Goal: Information Seeking & Learning: Learn about a topic

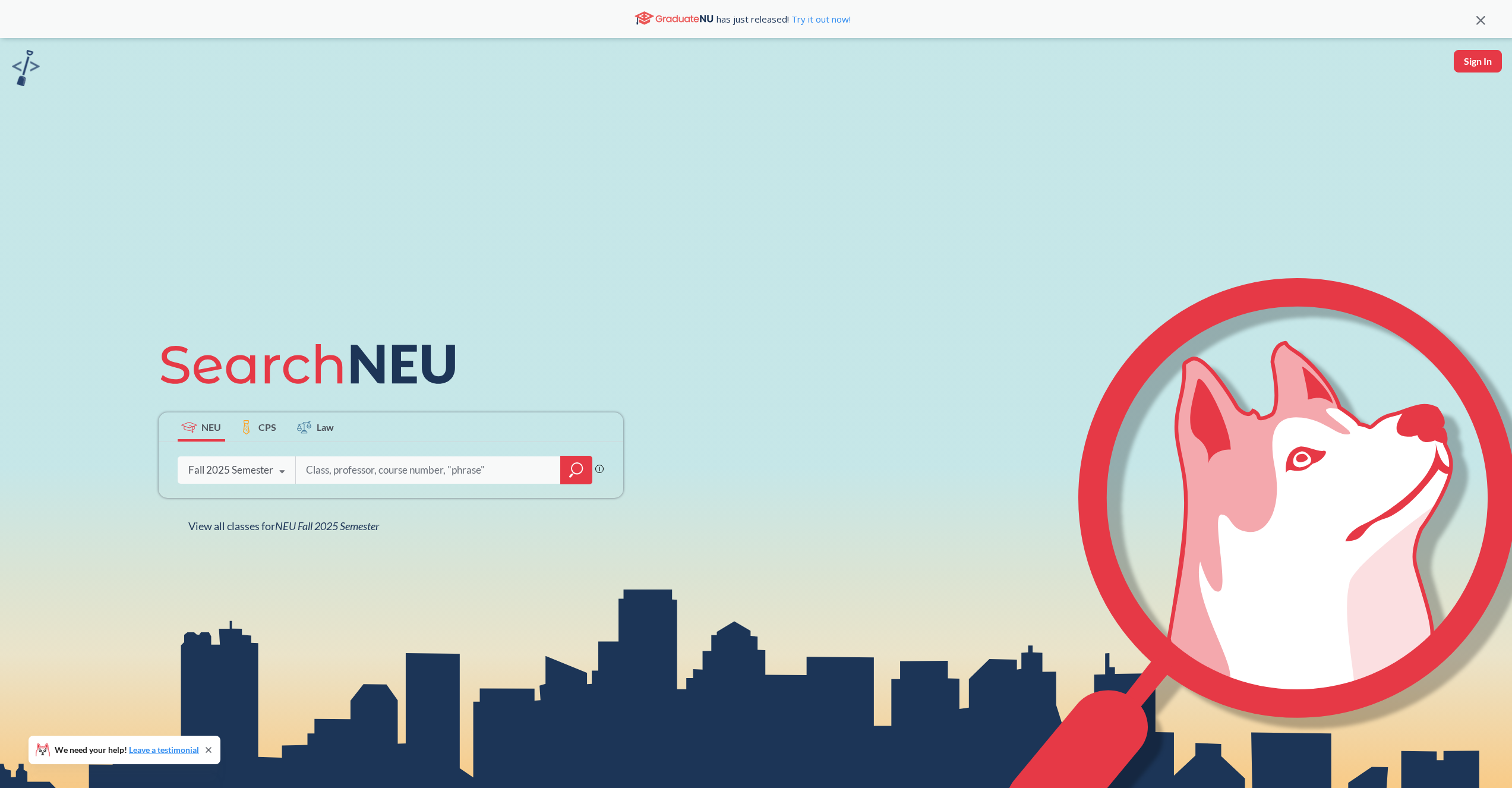
click at [333, 468] on input "search" at bounding box center [428, 470] width 247 height 25
type input "web"
click at [565, 463] on div at bounding box center [576, 470] width 32 height 28
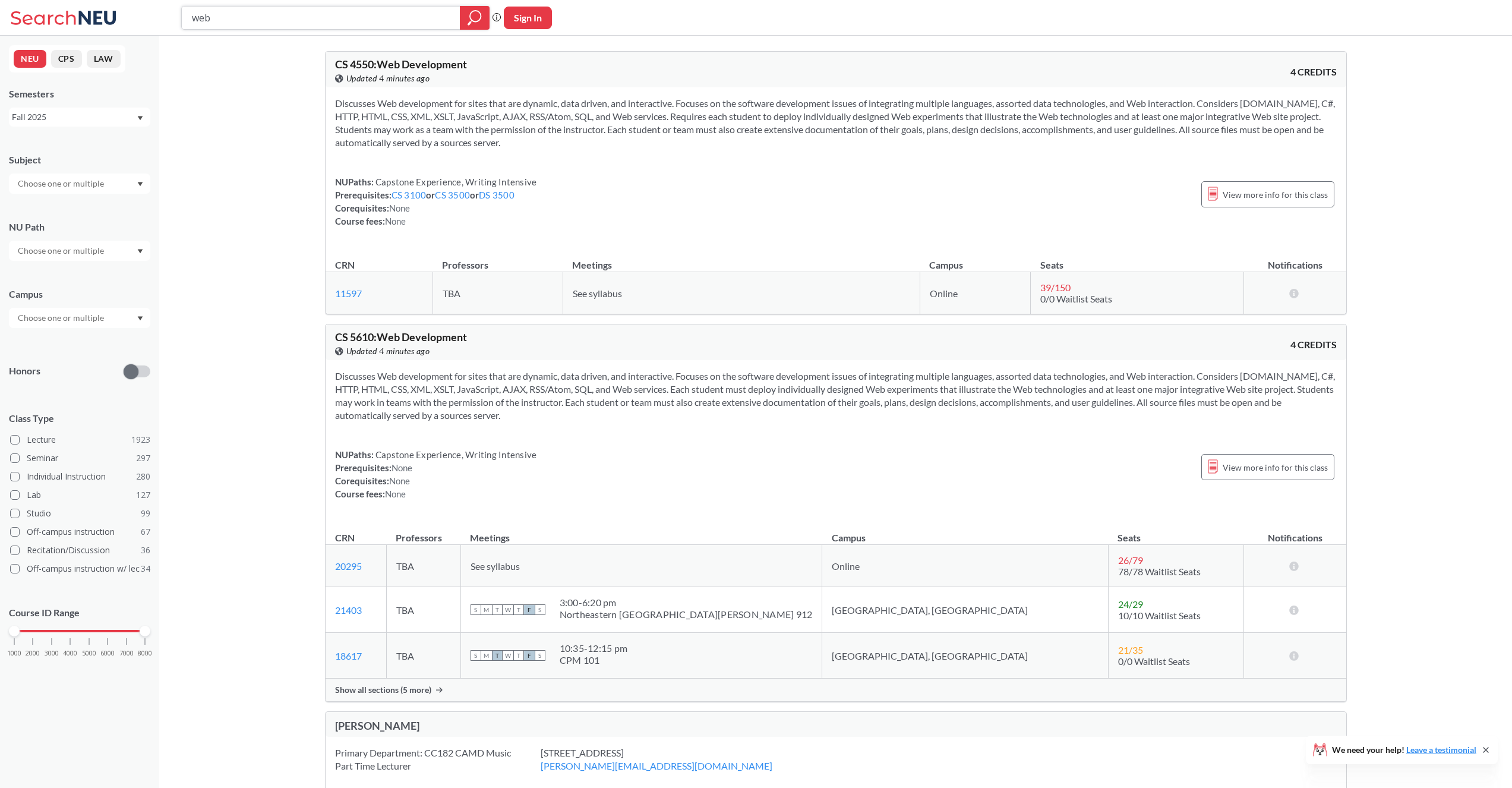
drag, startPoint x: 307, startPoint y: 13, endPoint x: 180, endPoint y: 18, distance: 127.1
click at [180, 18] on div "web Phrase search guarantees the exact search appears in the results. Ex. If yo…" at bounding box center [756, 18] width 1512 height 36
type input "clou"
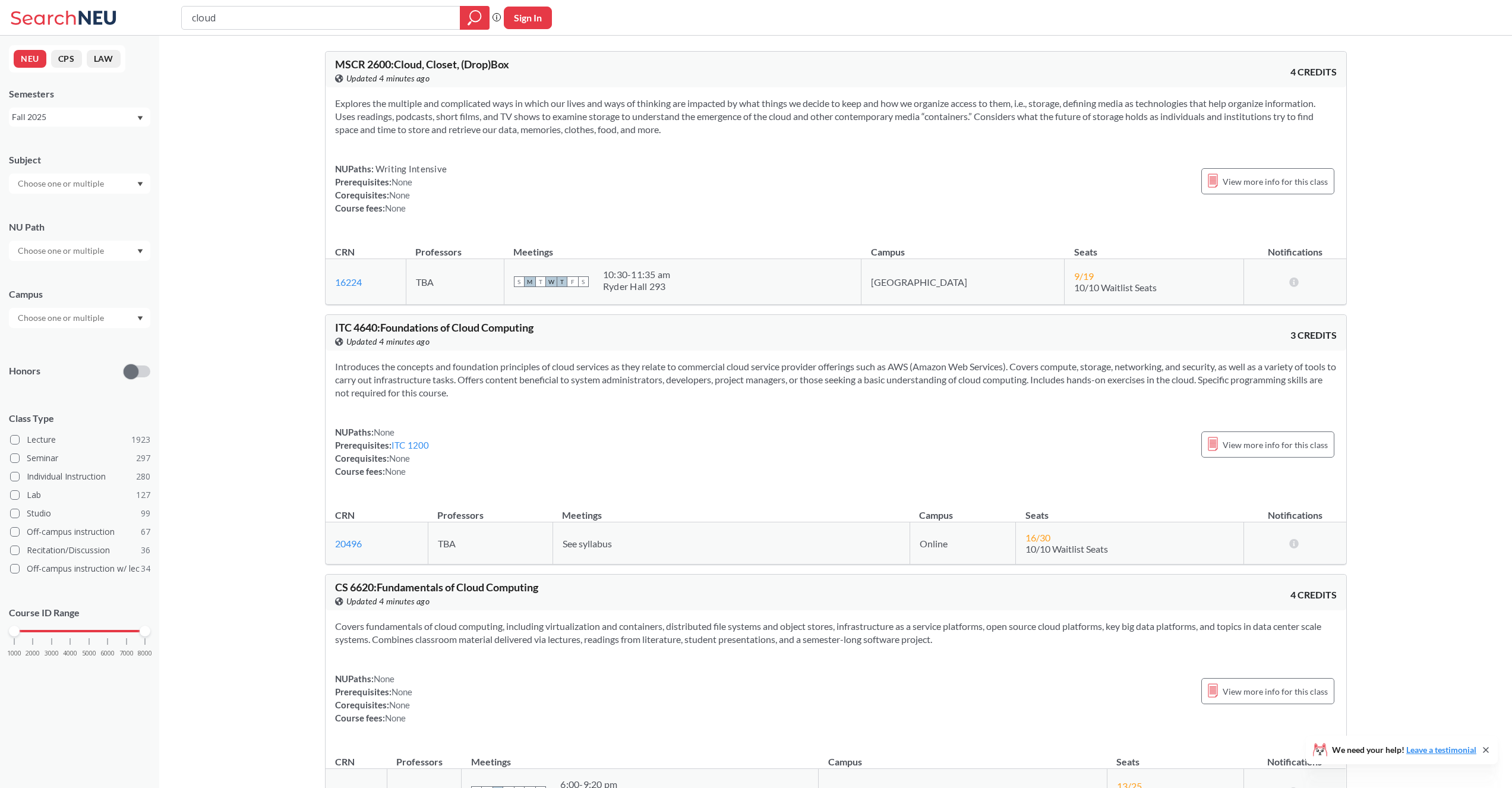
click at [45, 180] on input "text" at bounding box center [62, 183] width 100 height 14
click at [66, 219] on p "Computer Science" at bounding box center [83, 217] width 134 height 12
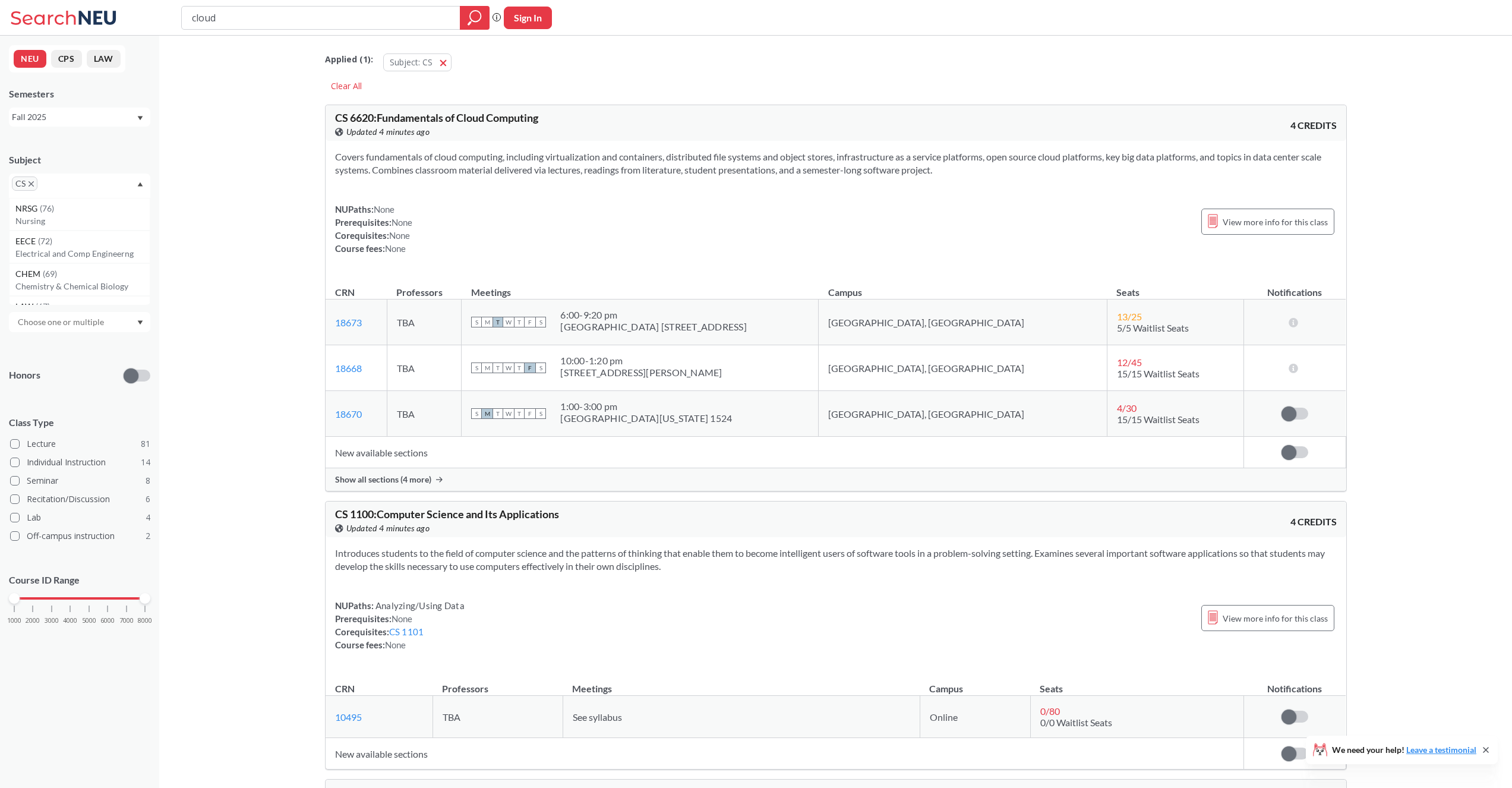
click at [75, 323] on input "text" at bounding box center [62, 322] width 100 height 14
click at [70, 339] on div "Boston ( 79 )" at bounding box center [79, 348] width 142 height 33
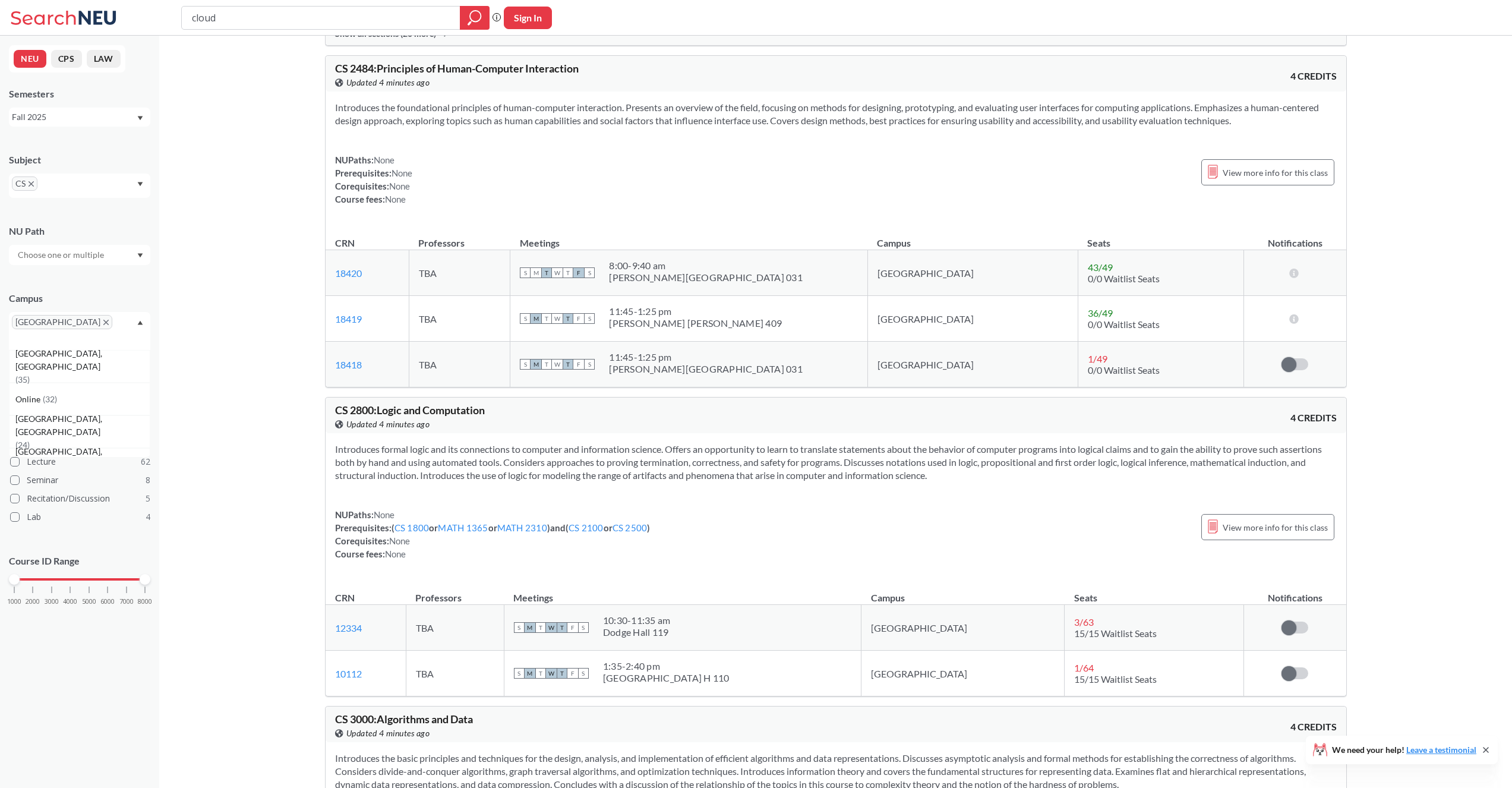
scroll to position [2804, 0]
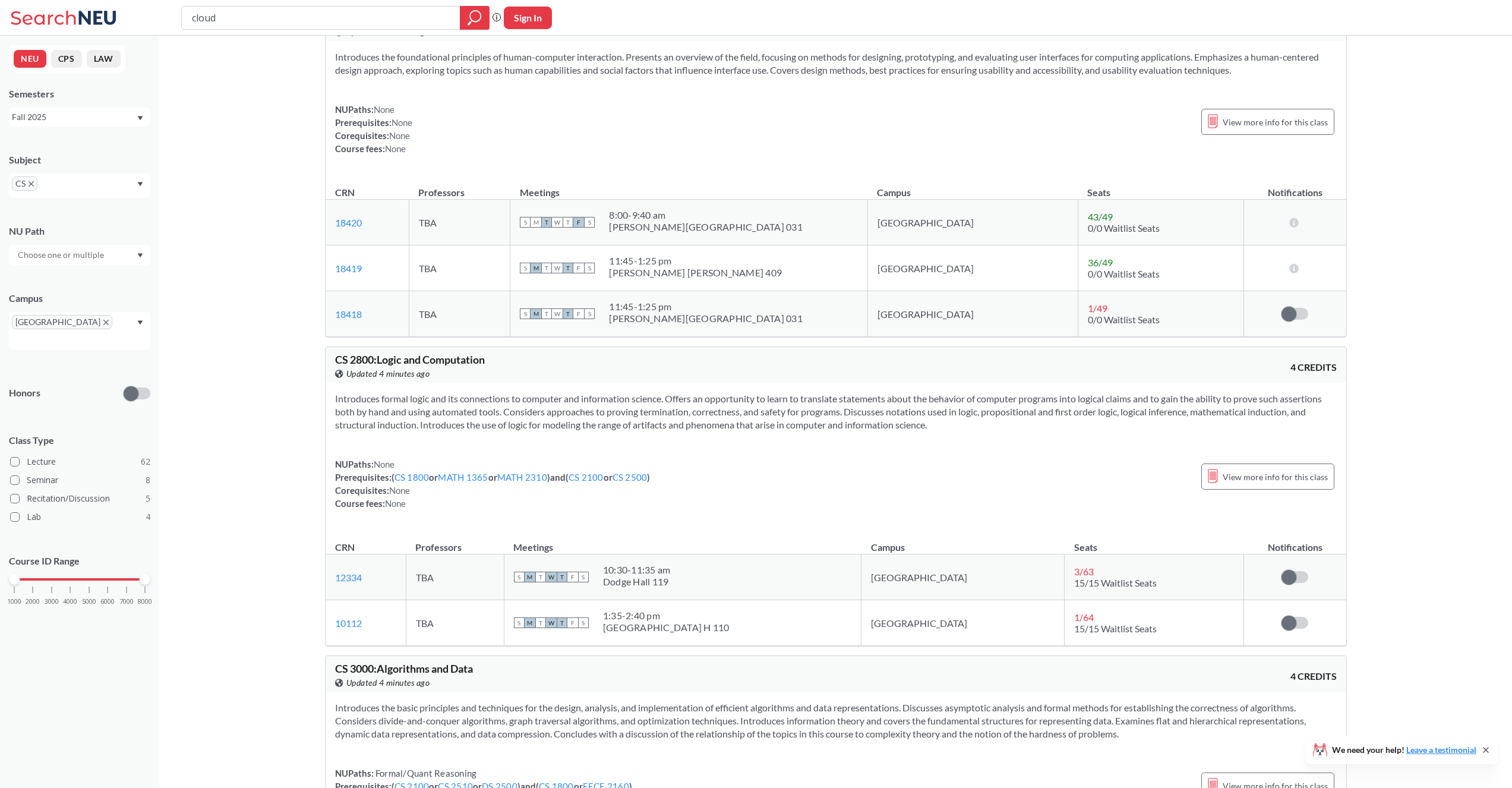
drag, startPoint x: 36, startPoint y: 572, endPoint x: 84, endPoint y: 570, distance: 48.0
click at [84, 575] on div "1000 2000 3000 4000 5000 6000 7000 8000" at bounding box center [79, 602] width 142 height 54
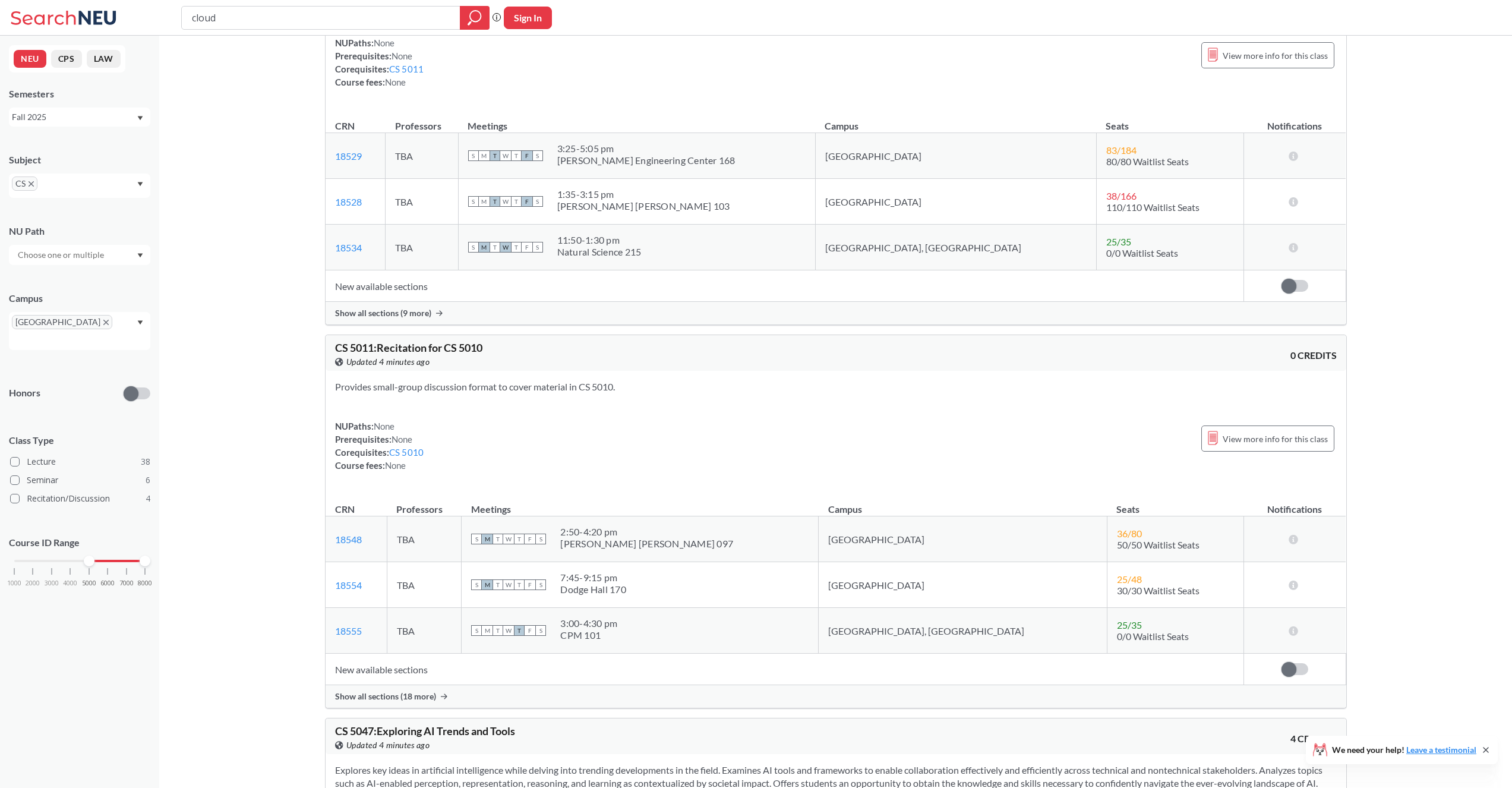
scroll to position [3062, 0]
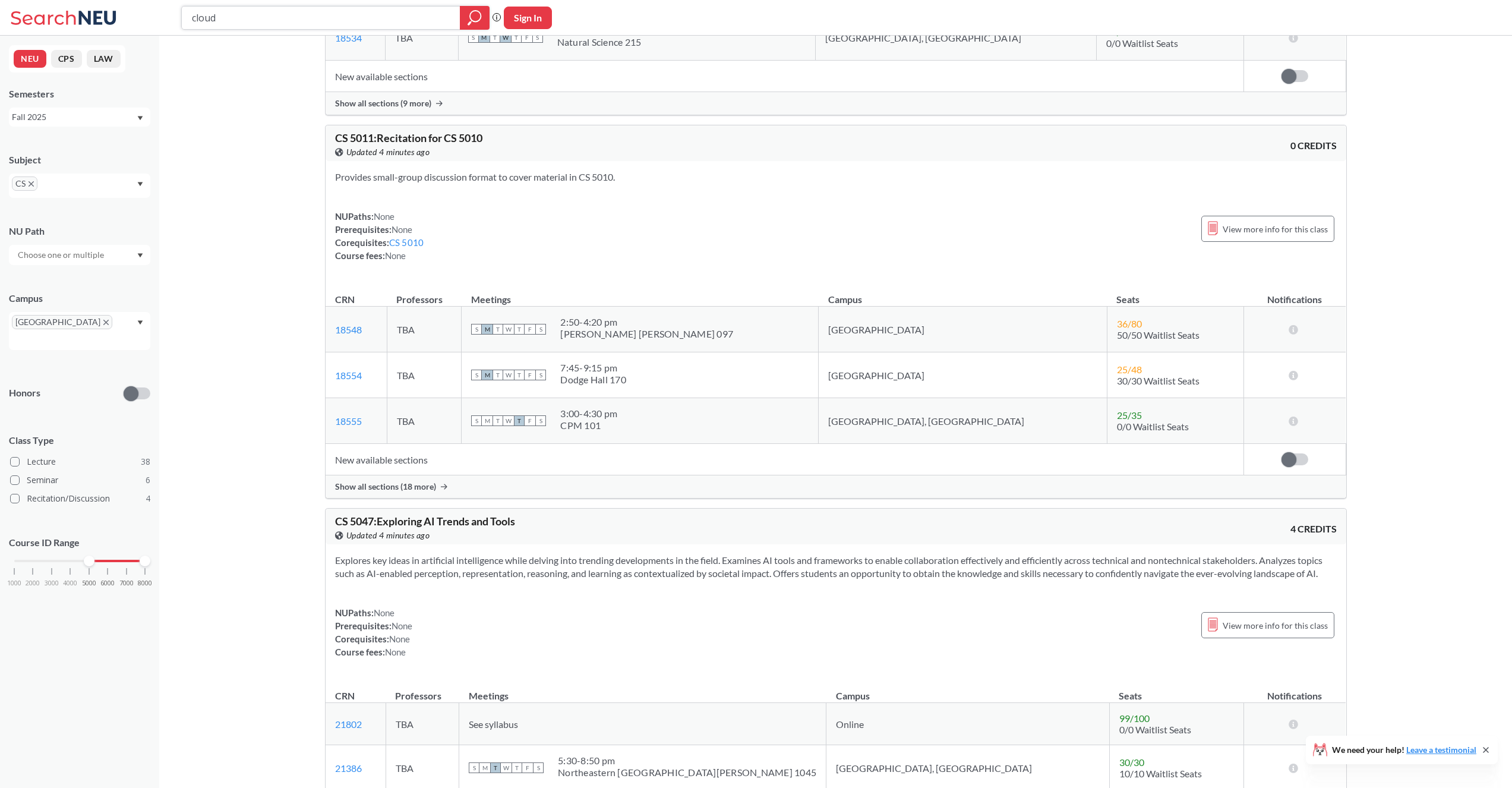
click at [466, 17] on div at bounding box center [475, 18] width 30 height 24
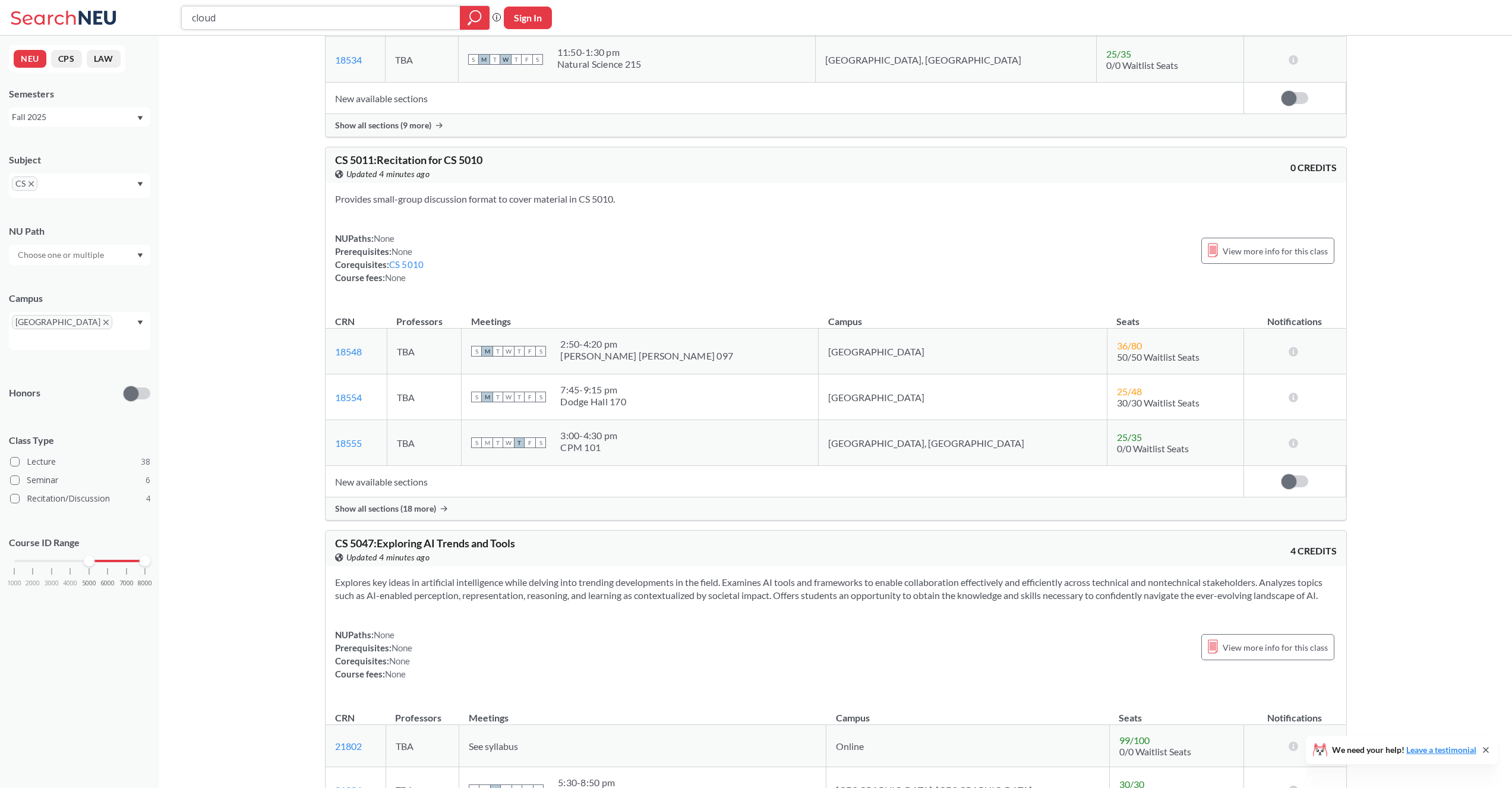
scroll to position [3052, 0]
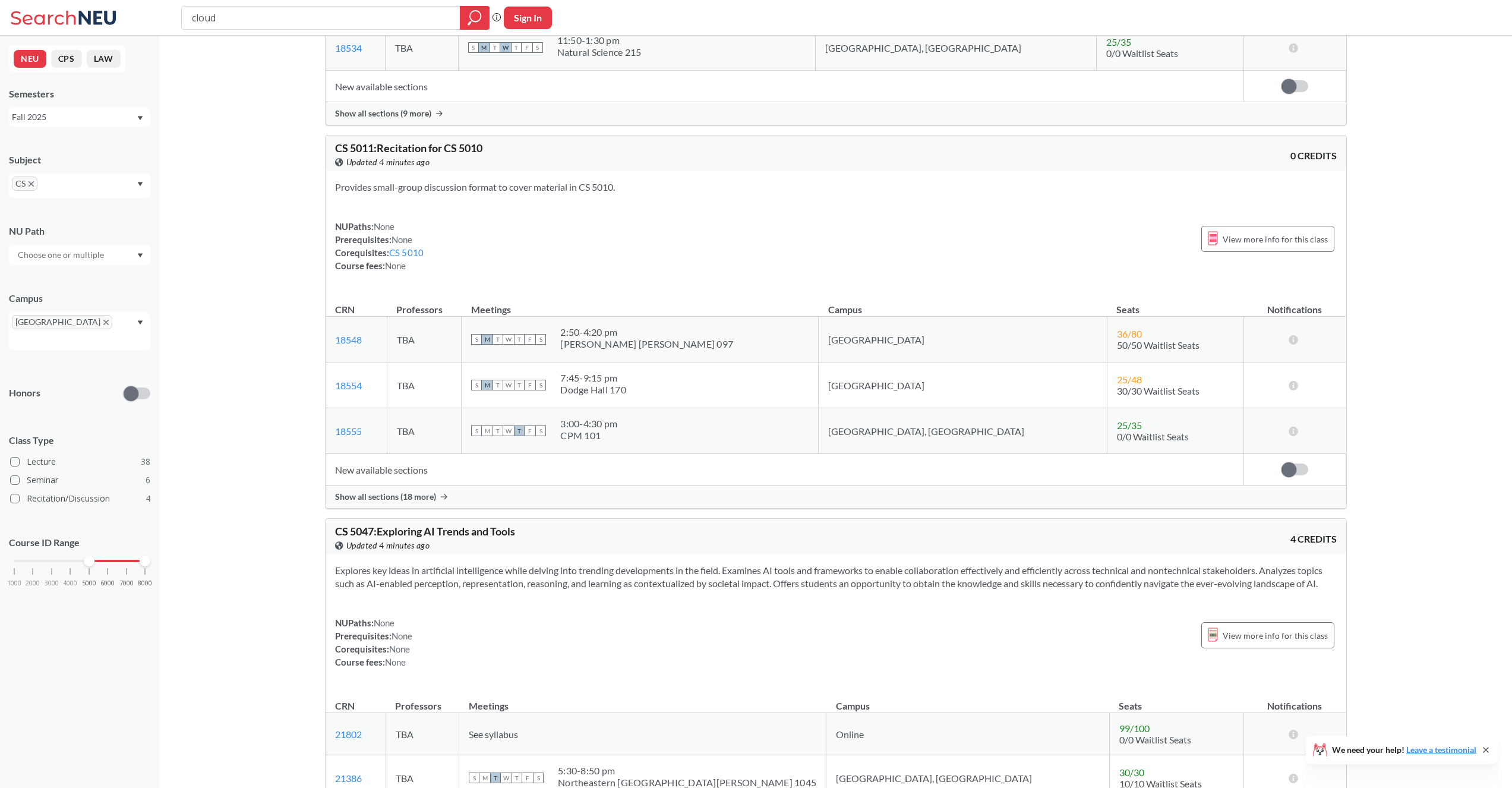
click at [49, 10] on icon at bounding box center [65, 18] width 110 height 24
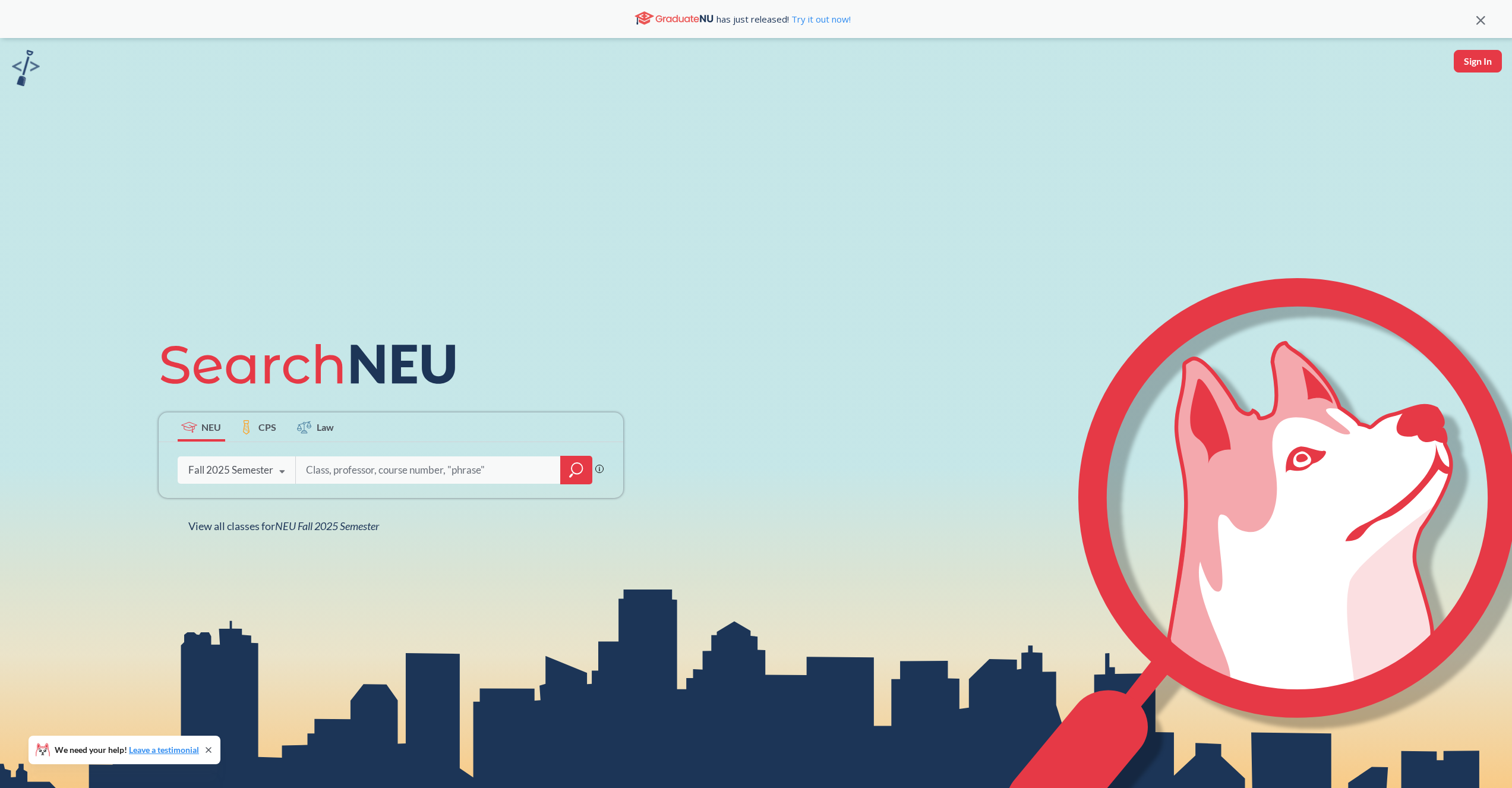
click at [342, 465] on input "search" at bounding box center [428, 470] width 247 height 25
type input "cloud"
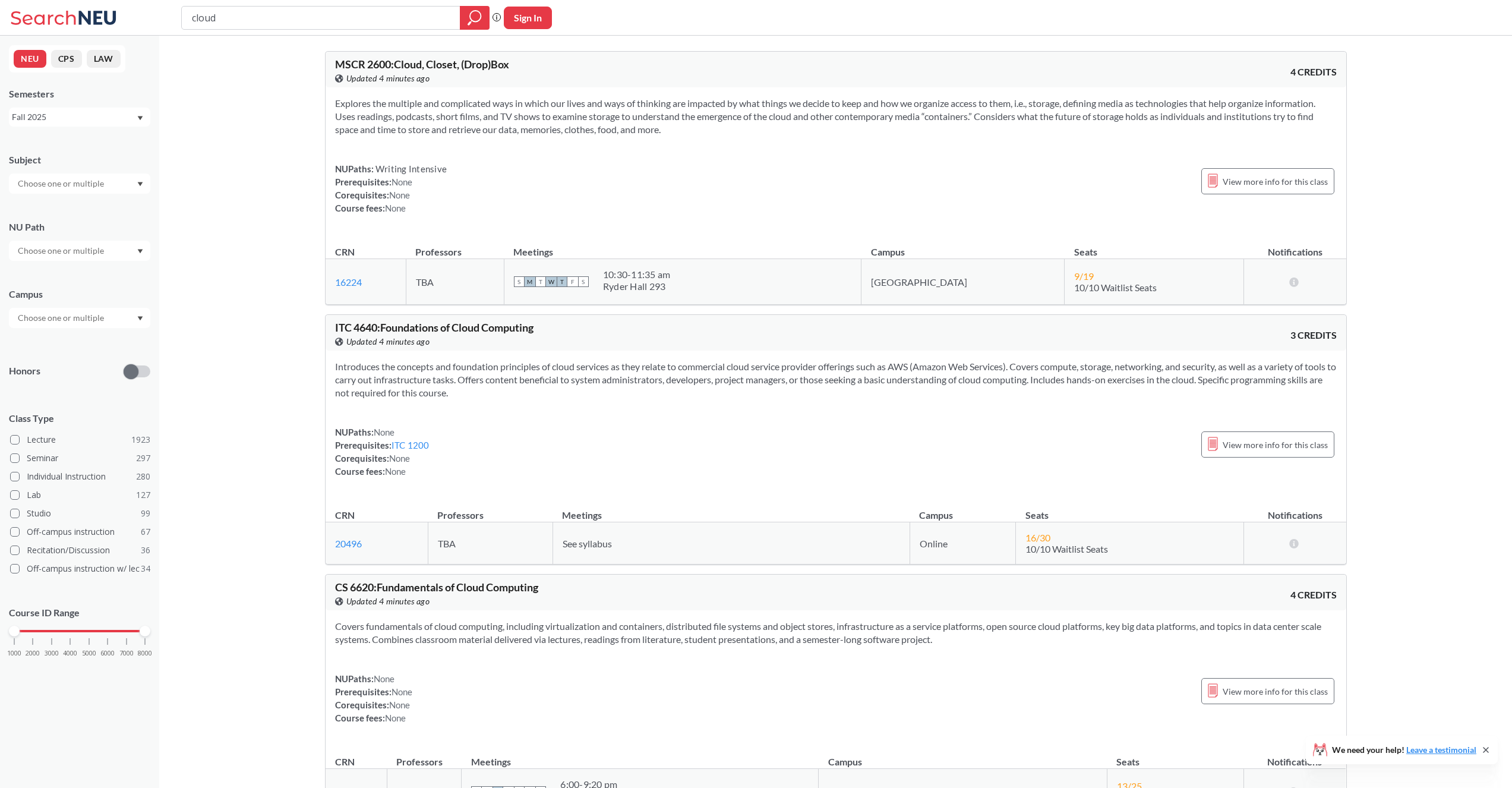
click at [87, 631] on div "1000 2000 3000 4000 5000 6000 7000 8000" at bounding box center [79, 631] width 131 height 8
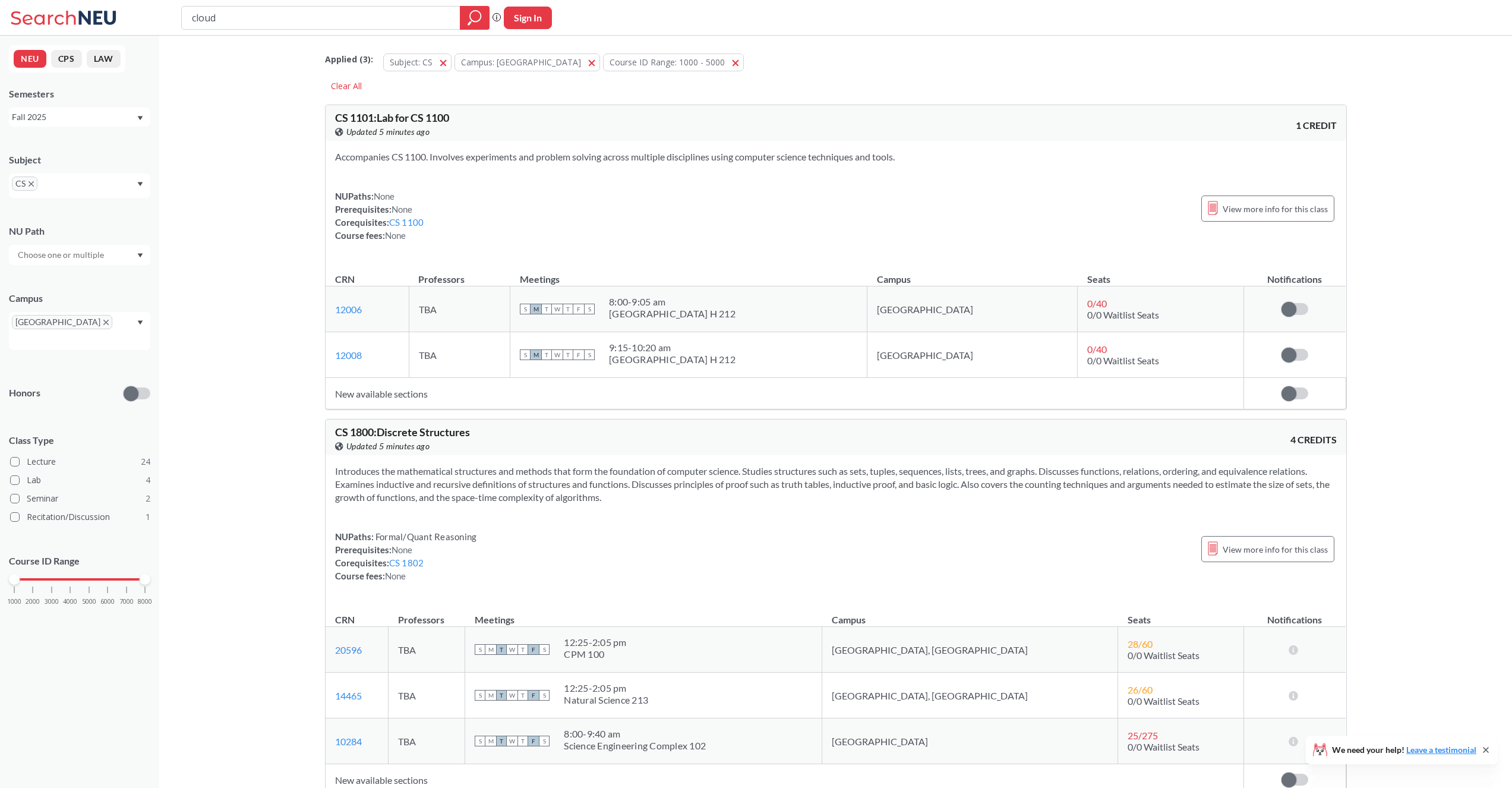
drag, startPoint x: 89, startPoint y: 566, endPoint x: 149, endPoint y: 565, distance: 60.0
click at [148, 574] on div at bounding box center [145, 579] width 11 height 11
drag, startPoint x: 13, startPoint y: 561, endPoint x: 85, endPoint y: 560, distance: 72.0
click at [85, 560] on div "Course ID Range 1000 2000 3000 4000 5000 6000 7000 8000" at bounding box center [79, 585] width 142 height 86
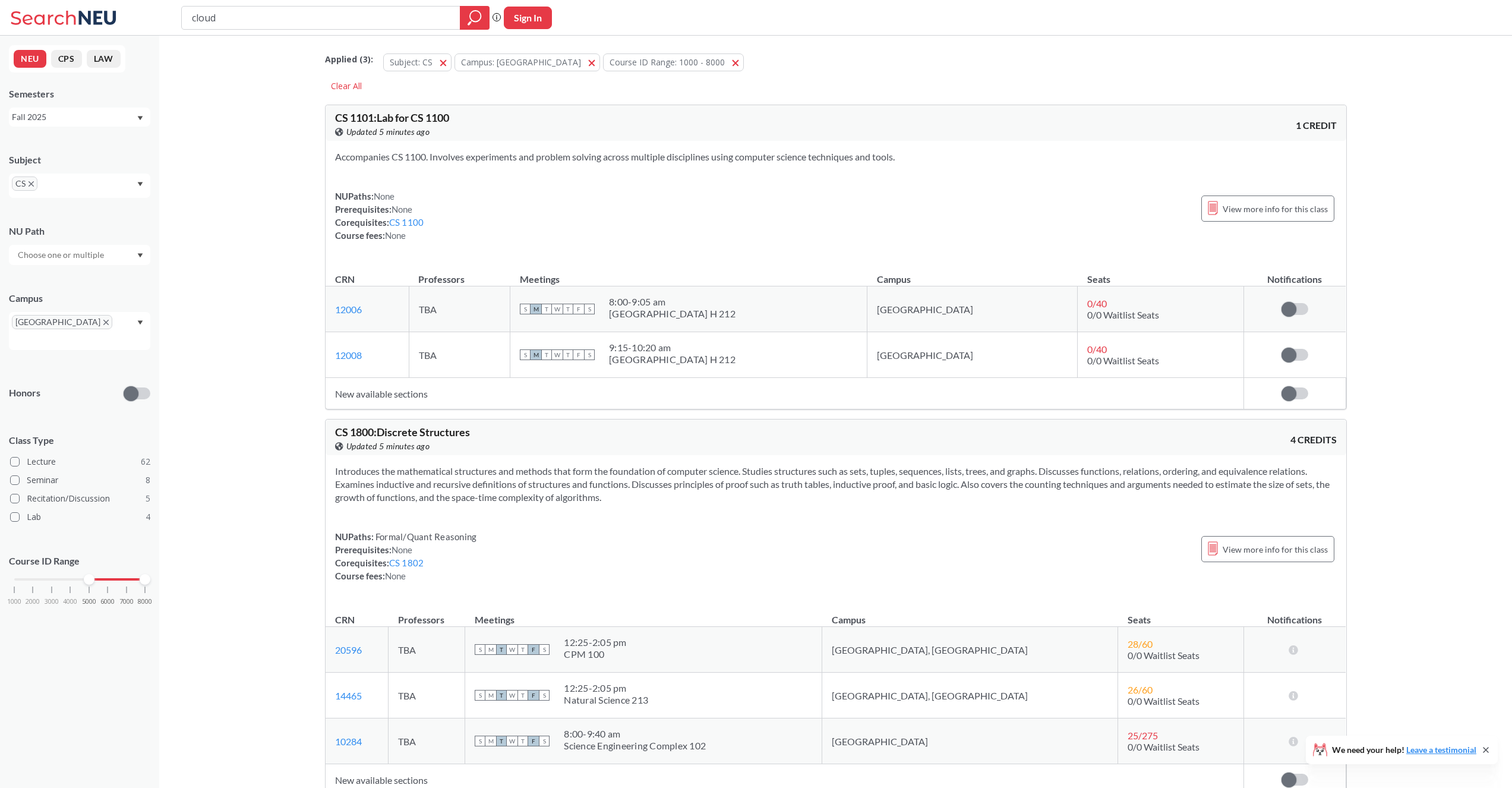
click at [480, 19] on icon "magnifying glass" at bounding box center [475, 16] width 11 height 11
click at [479, 19] on icon "magnifying glass" at bounding box center [475, 16] width 11 height 11
click at [714, 43] on div "Applied ( 3 ): Subject: CS CS Campus: [GEOGRAPHIC_DATA] ID Range: 1000 - 8000 1…" at bounding box center [836, 59] width 1022 height 36
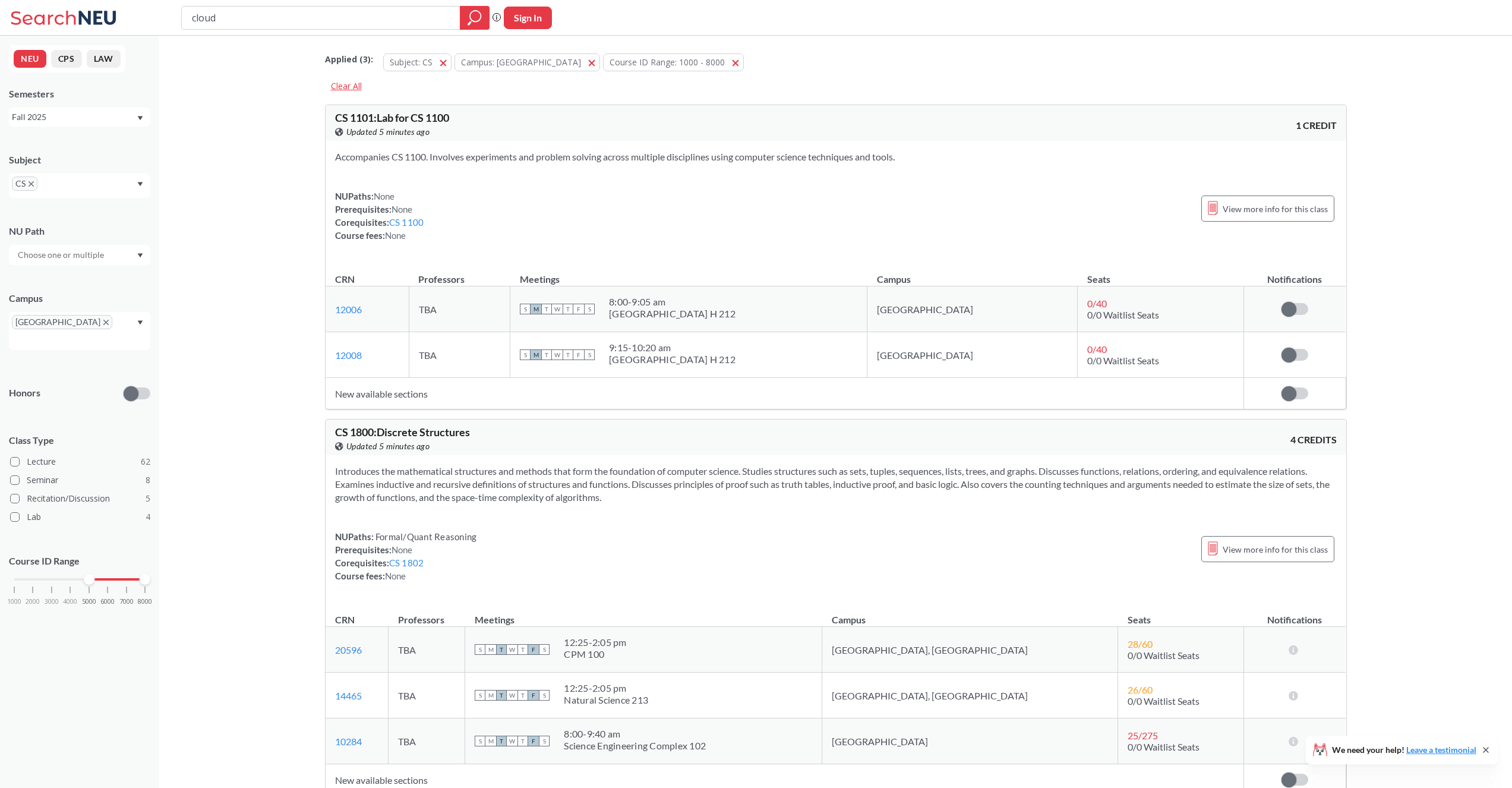
click at [346, 85] on div "Clear All" at bounding box center [346, 86] width 43 height 18
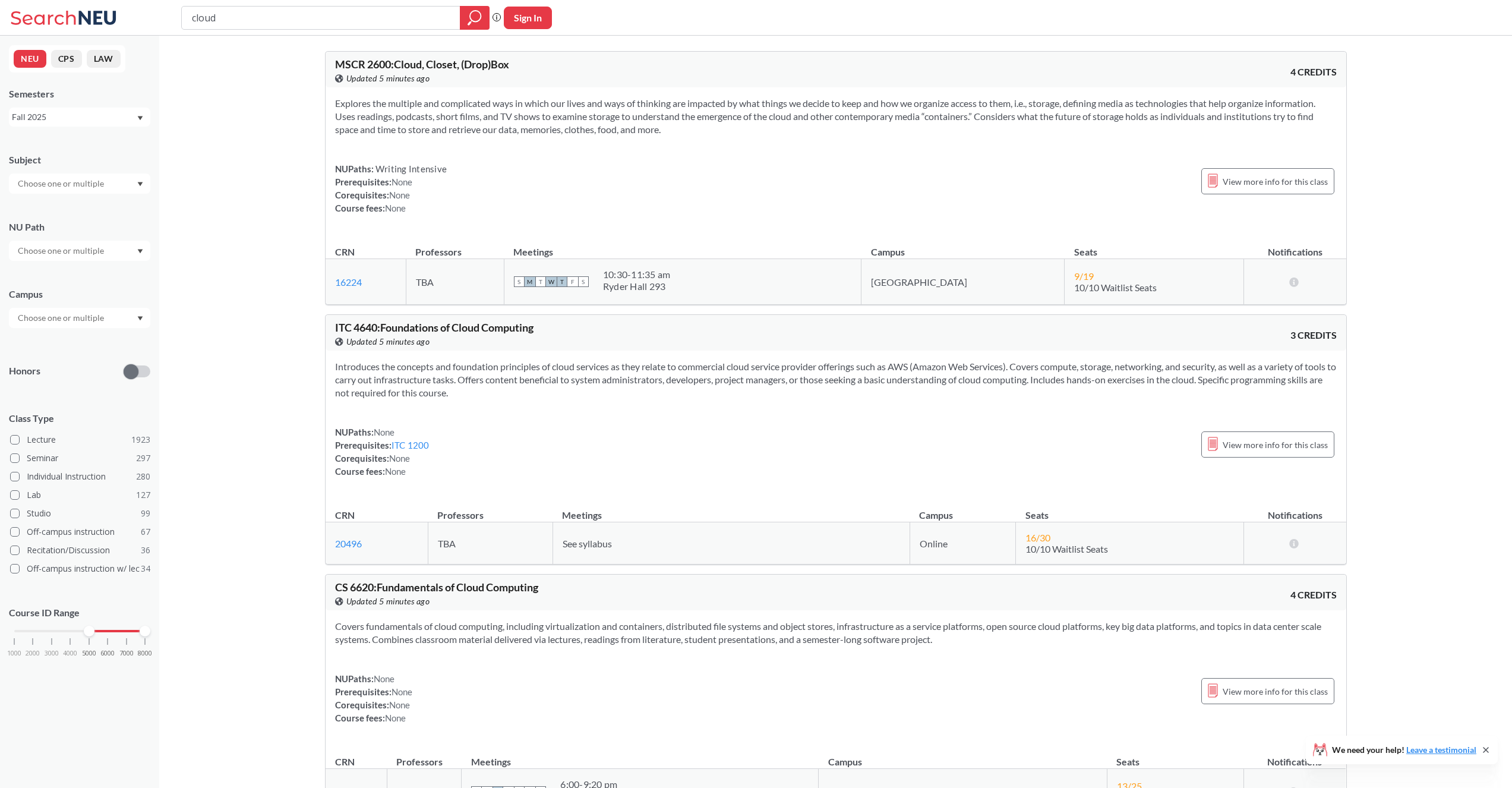
drag, startPoint x: 12, startPoint y: 630, endPoint x: 93, endPoint y: 634, distance: 81.1
click at [93, 634] on div at bounding box center [89, 631] width 11 height 11
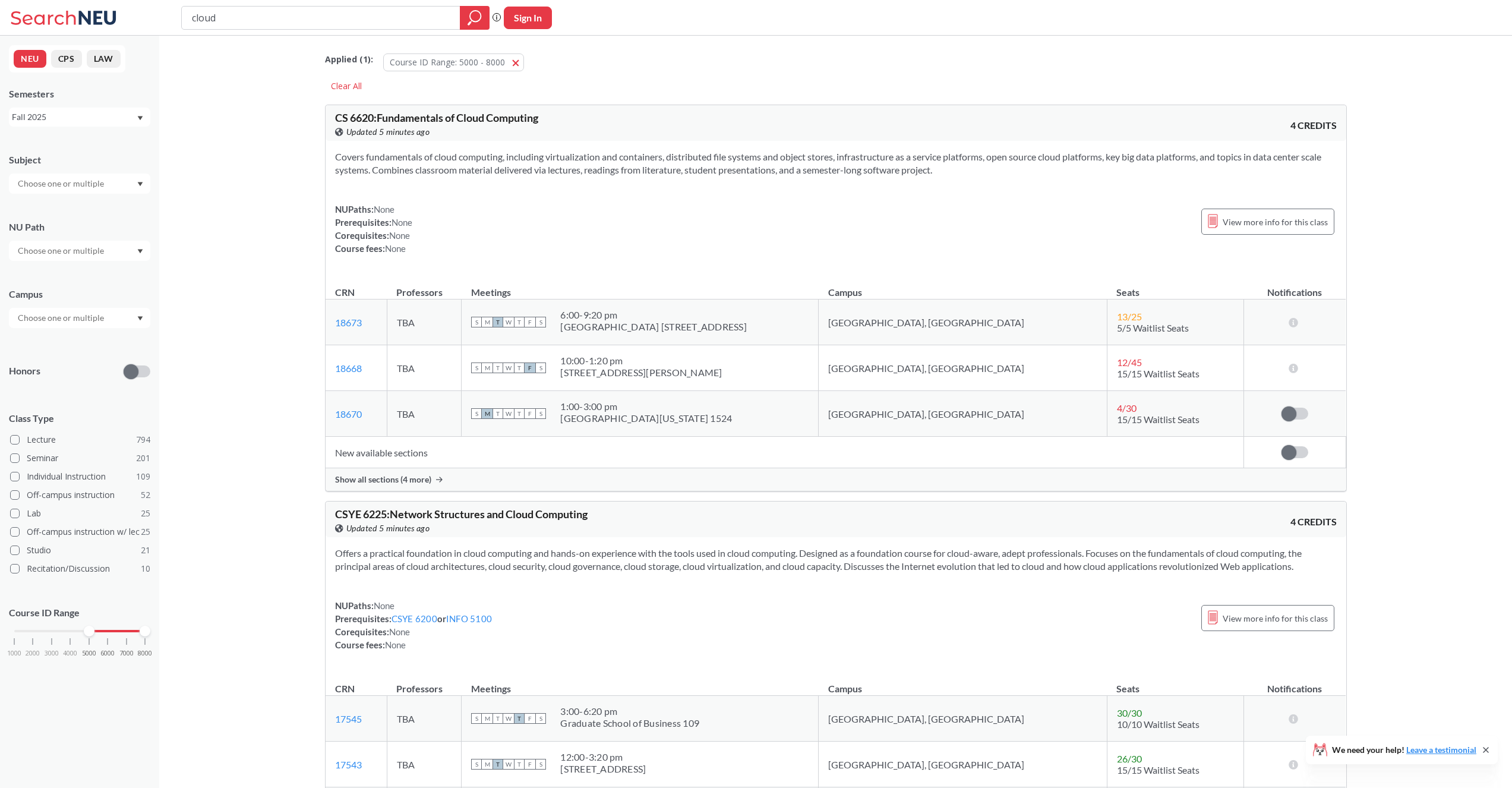
click at [445, 479] on div "Show all sections (4 more)" at bounding box center [836, 479] width 1021 height 22
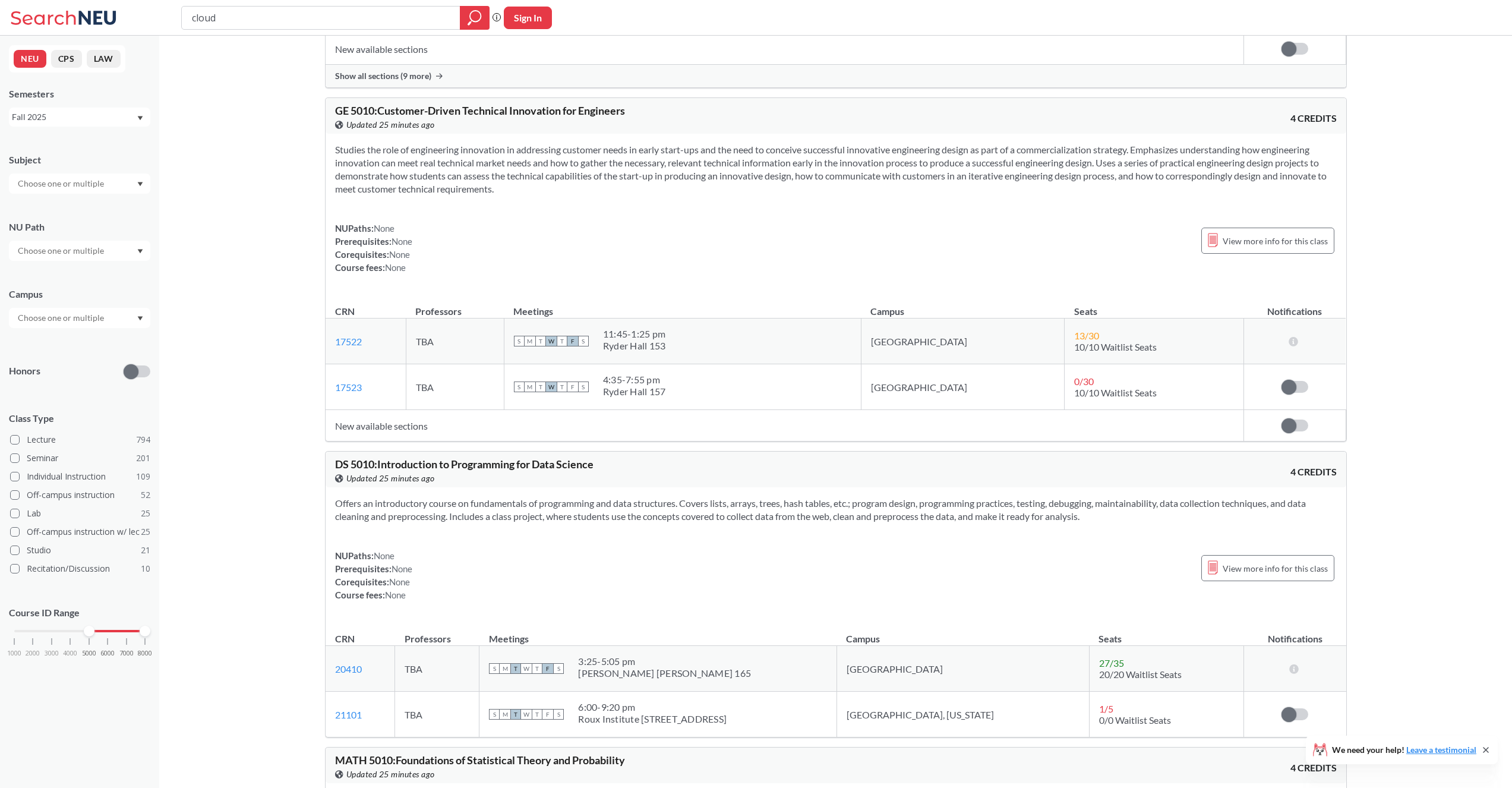
scroll to position [7742, 0]
drag, startPoint x: 291, startPoint y: 15, endPoint x: 184, endPoint y: 17, distance: 107.0
click at [184, 17] on div "cloud" at bounding box center [335, 18] width 308 height 24
type input "information retrieval"
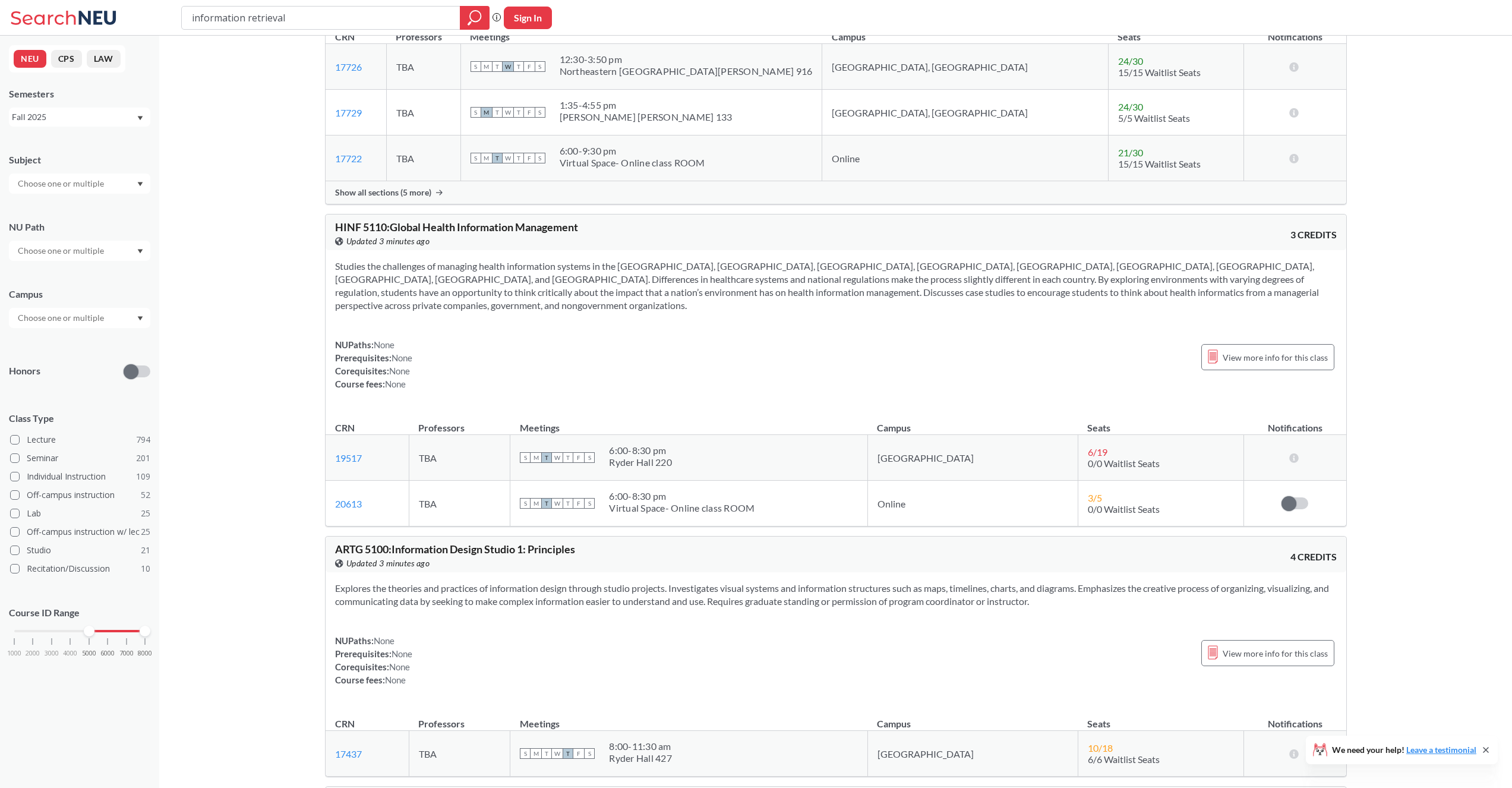
scroll to position [1523, 0]
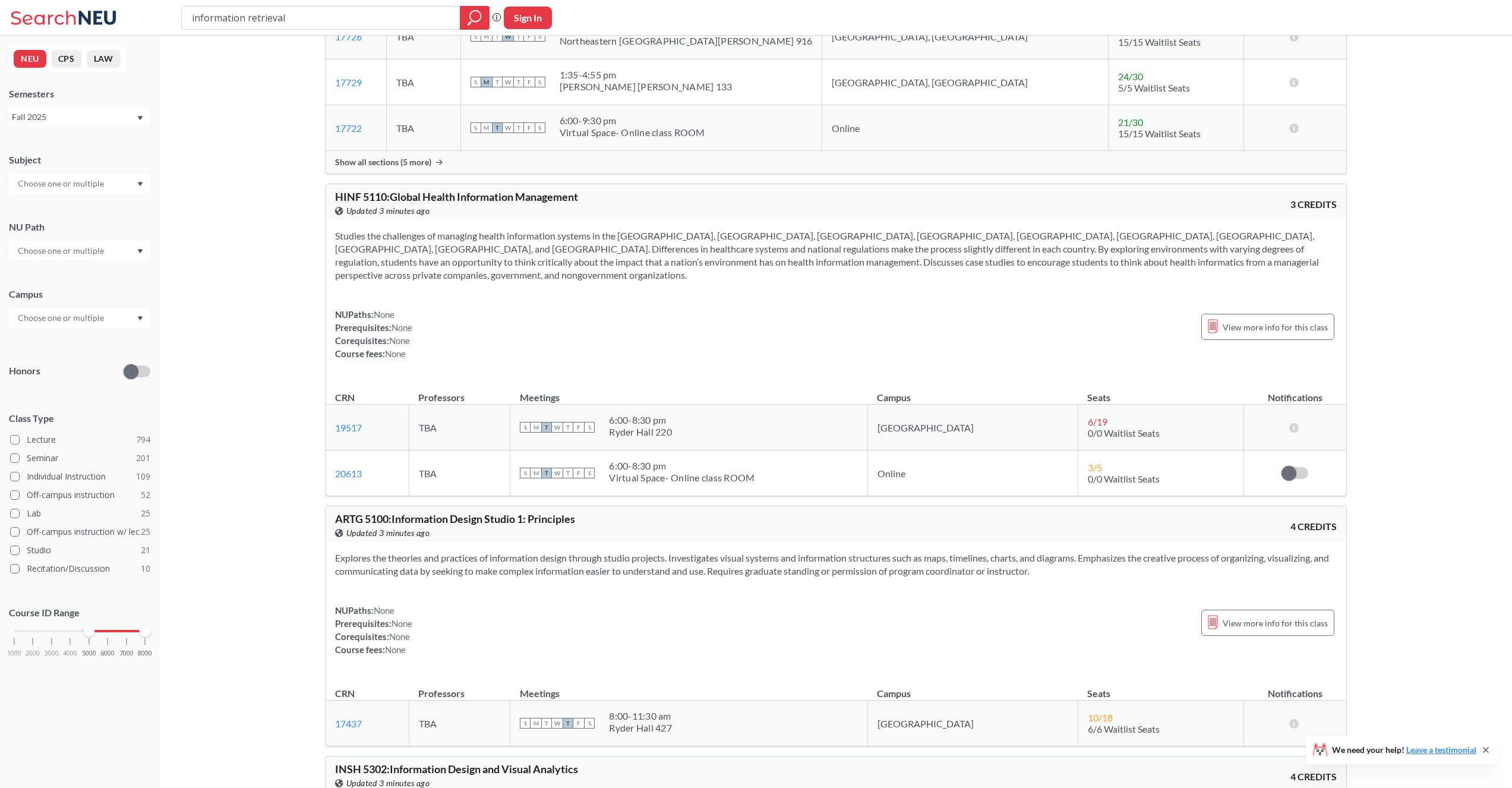
click at [289, 19] on input "information retrieval" at bounding box center [321, 18] width 261 height 20
type input "information retri"
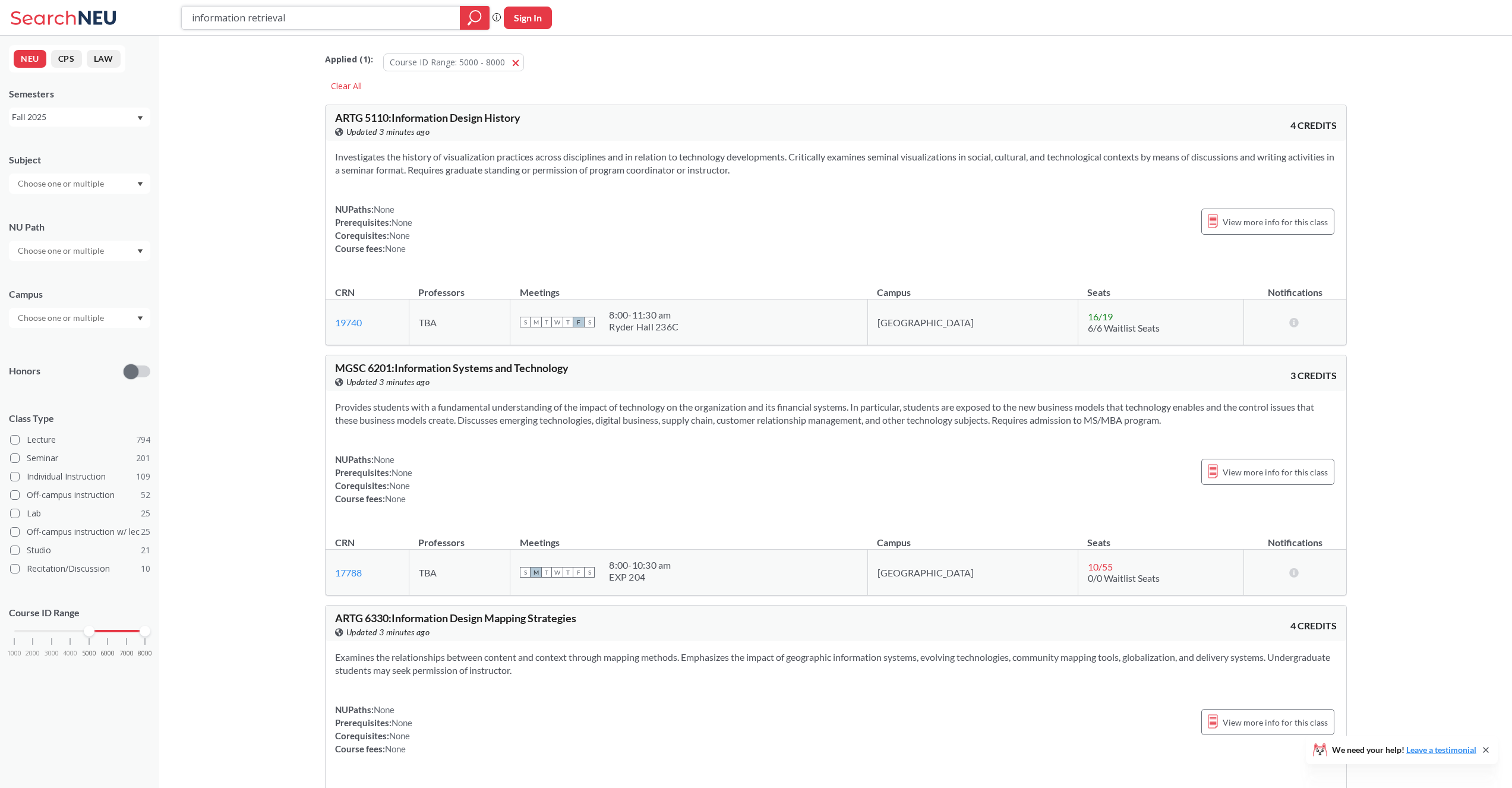
type input "information retrieval"
click at [466, 26] on div at bounding box center [475, 18] width 30 height 24
click at [468, 20] on icon "magnifying glass" at bounding box center [474, 18] width 14 height 17
click at [468, 21] on icon "magnifying glass" at bounding box center [474, 18] width 14 height 17
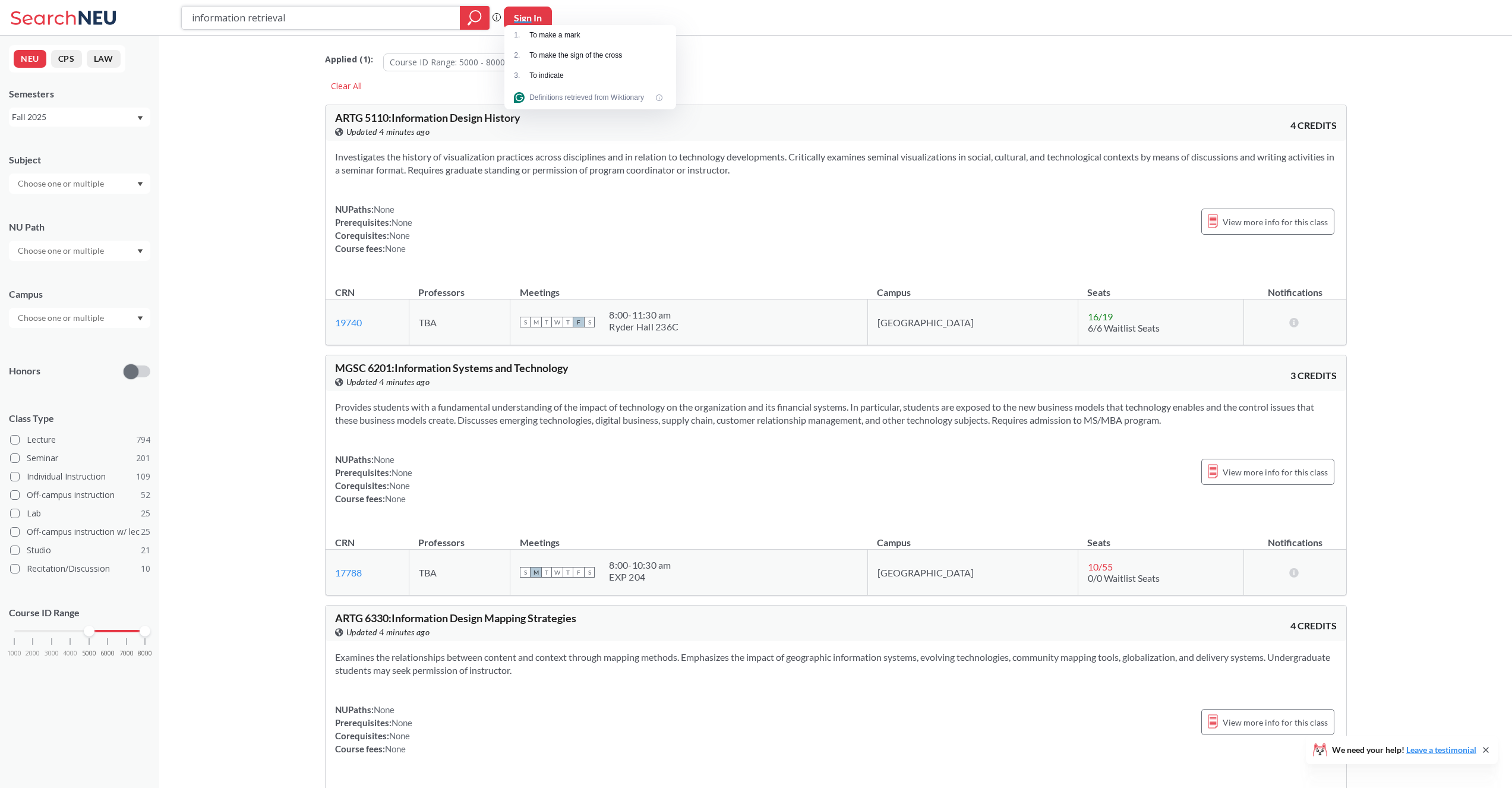
click at [468, 21] on icon "magnifying glass" at bounding box center [474, 18] width 14 height 17
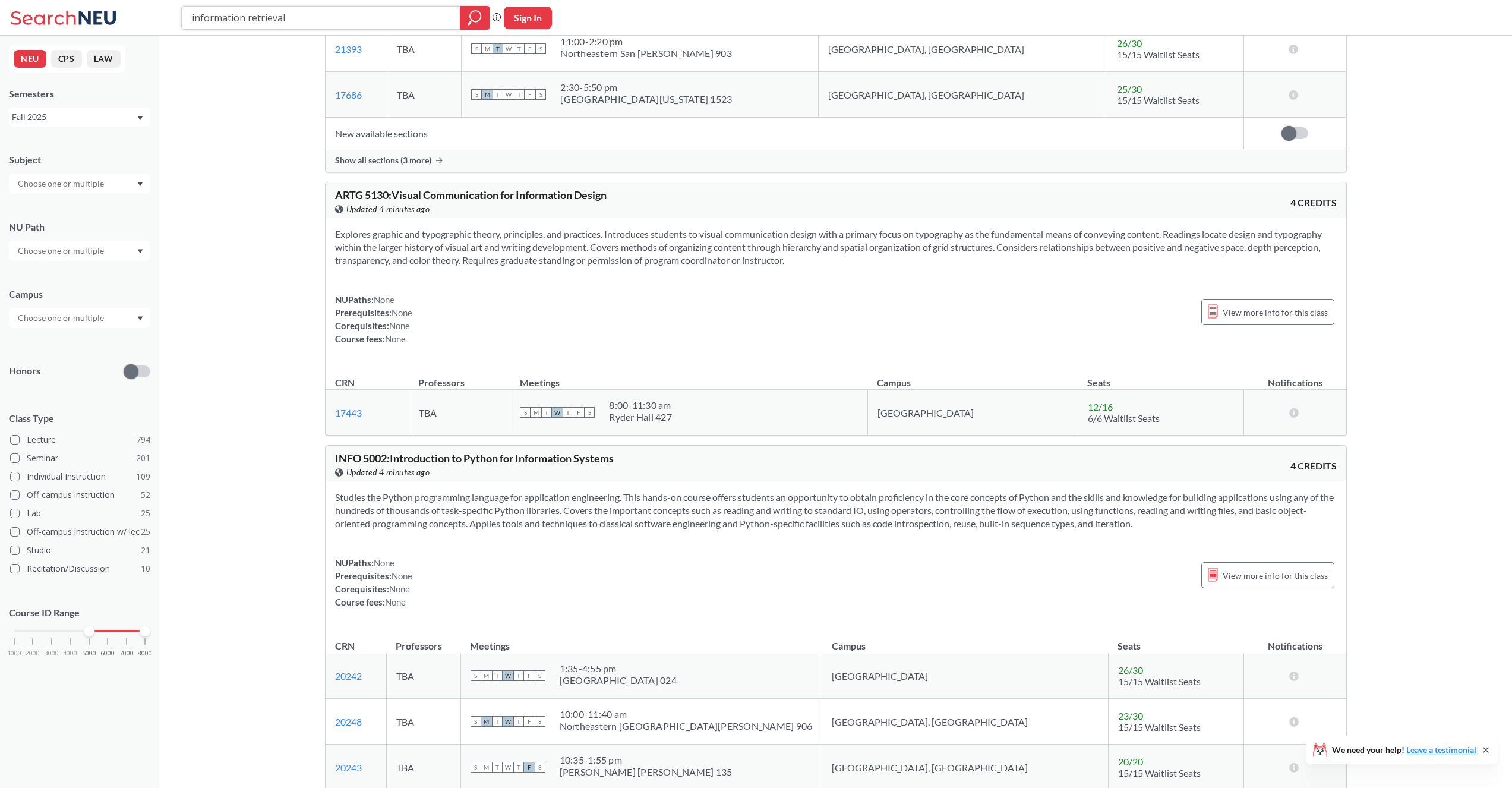
scroll to position [3517, 0]
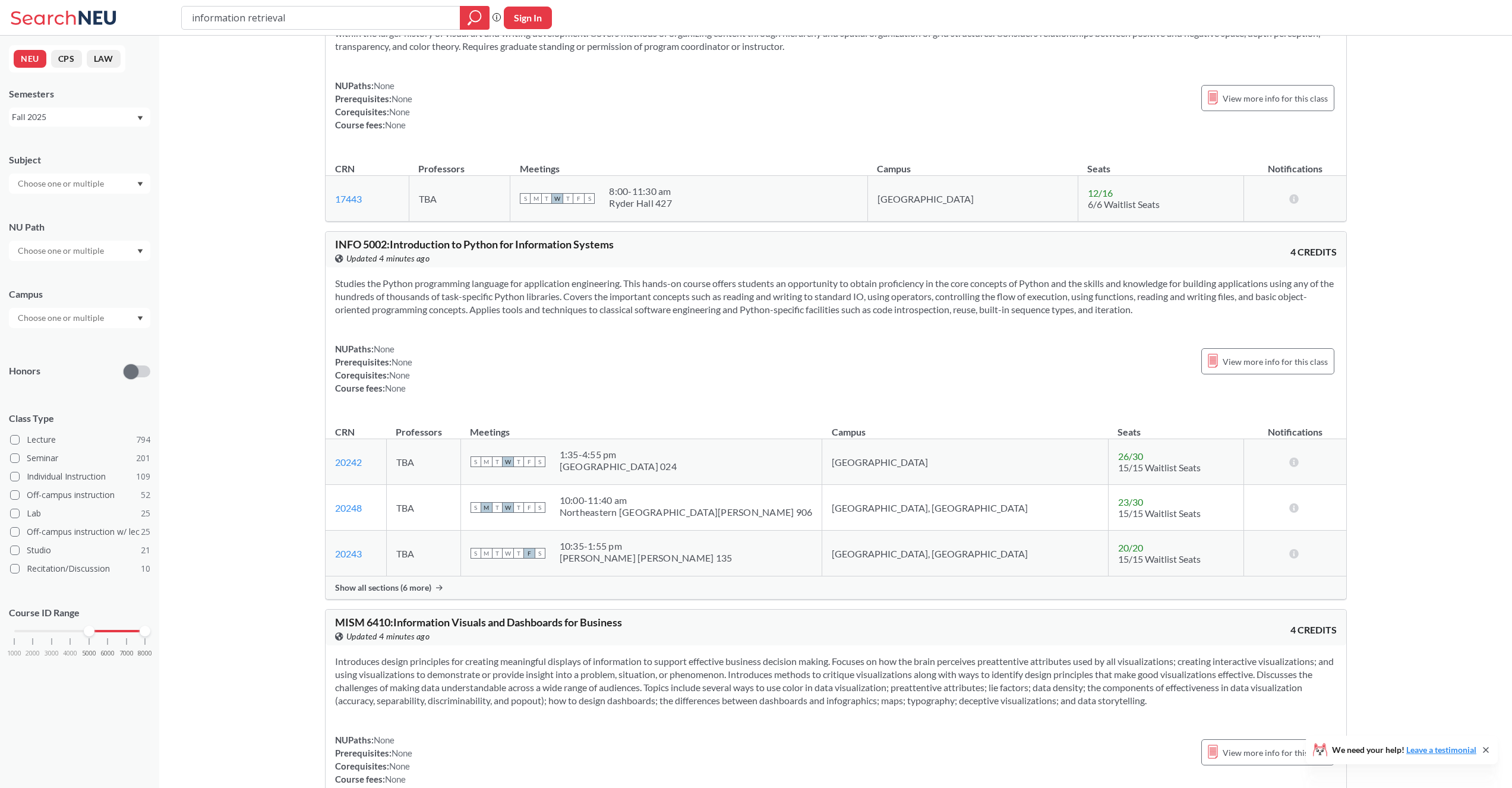
click at [87, 199] on div "Subject NU Path Campus Honors Class Type Lecture 794 Seminar 201 Individual Ins…" at bounding box center [79, 411] width 142 height 539
click at [91, 190] on input "text" at bounding box center [62, 183] width 100 height 14
click at [77, 209] on div "CS ( 72 )" at bounding box center [83, 204] width 134 height 13
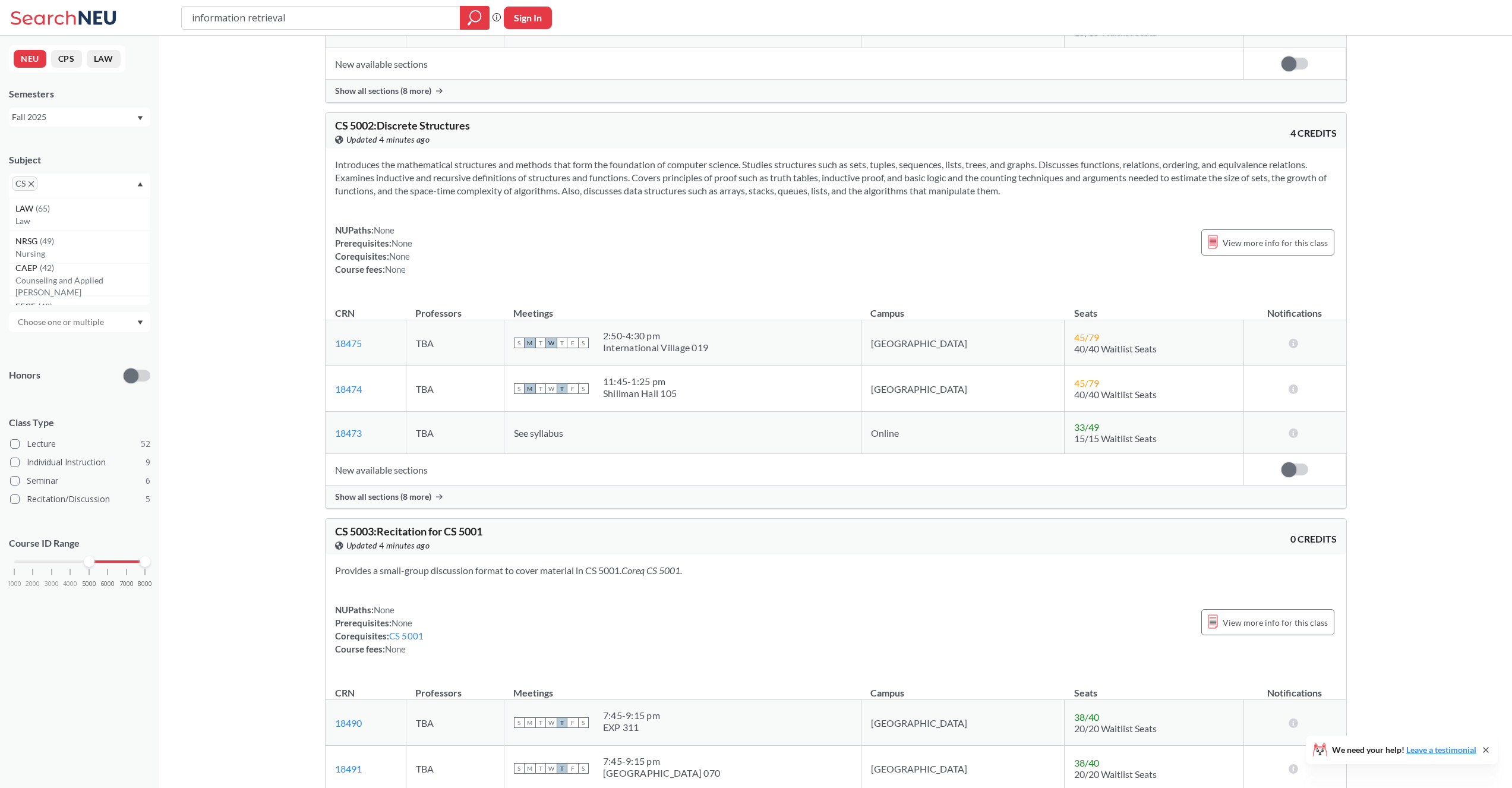
scroll to position [978, 0]
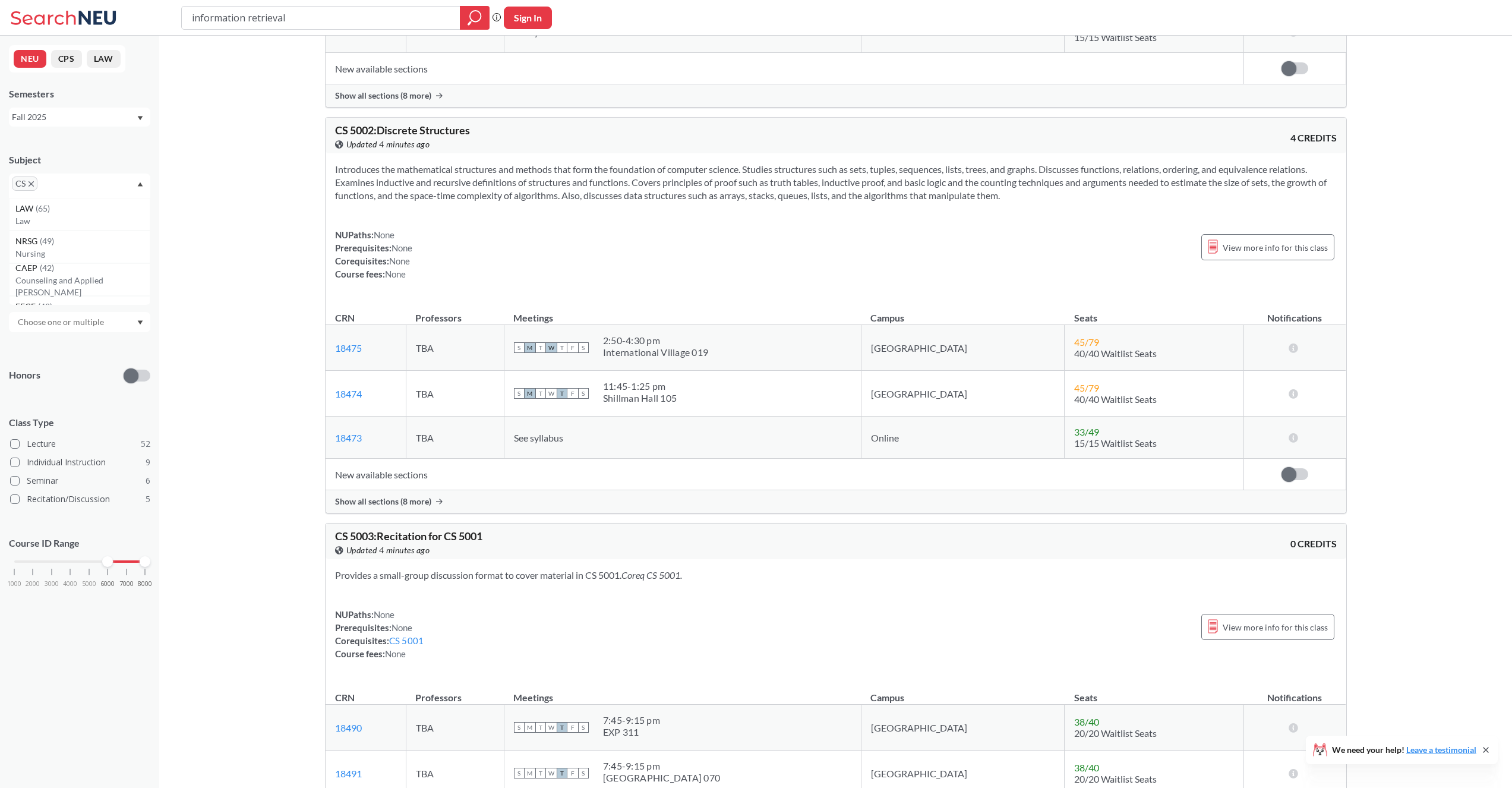
drag, startPoint x: 85, startPoint y: 561, endPoint x: 102, endPoint y: 561, distance: 17.0
click at [102, 561] on div "1000 2000 3000 4000 5000 6000 7000 8000" at bounding box center [79, 561] width 131 height 8
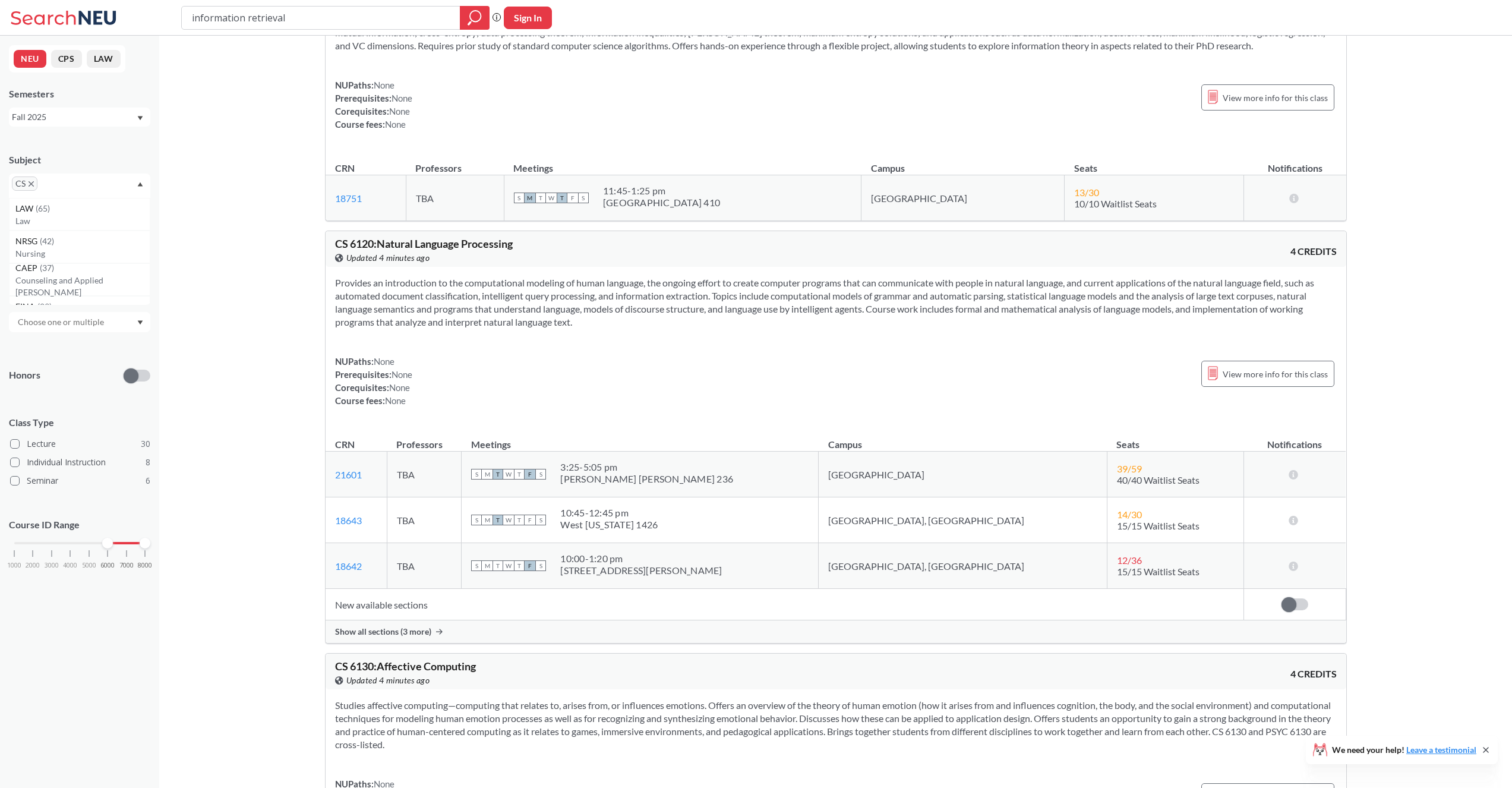
scroll to position [489, 0]
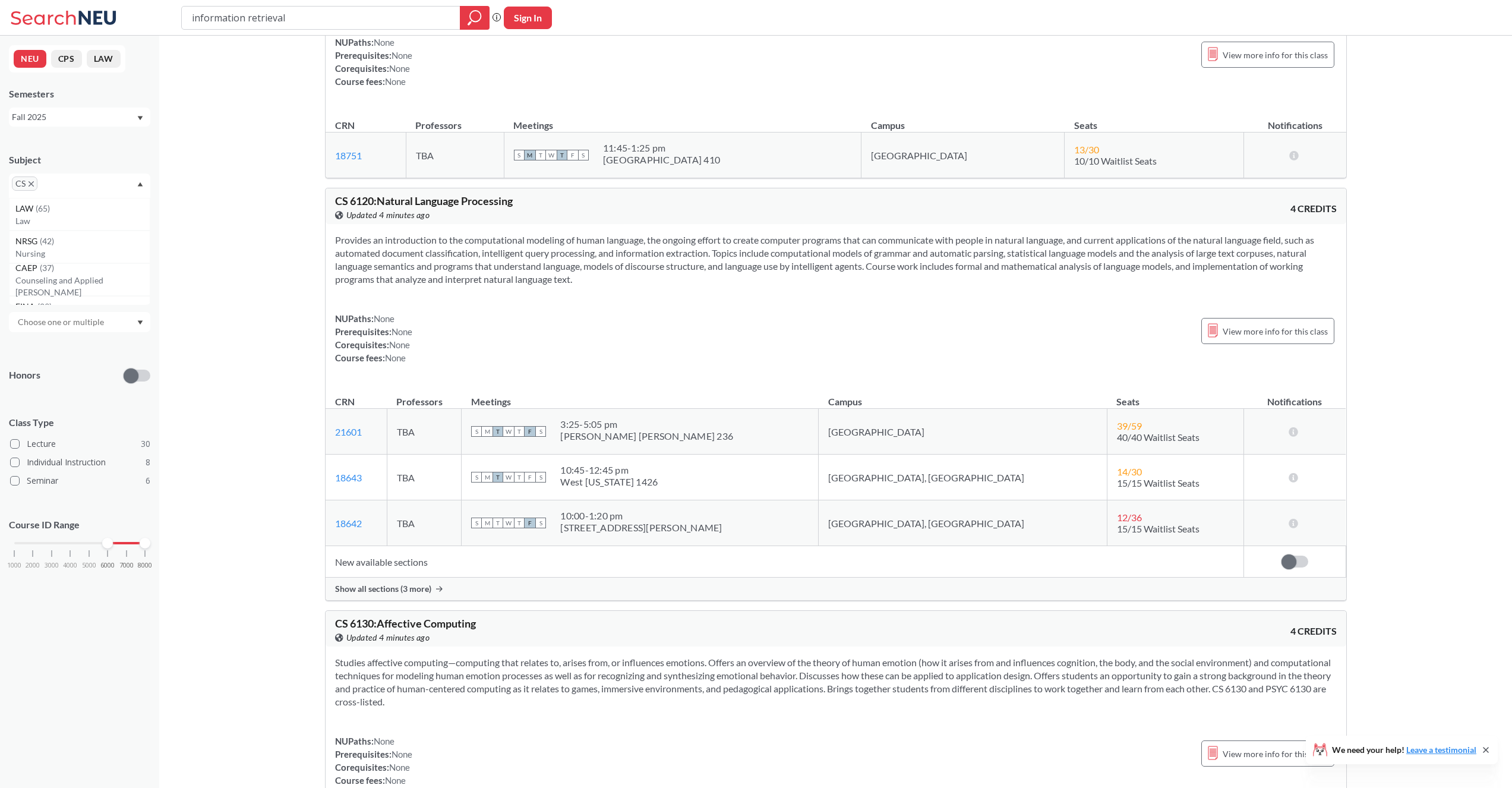
click at [399, 587] on span "Show all sections (3 more)" at bounding box center [383, 589] width 96 height 11
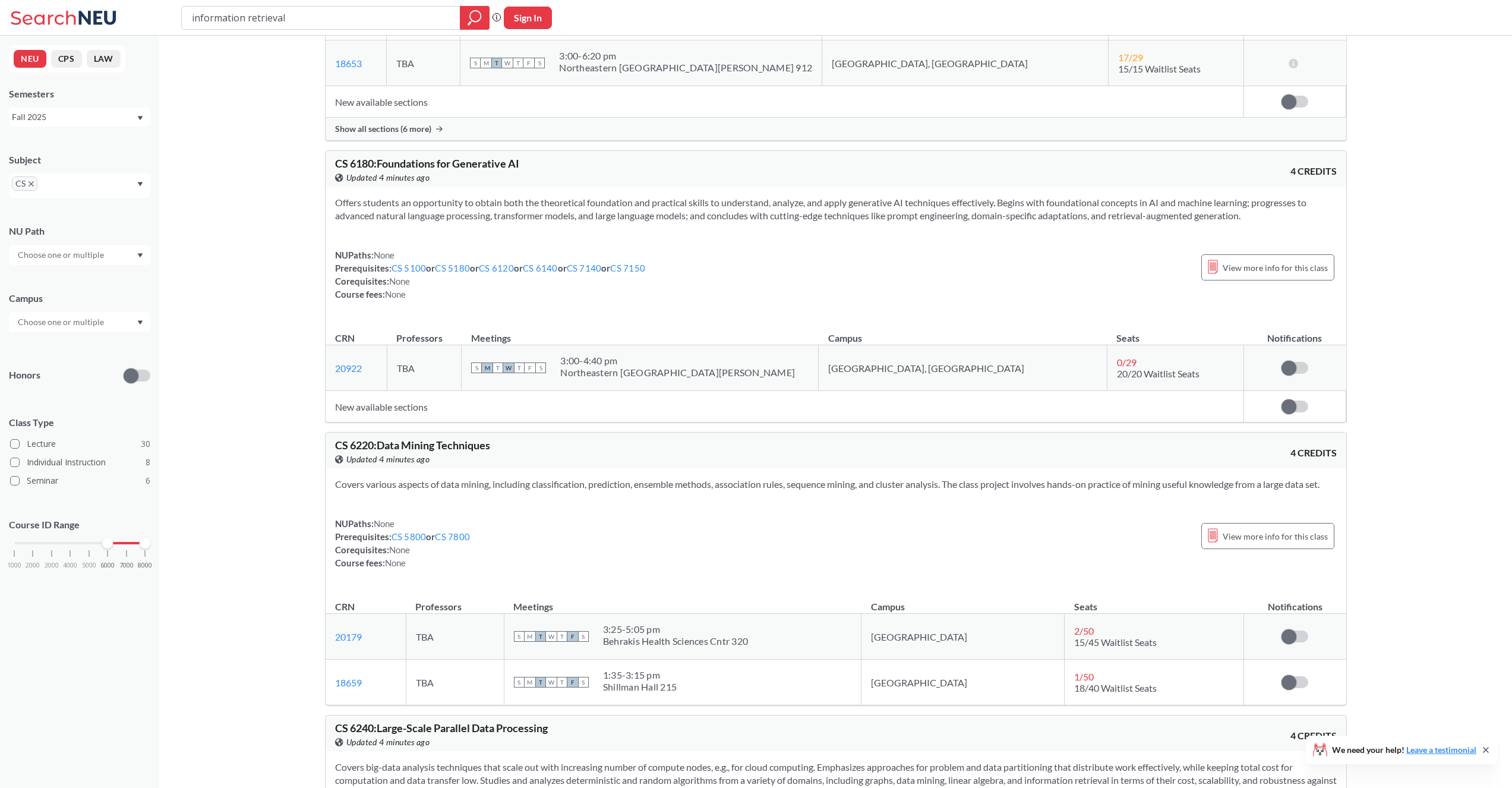
scroll to position [1823, 0]
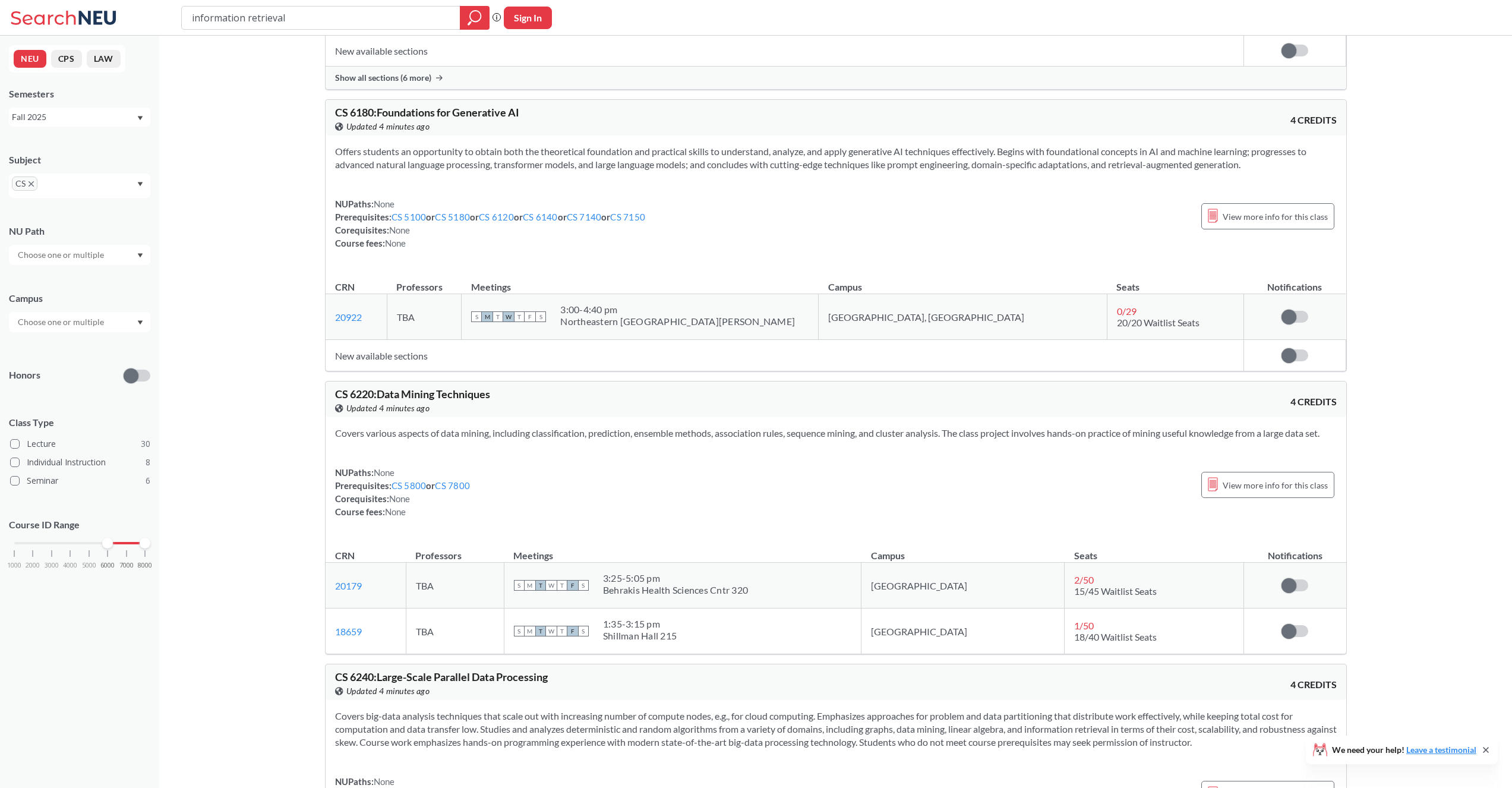
click at [418, 360] on td "New available sections" at bounding box center [784, 355] width 918 height 31
click at [403, 353] on td "New available sections" at bounding box center [784, 355] width 918 height 31
click at [398, 354] on td "New available sections" at bounding box center [784, 355] width 918 height 31
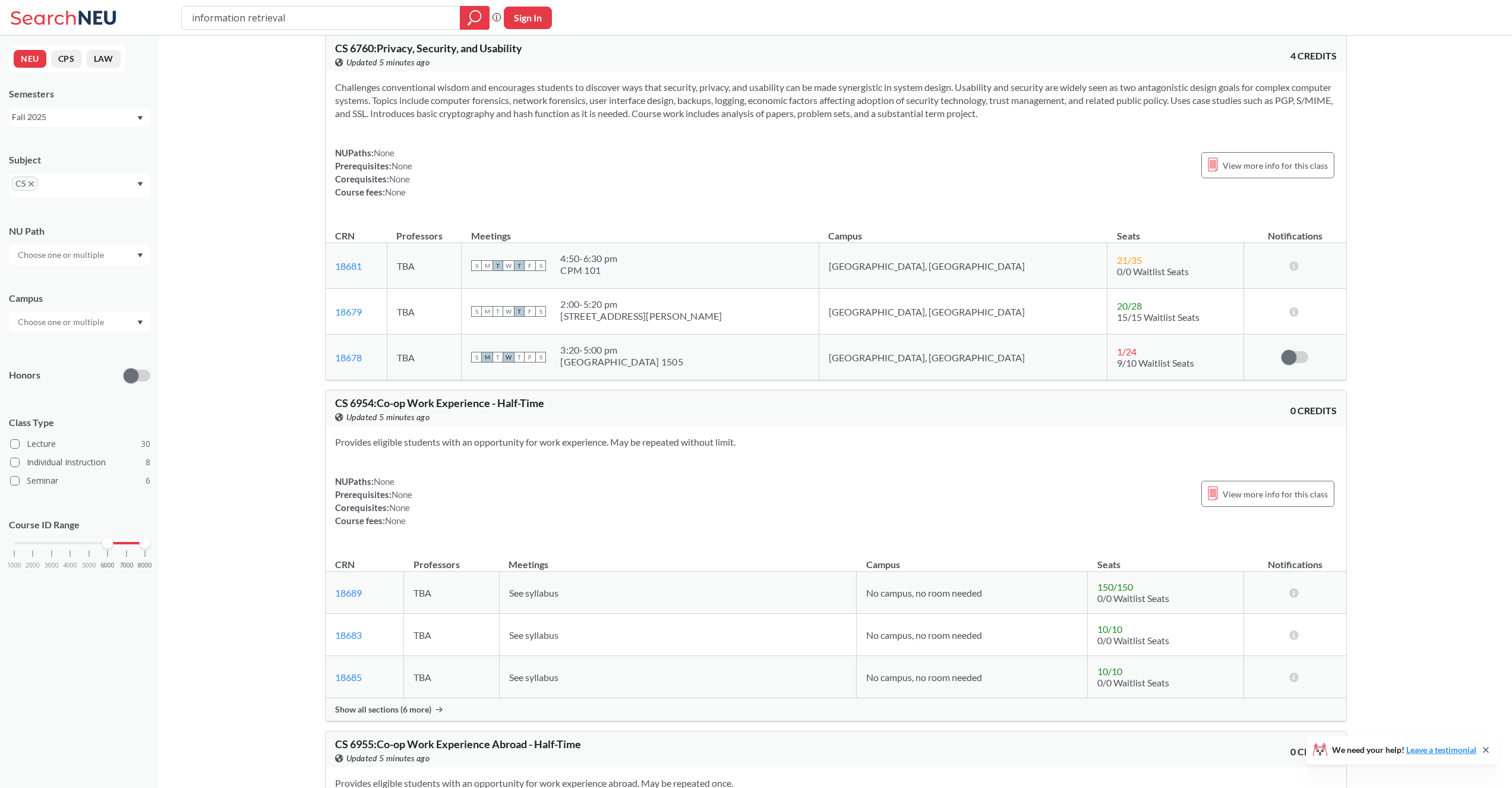
scroll to position [4212, 0]
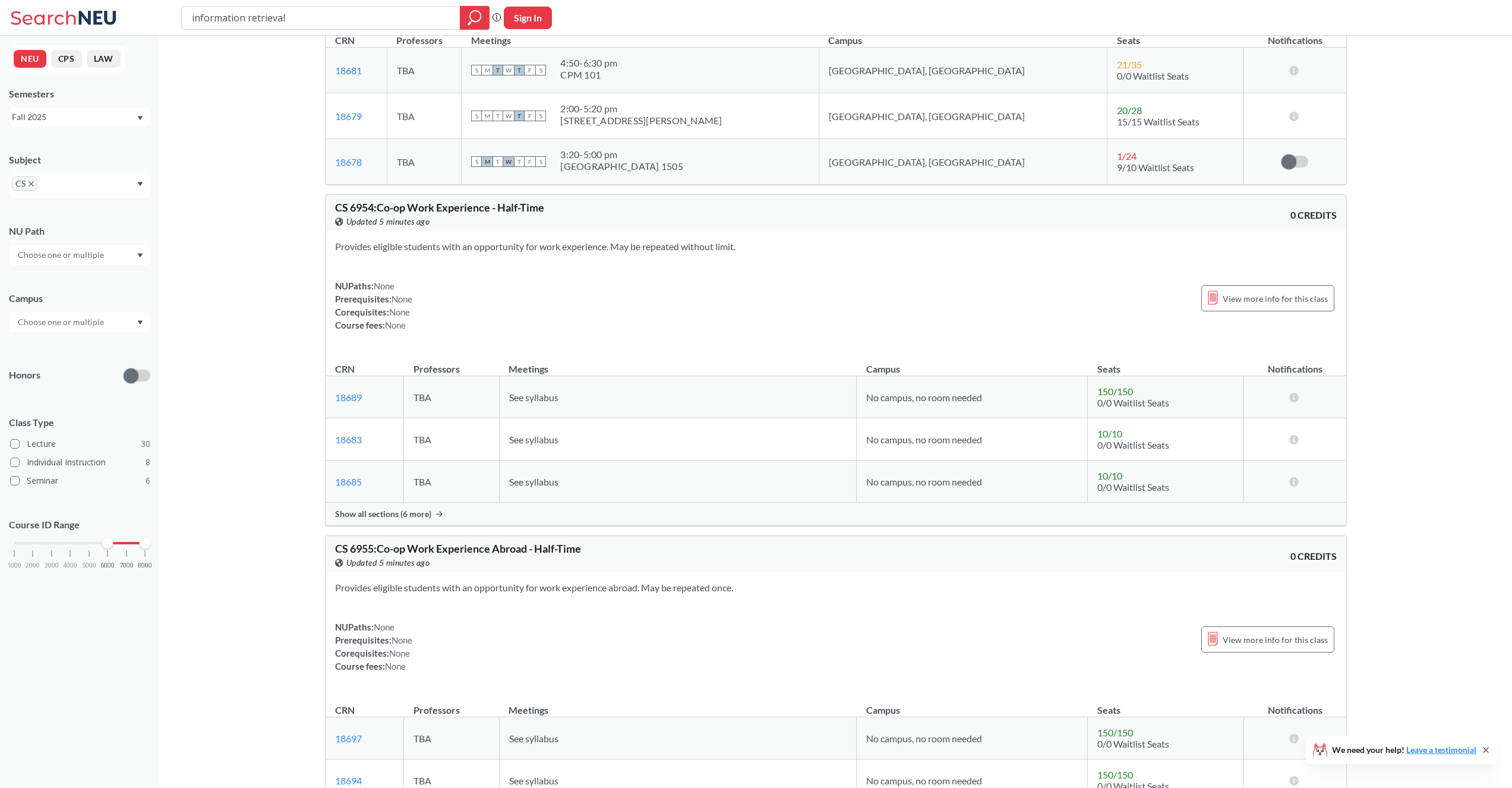
click at [102, 320] on input "text" at bounding box center [62, 322] width 100 height 14
click at [93, 350] on div "[GEOGRAPHIC_DATA] ( 28 )" at bounding box center [83, 348] width 134 height 13
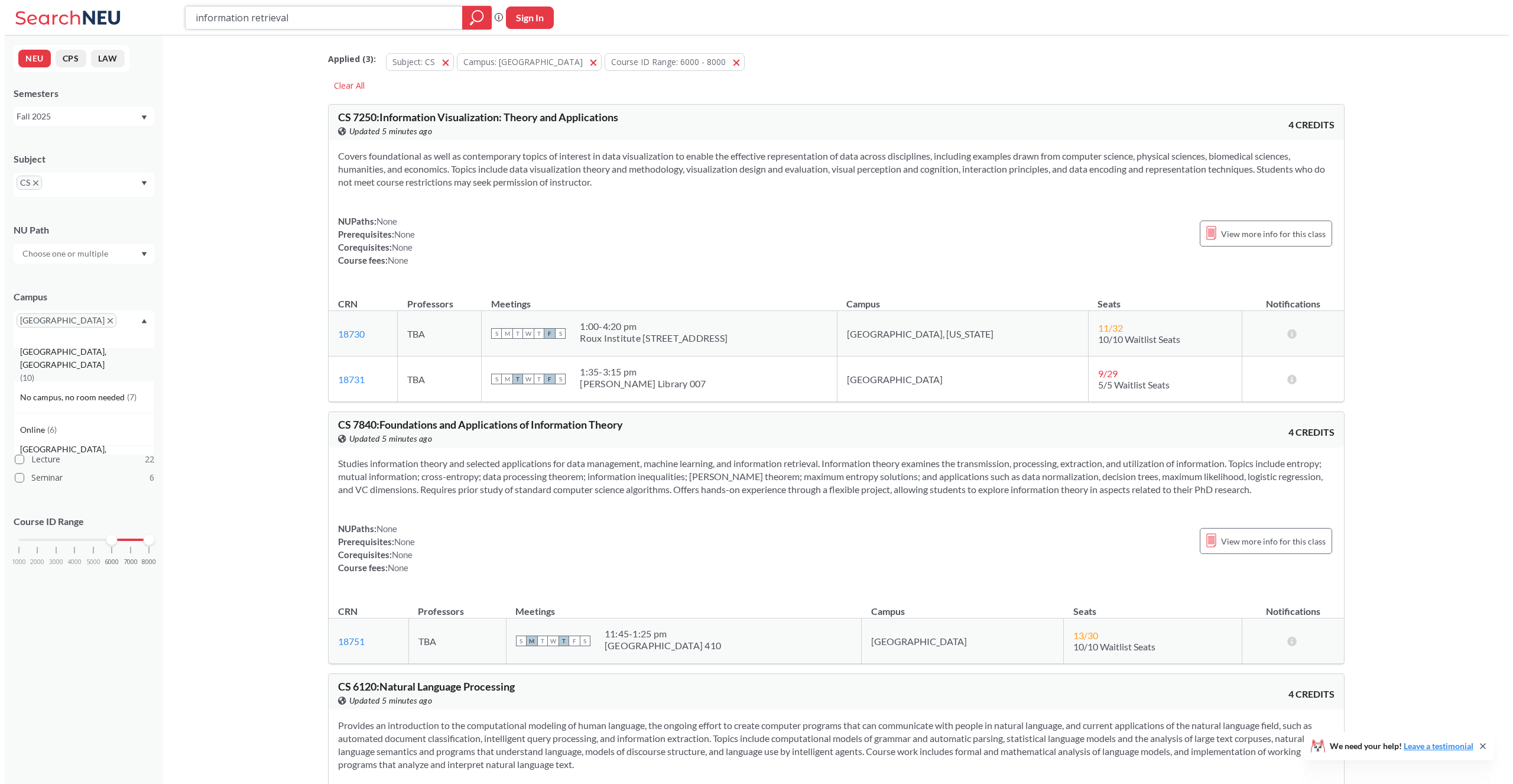
scroll to position [35, 0]
click at [53, 388] on div "Online ( 6 )" at bounding box center [82, 394] width 134 height 13
click at [525, 64] on button "Campus: [GEOGRAPHIC_DATA]" at bounding box center [525, 62] width 145 height 18
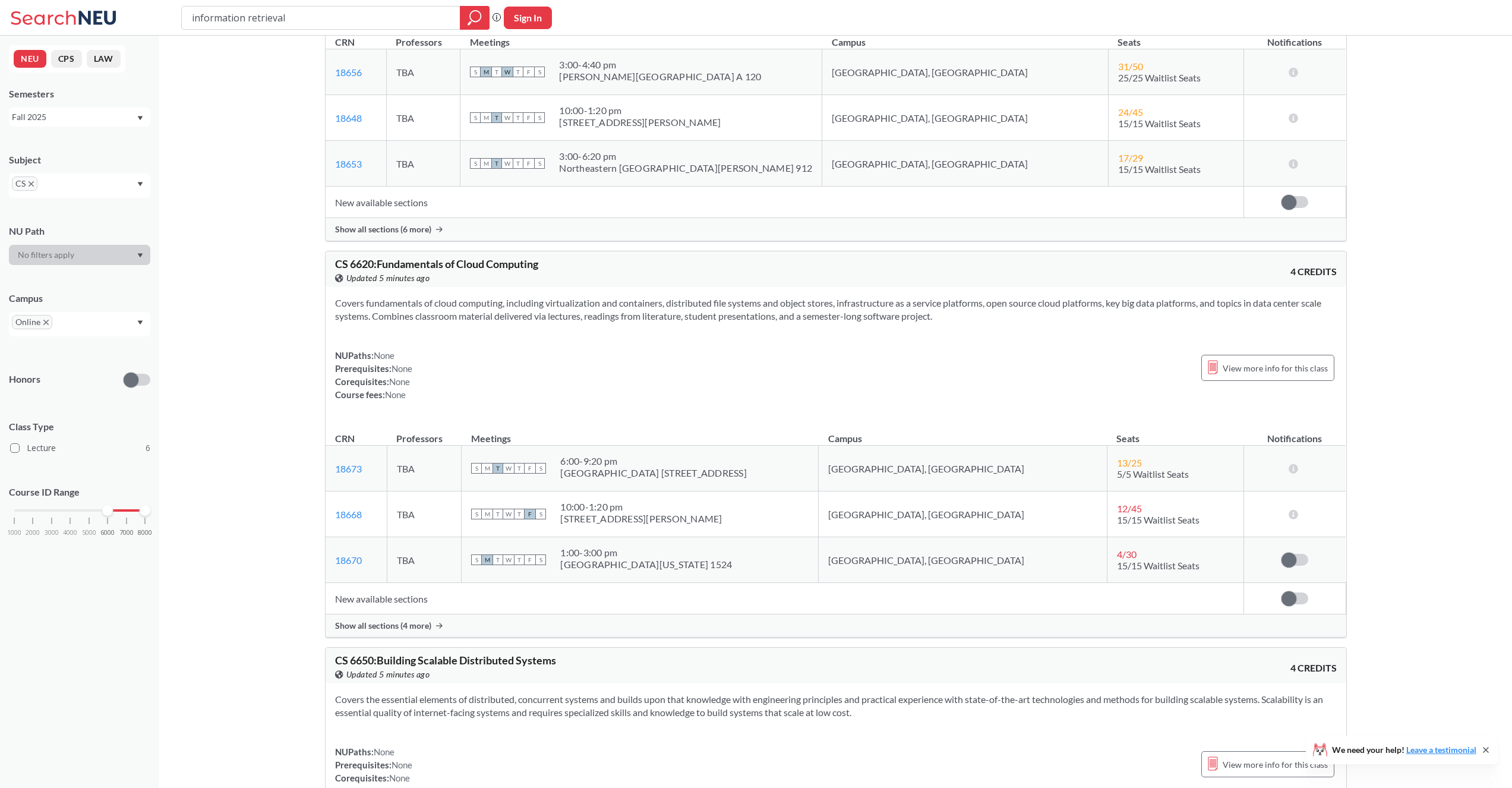
scroll to position [269, 0]
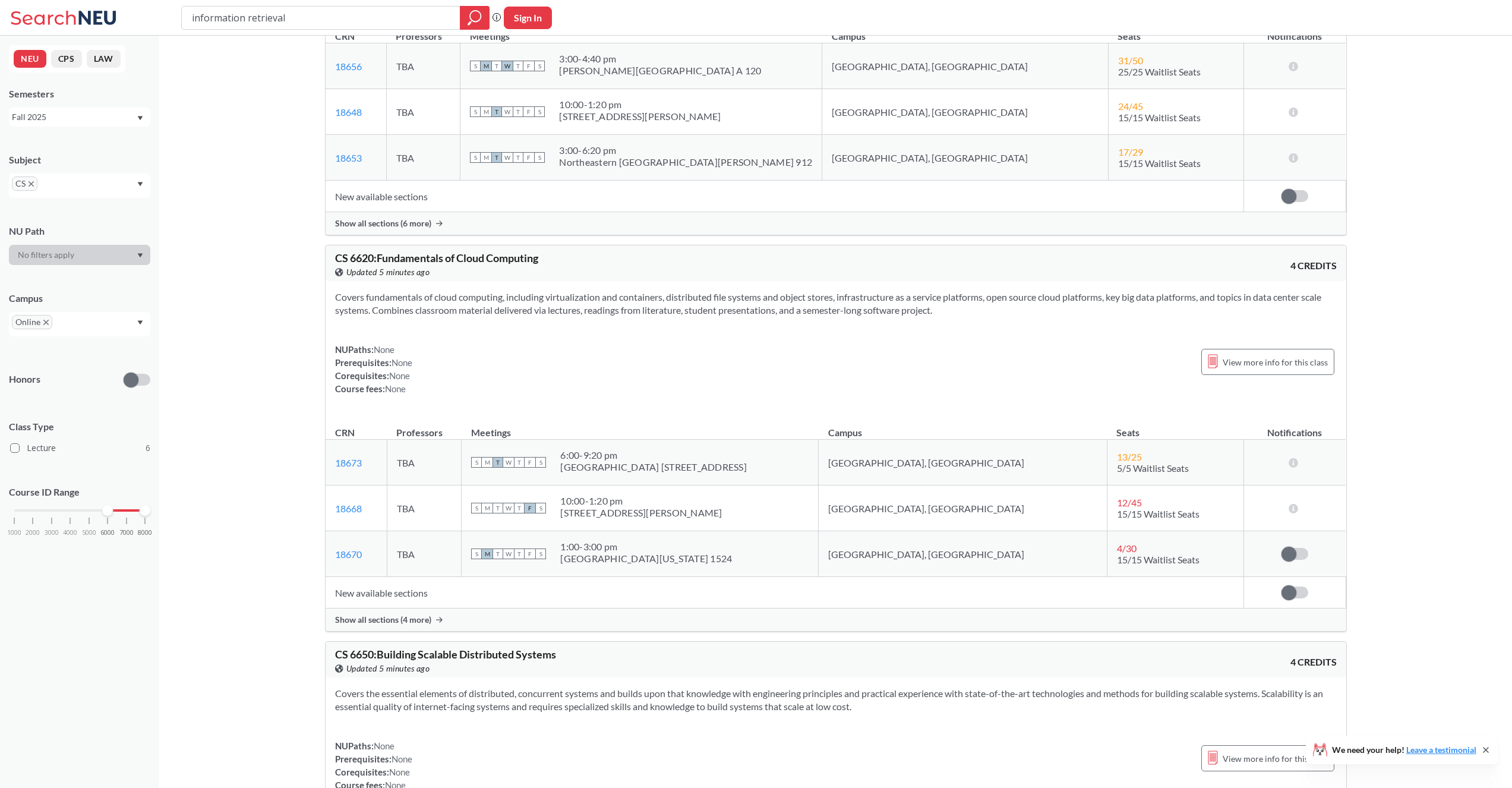
click at [393, 619] on span "Show all sections (4 more)" at bounding box center [383, 620] width 96 height 11
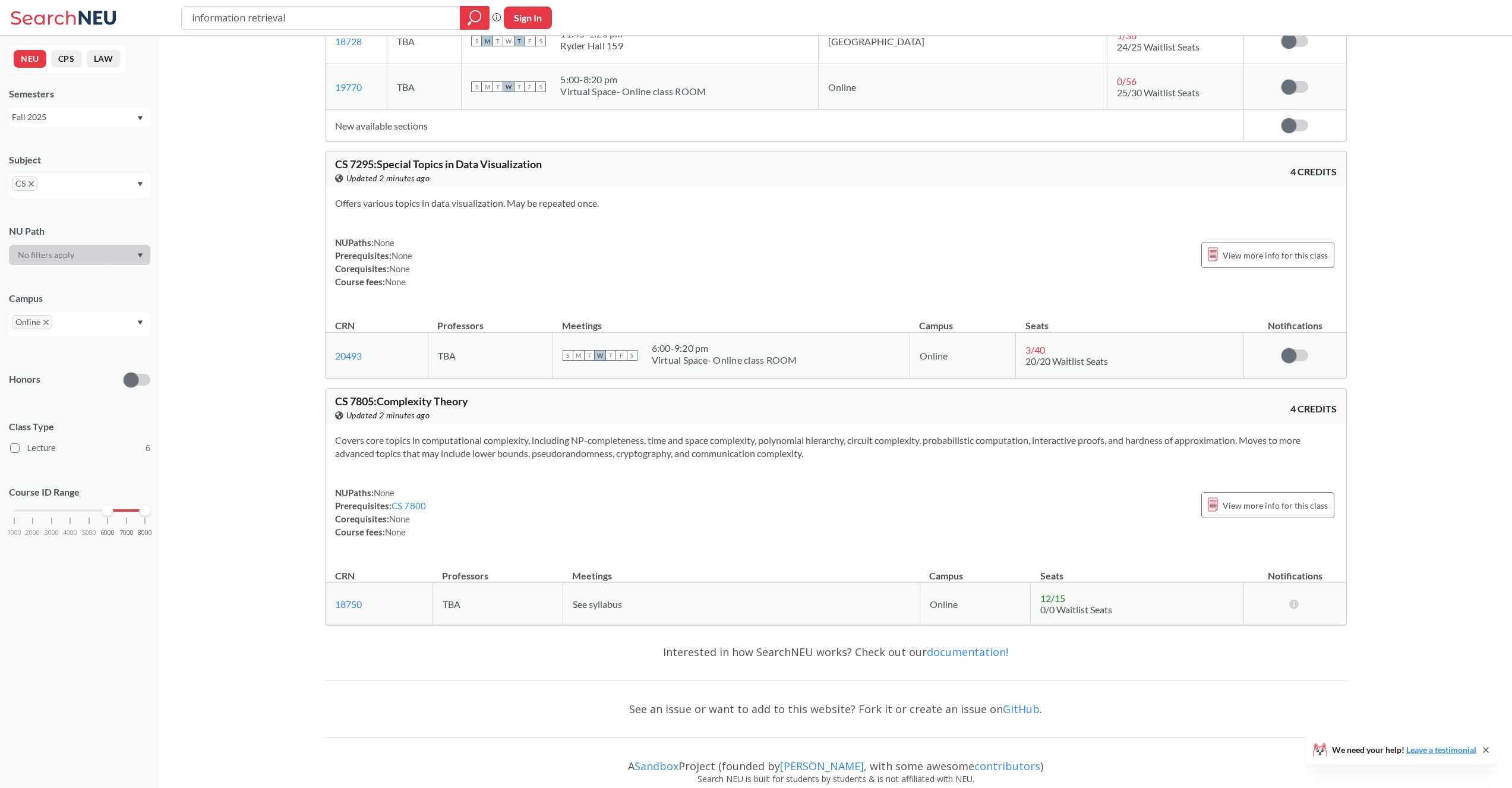
scroll to position [1716, 0]
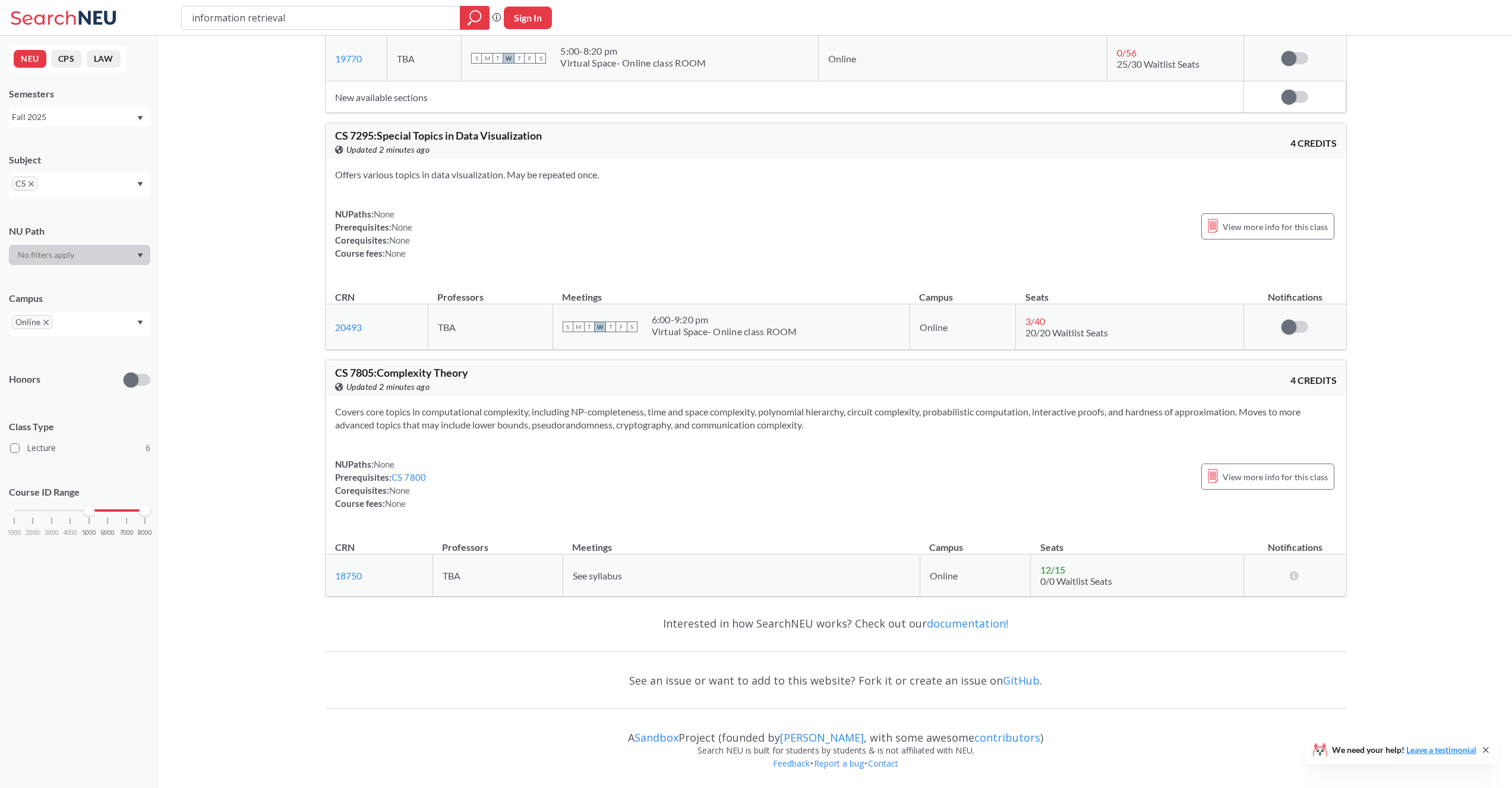
drag, startPoint x: 108, startPoint y: 506, endPoint x: 94, endPoint y: 508, distance: 14.1
click at [94, 508] on div at bounding box center [89, 510] width 11 height 11
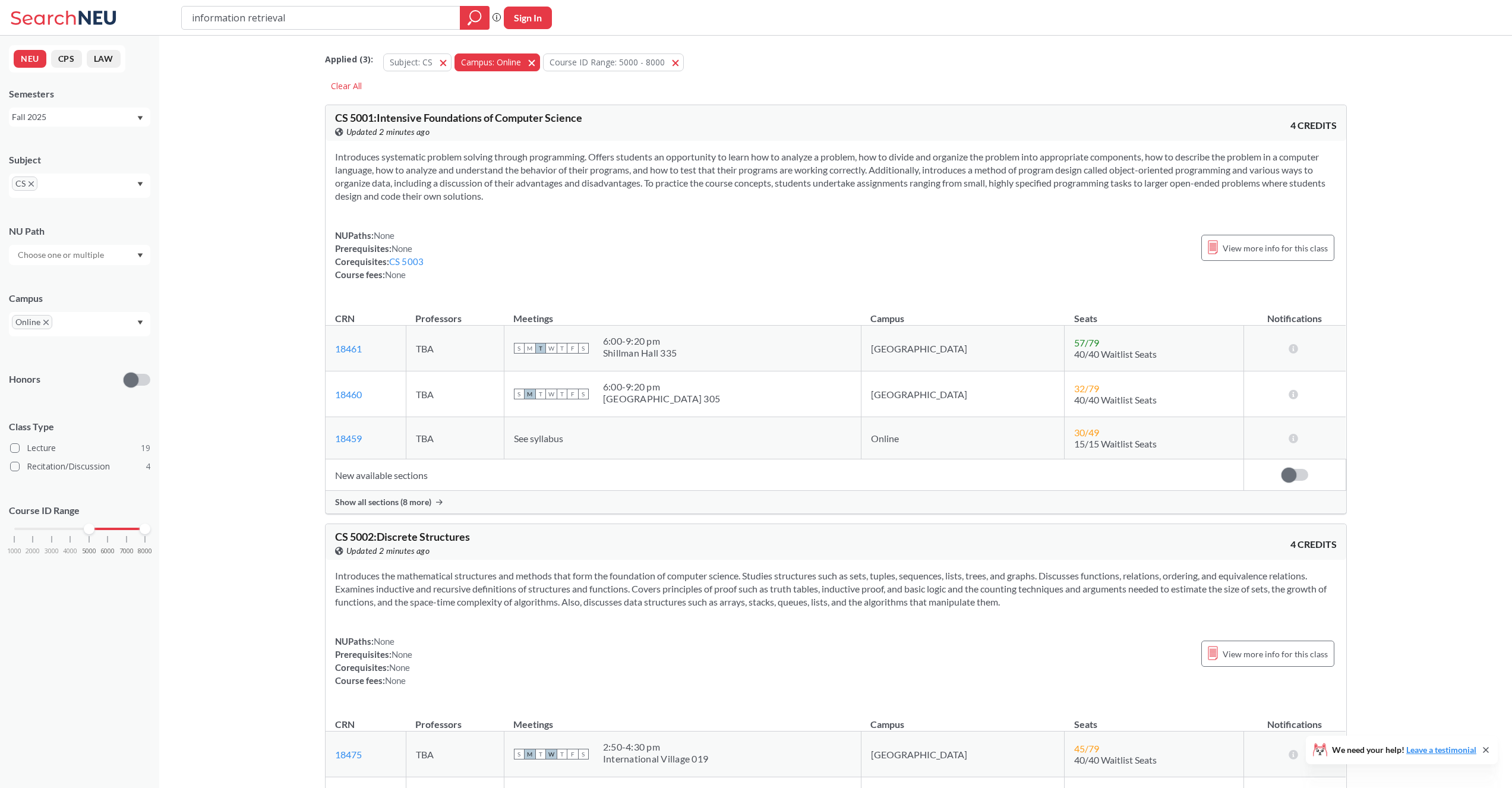
click at [536, 60] on span "button" at bounding box center [536, 62] width 0 height 12
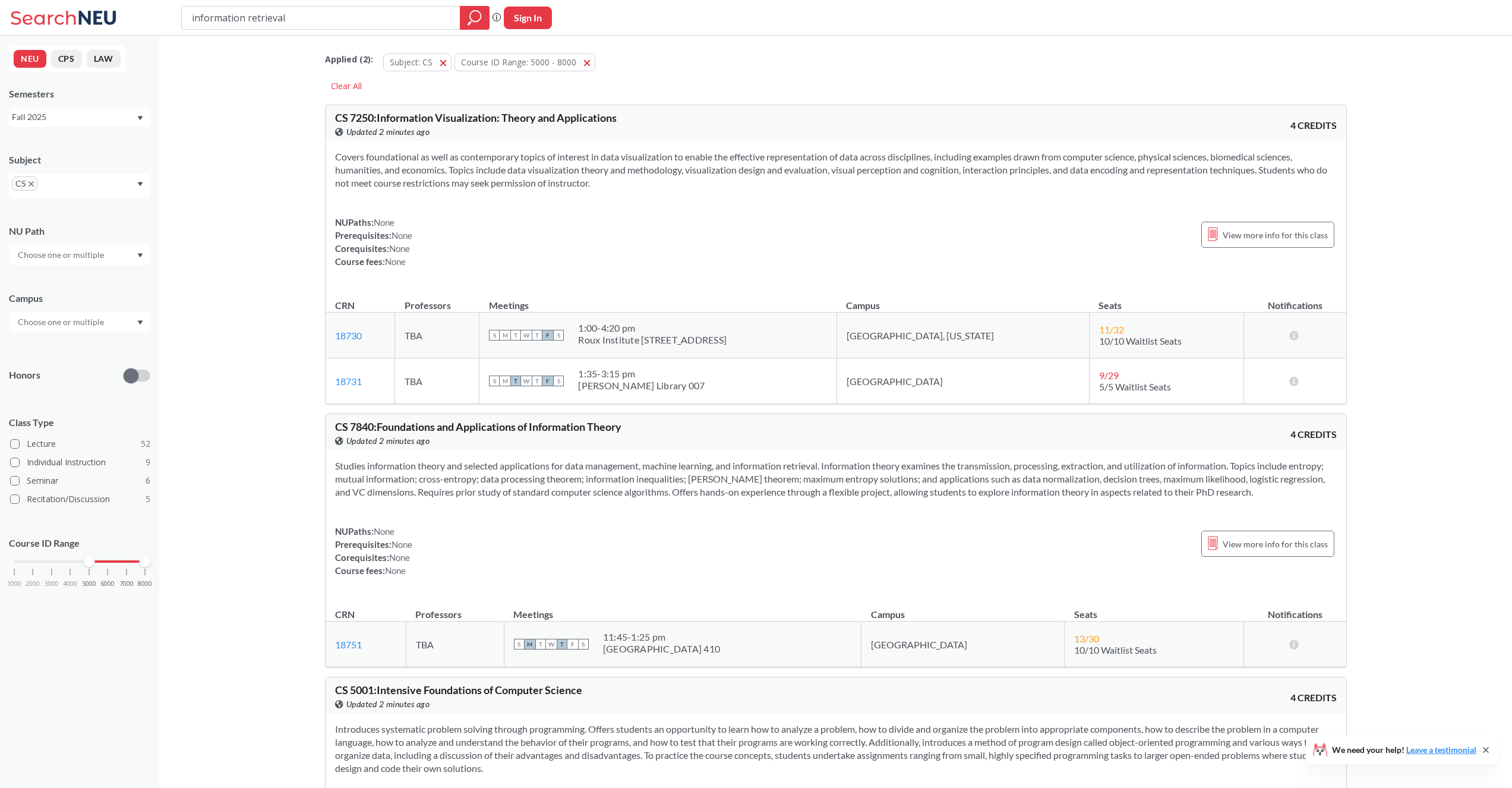
click at [89, 317] on input "text" at bounding box center [62, 322] width 100 height 14
click at [62, 356] on div "[GEOGRAPHIC_DATA] ( 48 )" at bounding box center [79, 348] width 142 height 33
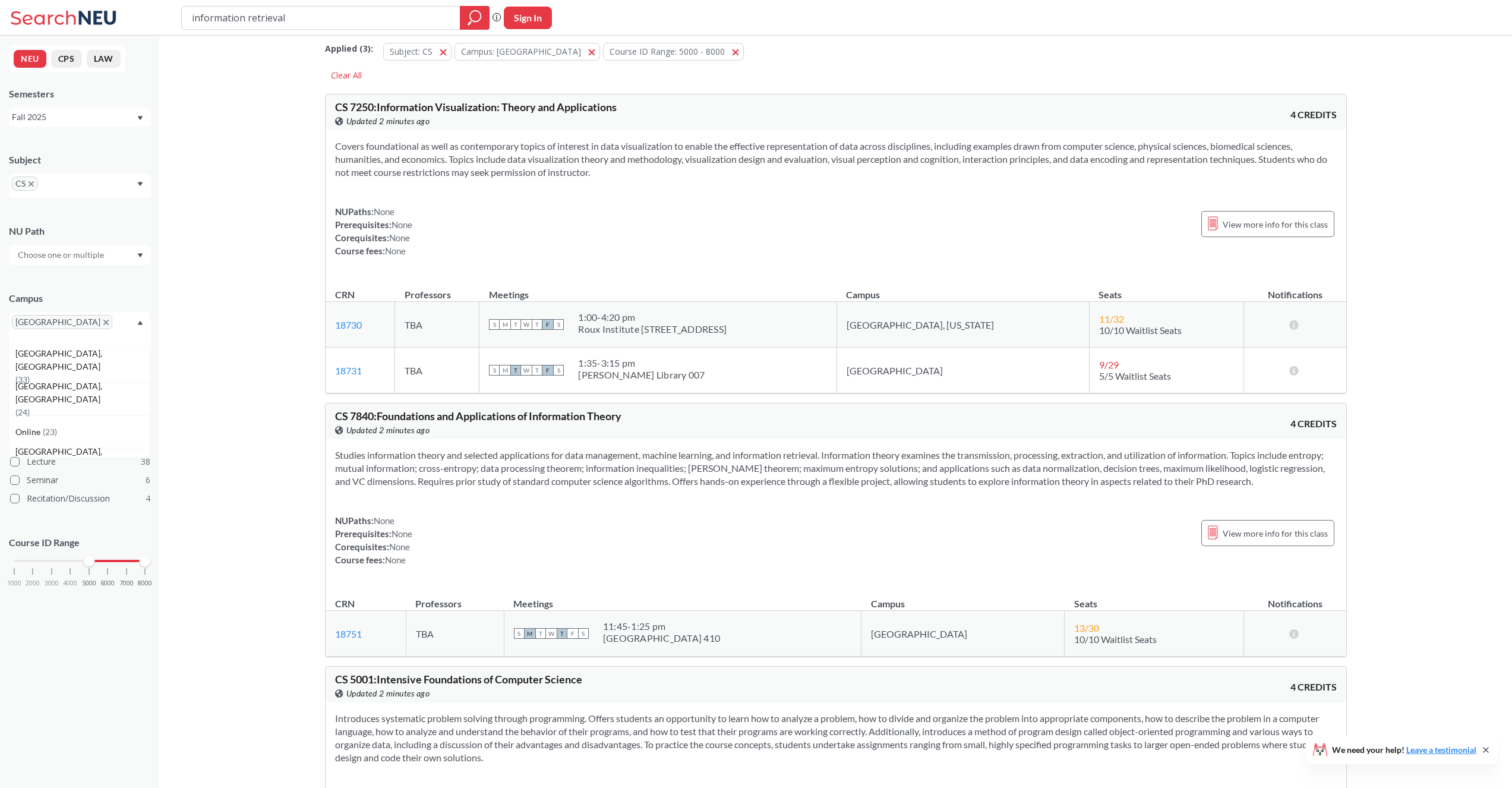
scroll to position [18, 0]
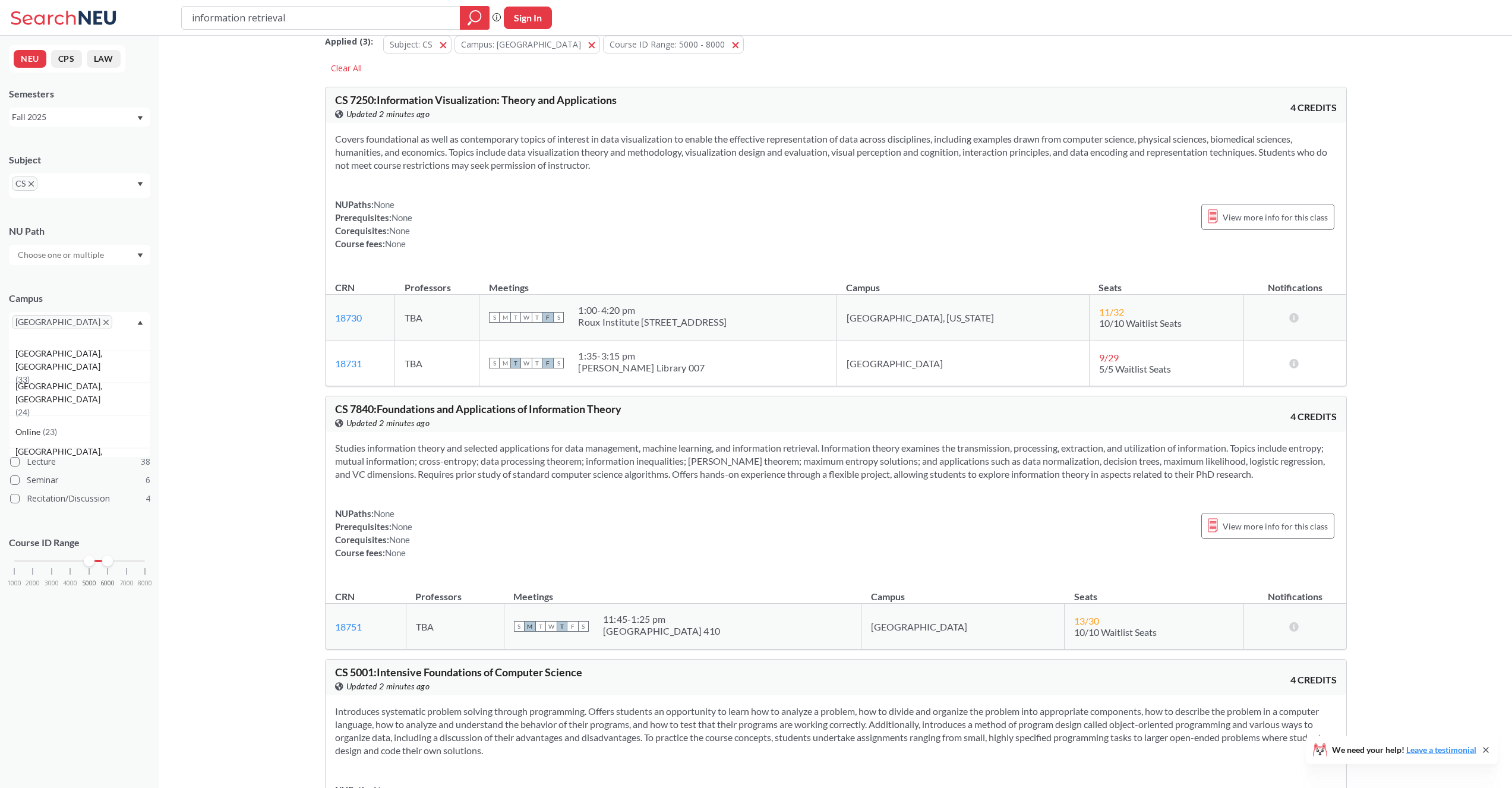
drag, startPoint x: 142, startPoint y: 543, endPoint x: 109, endPoint y: 547, distance: 33.2
click at [109, 556] on div at bounding box center [108, 561] width 11 height 11
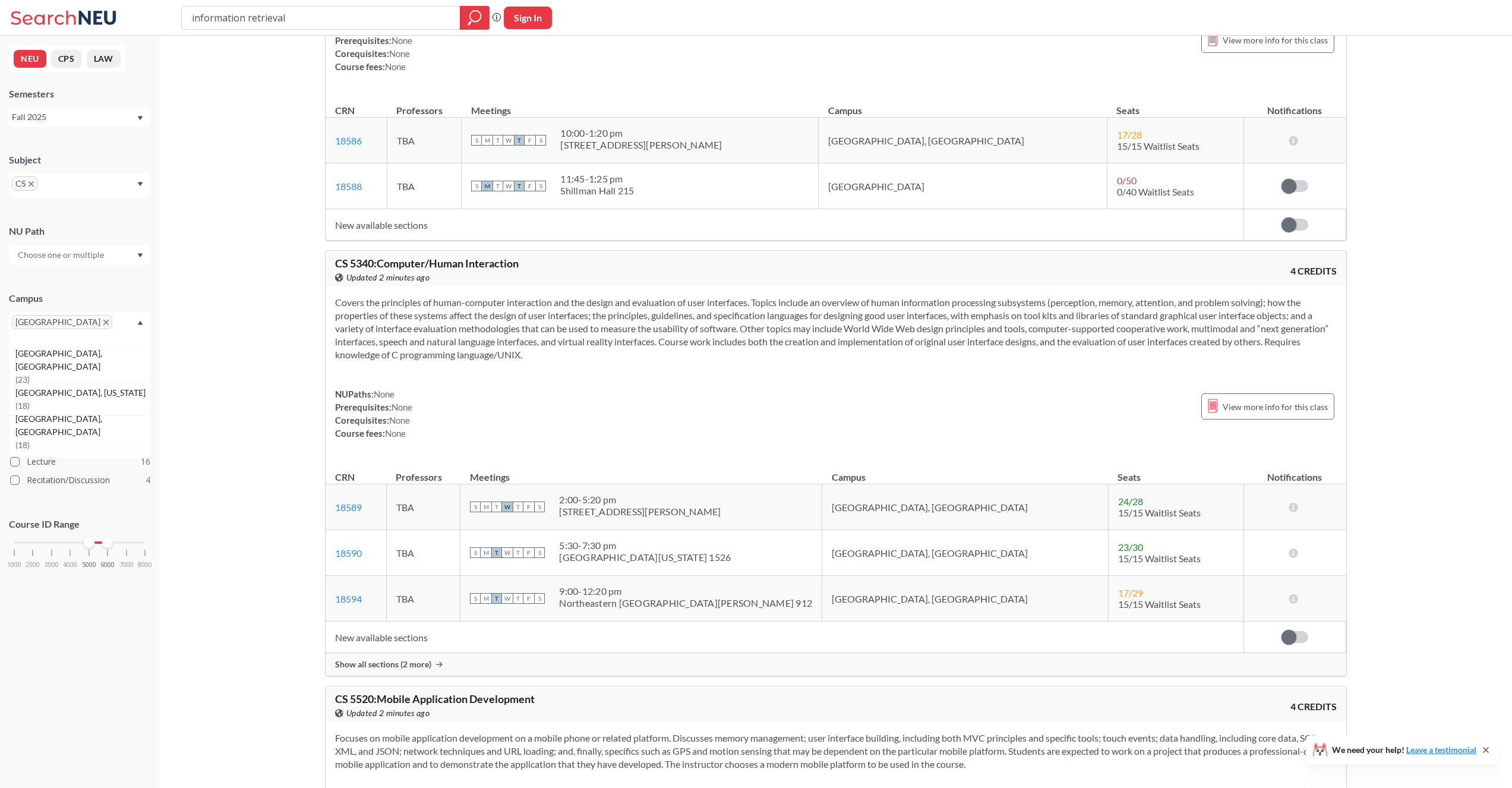
scroll to position [5427, 0]
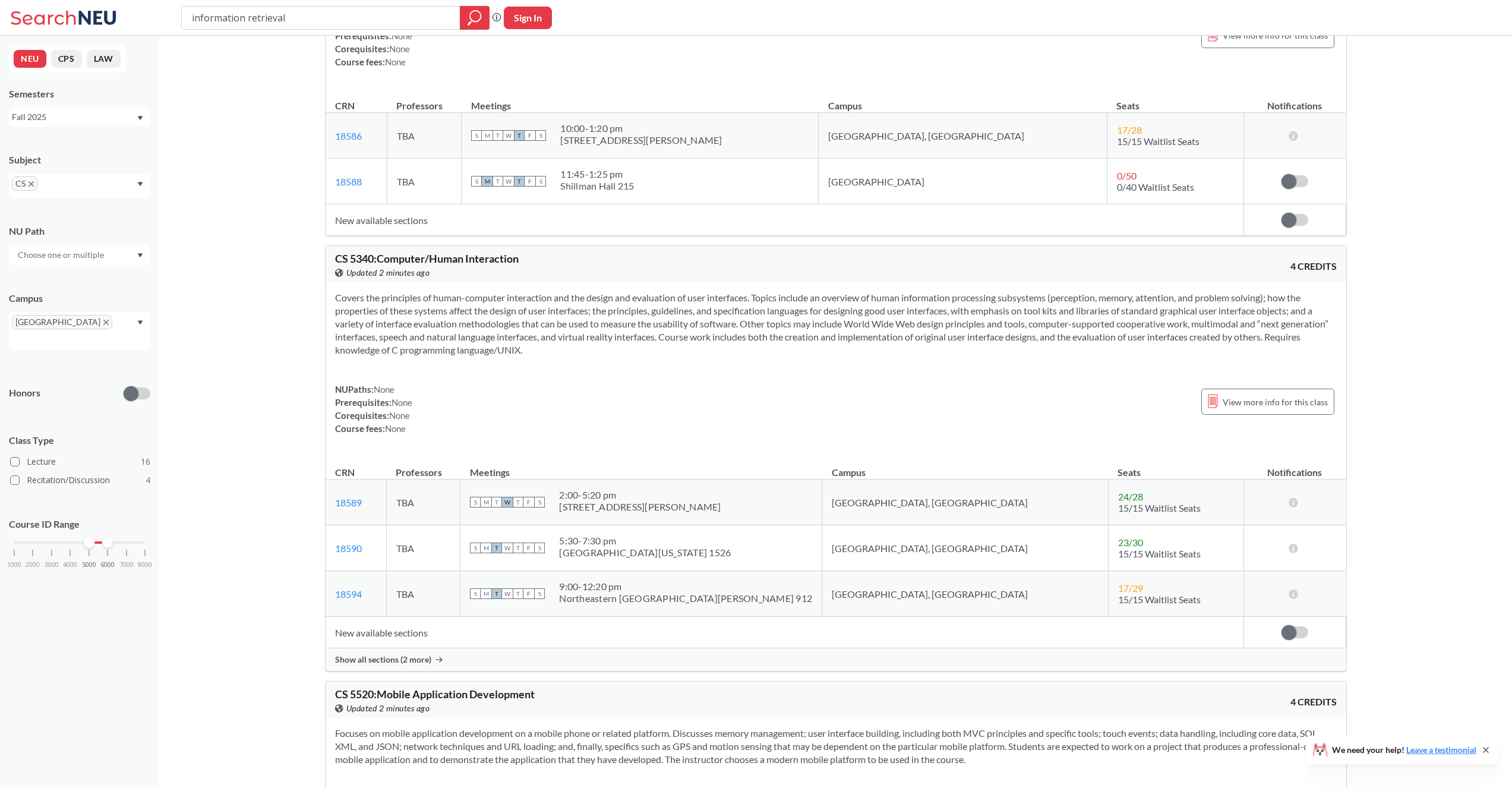
click at [423, 665] on span "Show all sections (2 more)" at bounding box center [383, 659] width 96 height 11
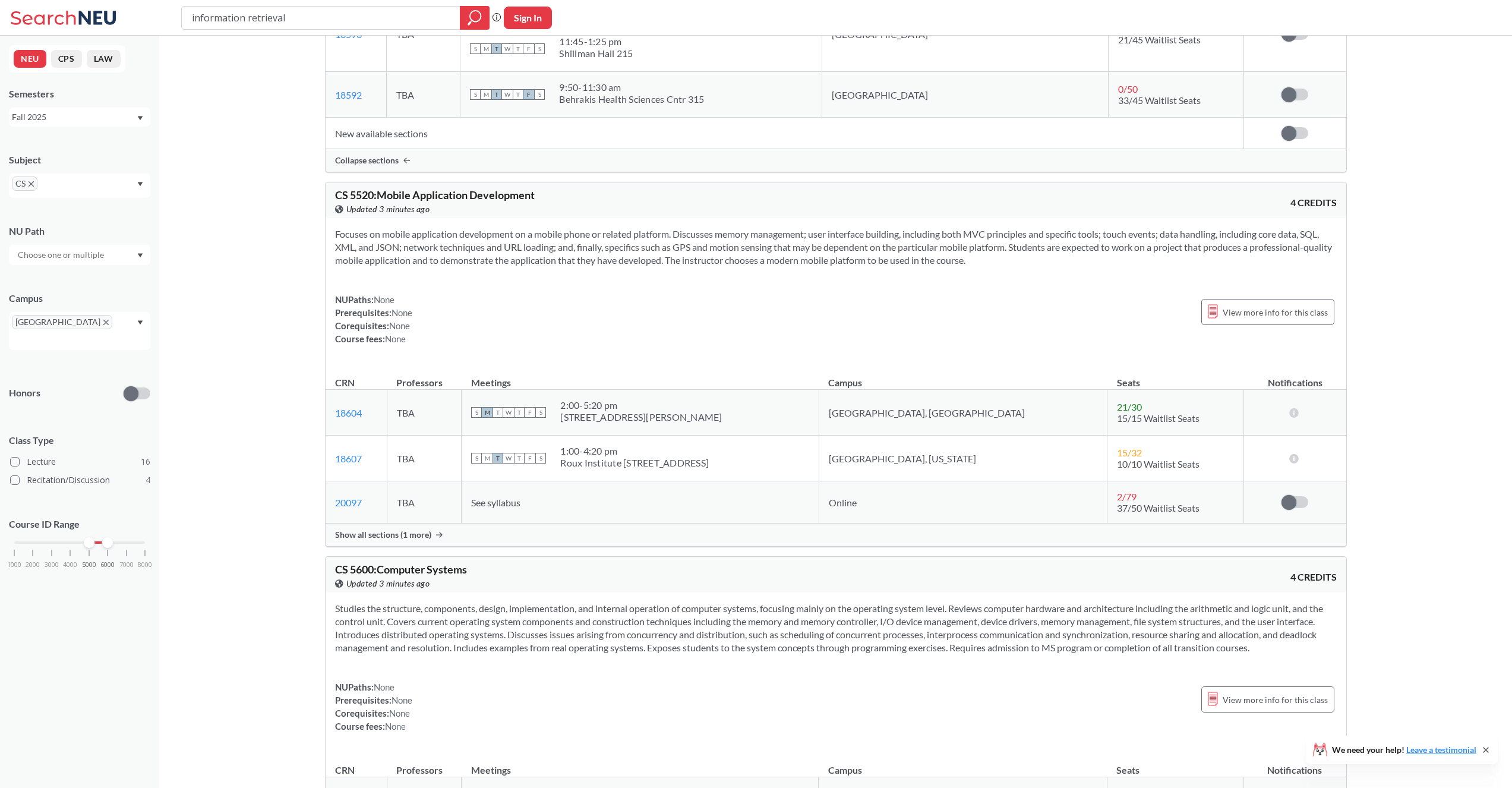
scroll to position [6061, 0]
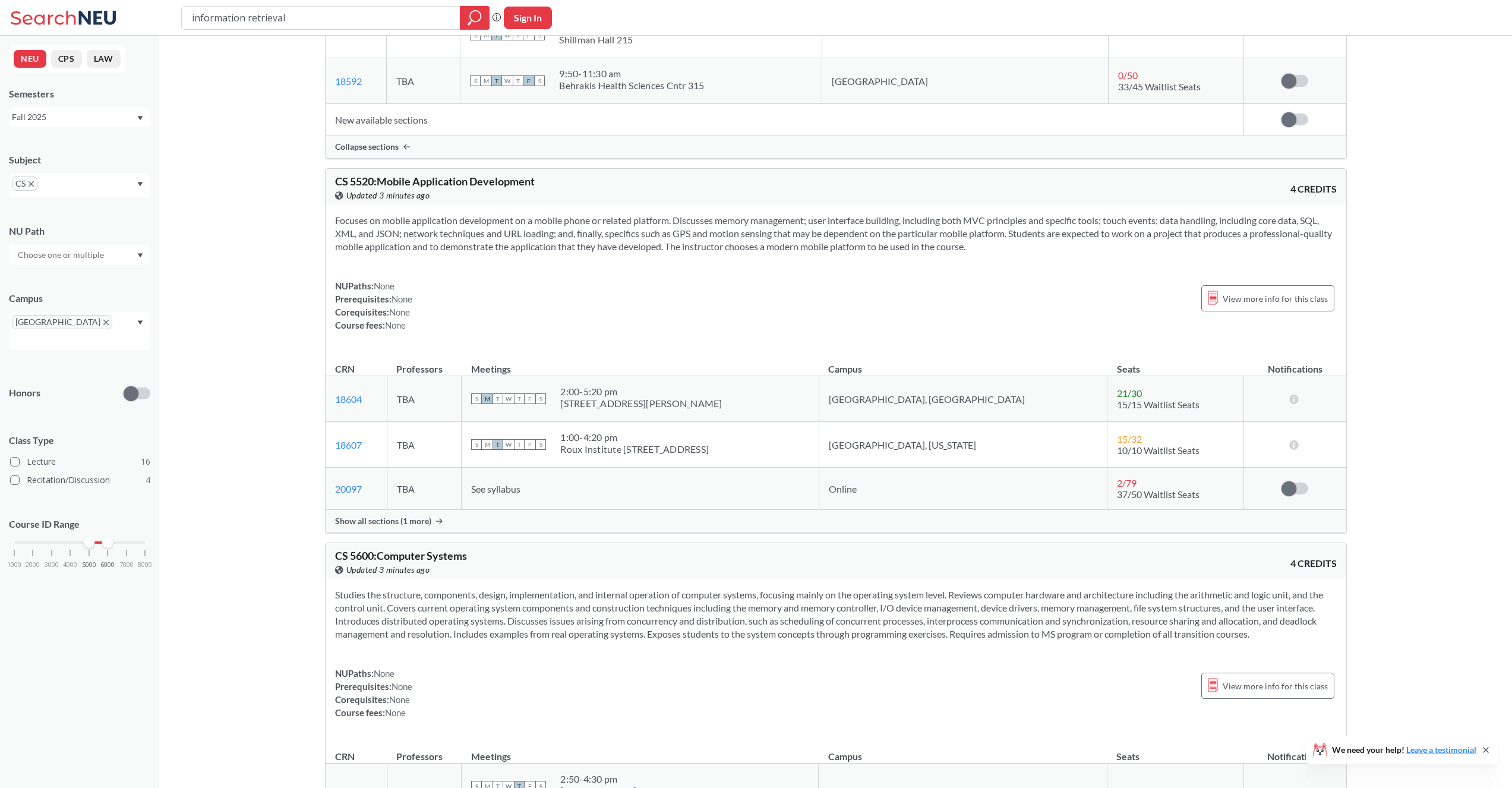
click at [383, 526] on span "Show all sections (1 more)" at bounding box center [383, 521] width 96 height 11
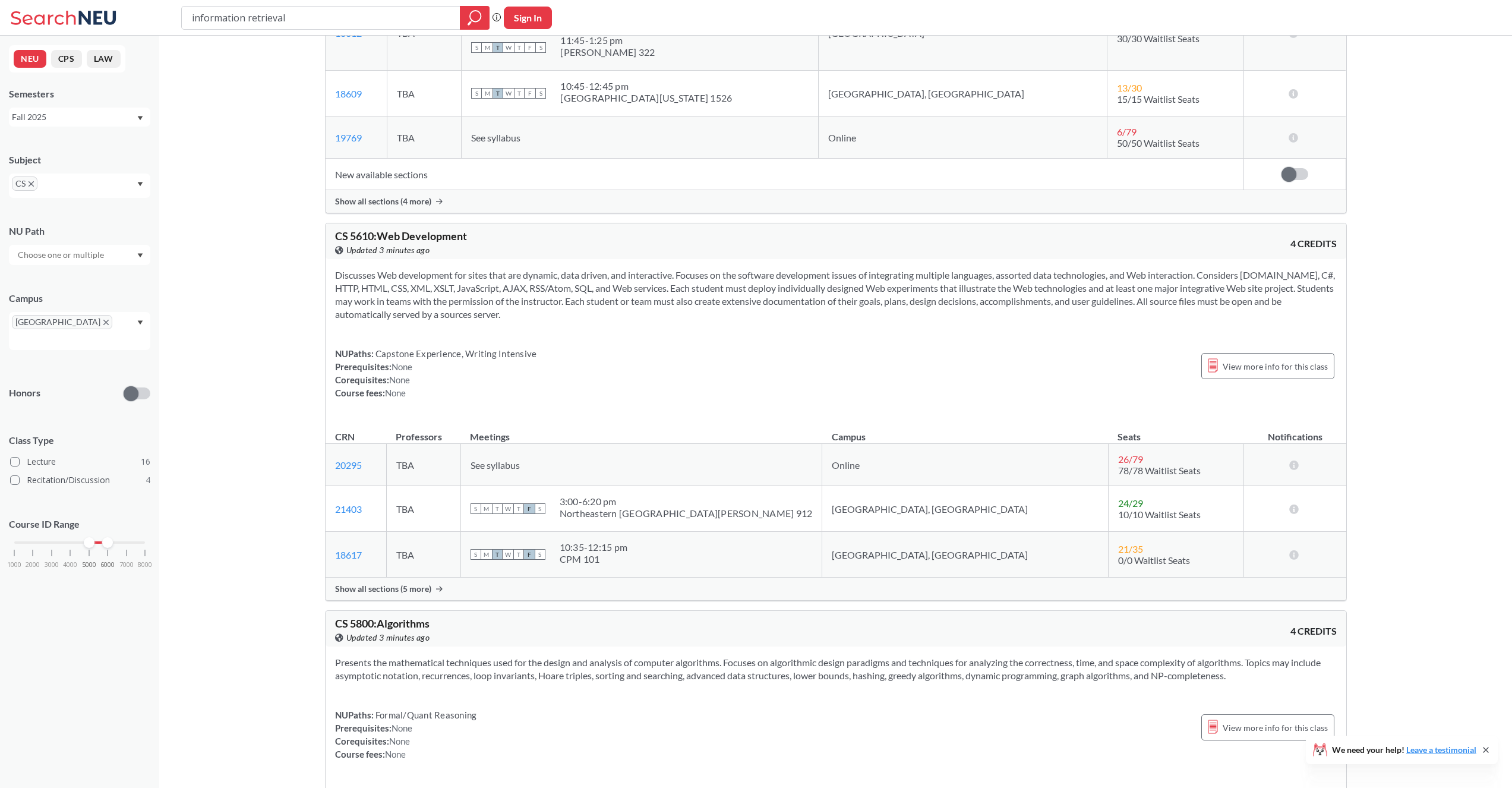
scroll to position [6879, 0]
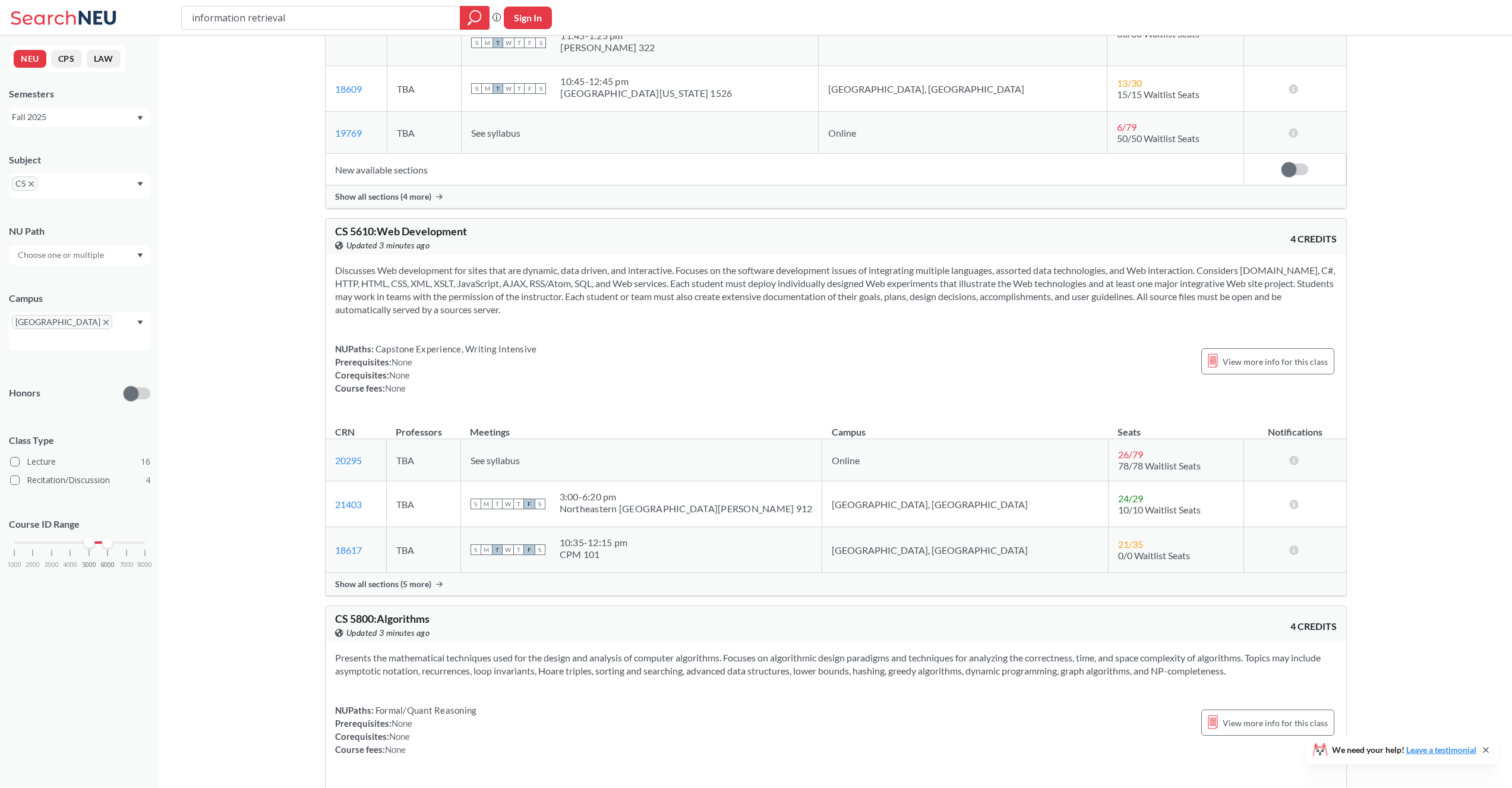
click at [398, 589] on span "Show all sections (5 more)" at bounding box center [383, 584] width 96 height 11
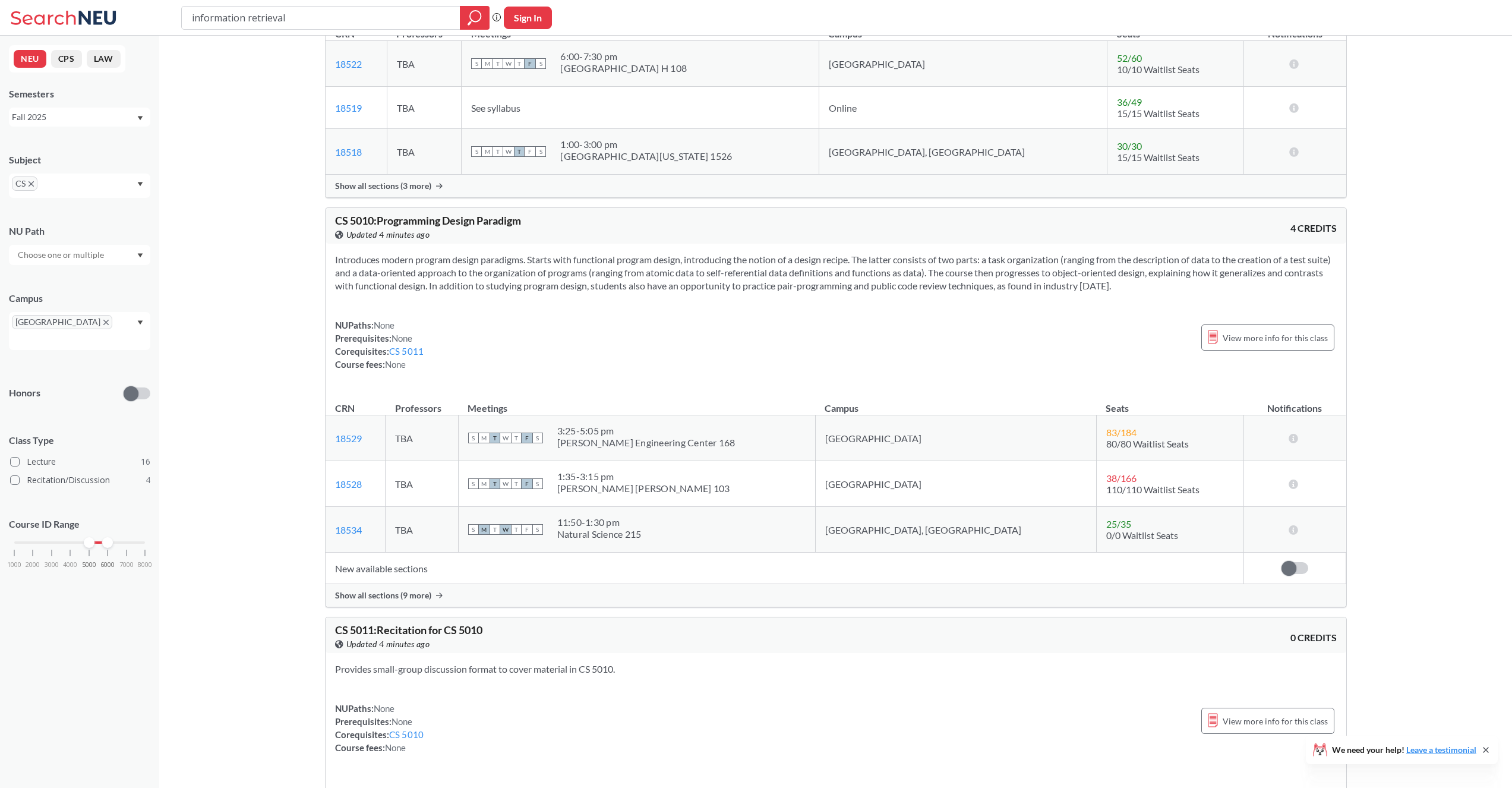
scroll to position [1779, 0]
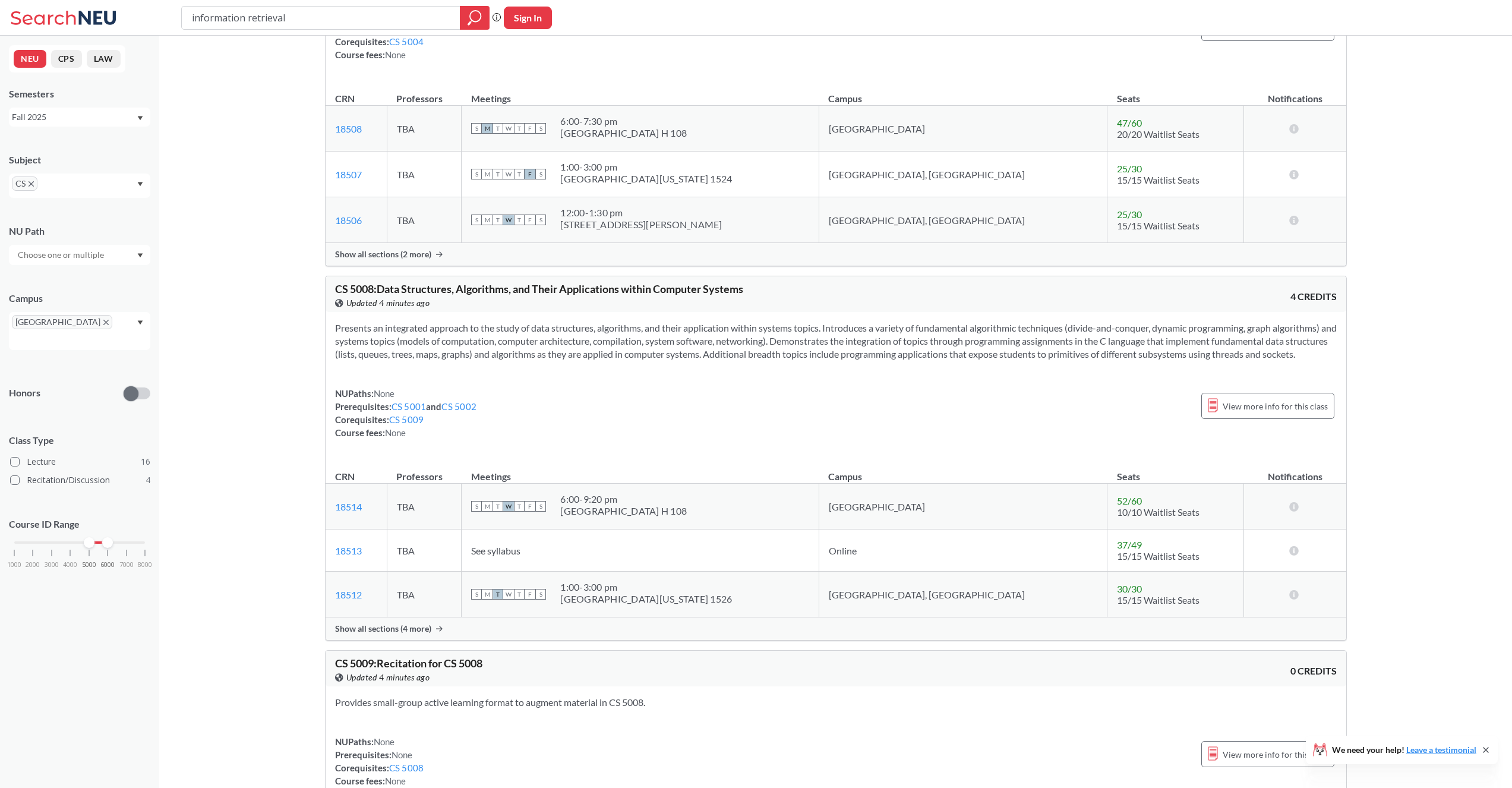
click at [116, 316] on div "[GEOGRAPHIC_DATA]" at bounding box center [79, 331] width 142 height 38
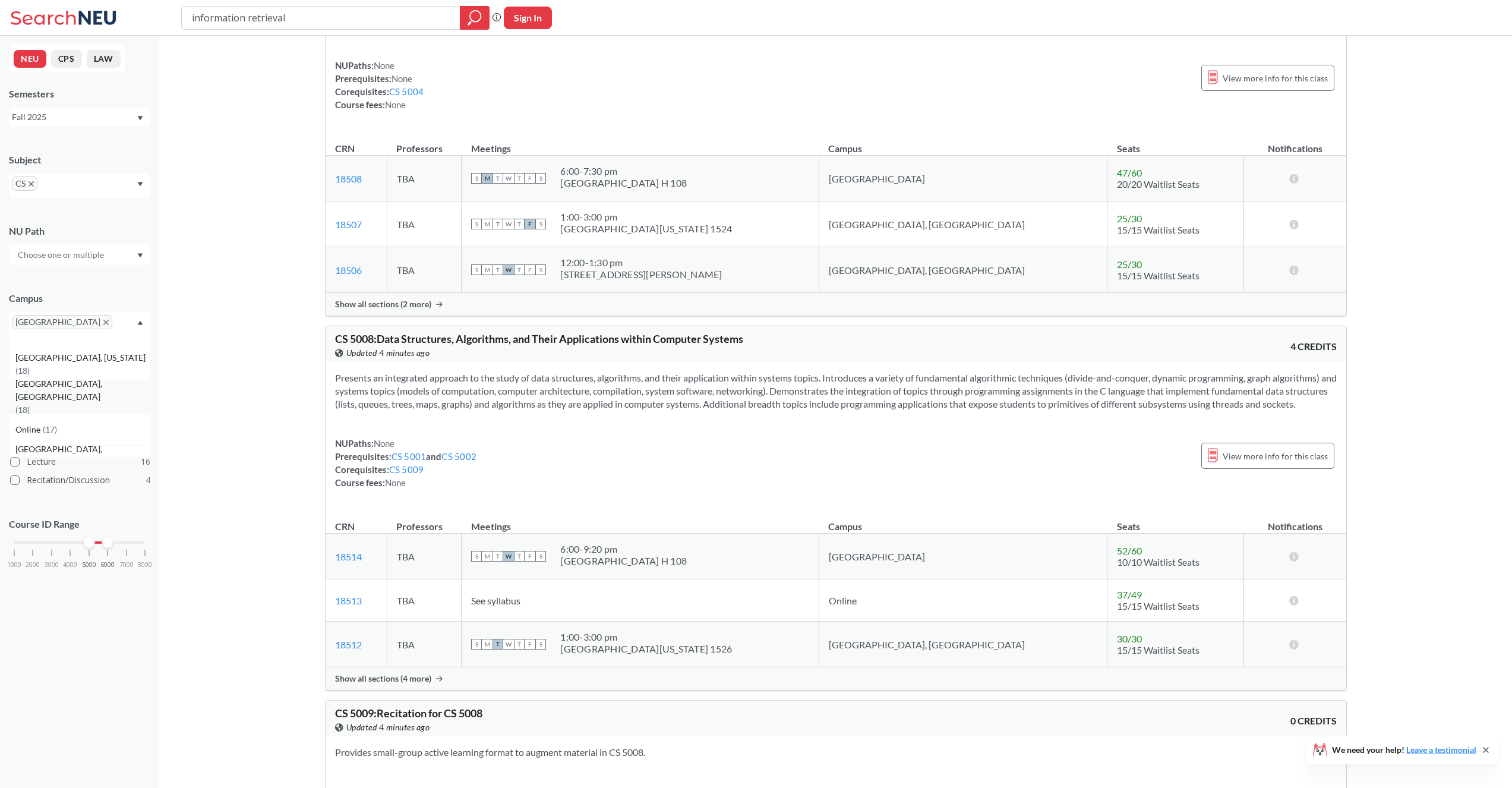
scroll to position [37, 0]
click at [95, 421] on div "Online ( 17 )" at bounding box center [83, 427] width 134 height 13
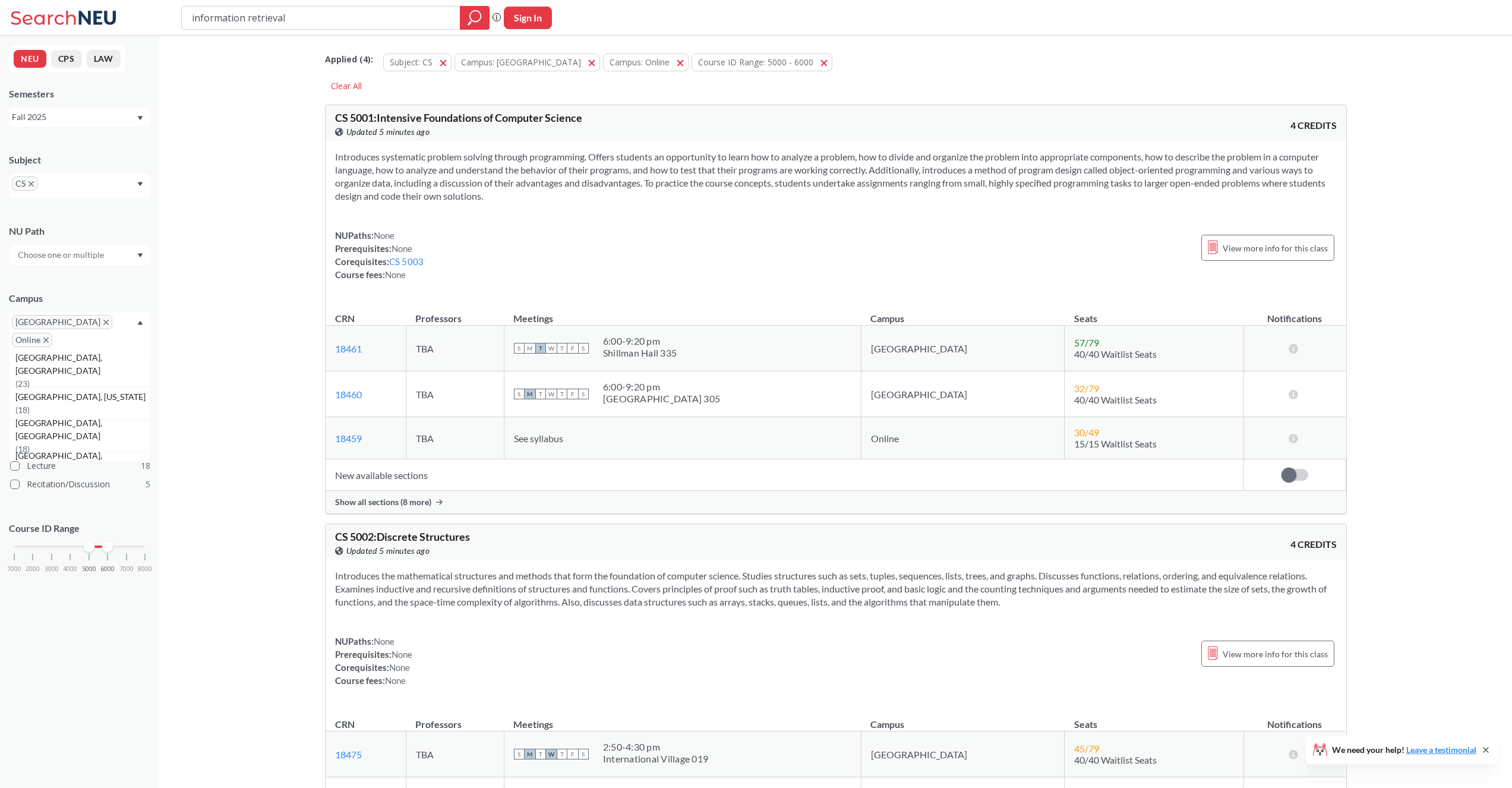
click at [104, 320] on icon "X to remove pill" at bounding box center [106, 323] width 5 height 5
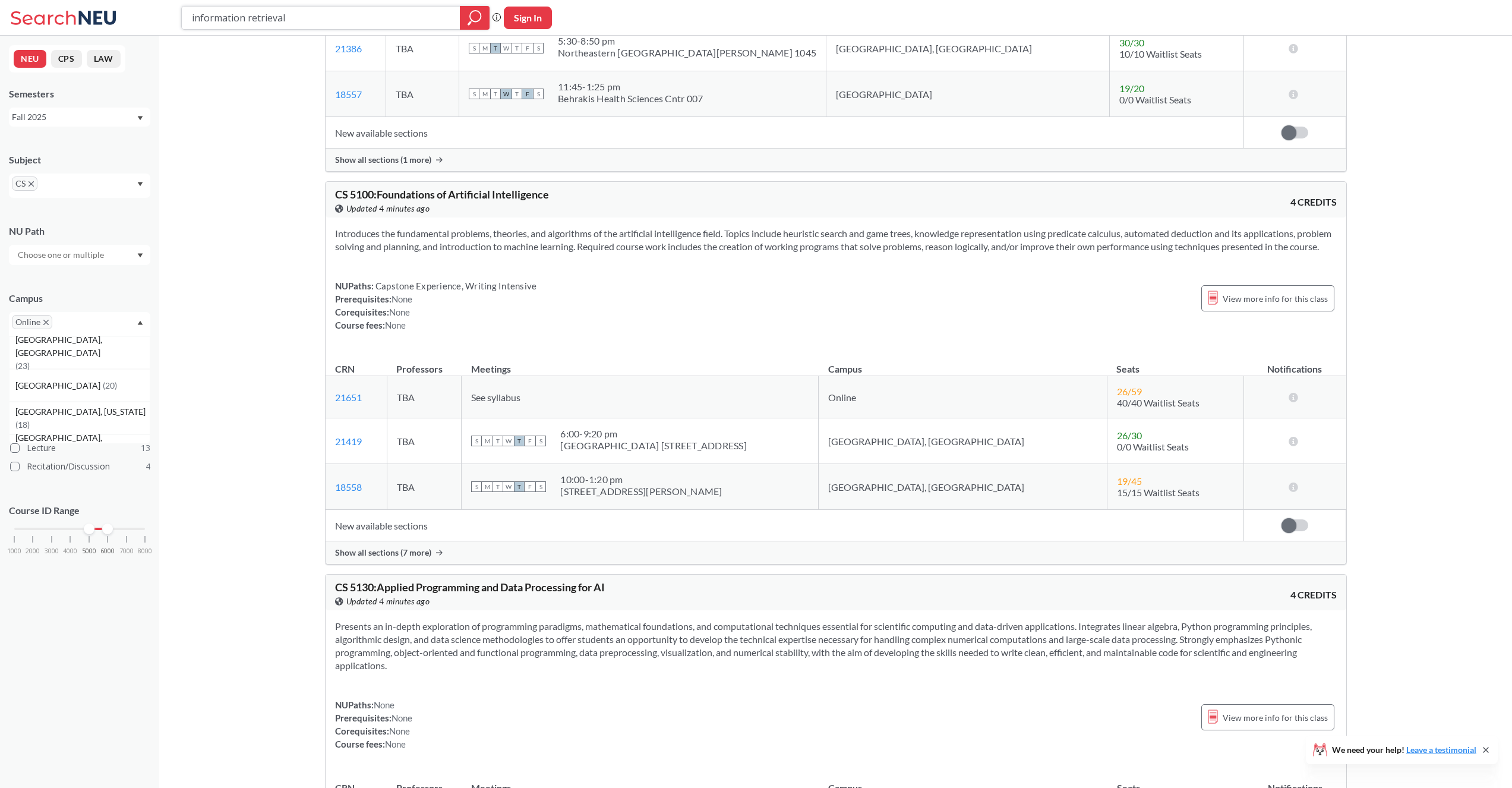
scroll to position [2742, 0]
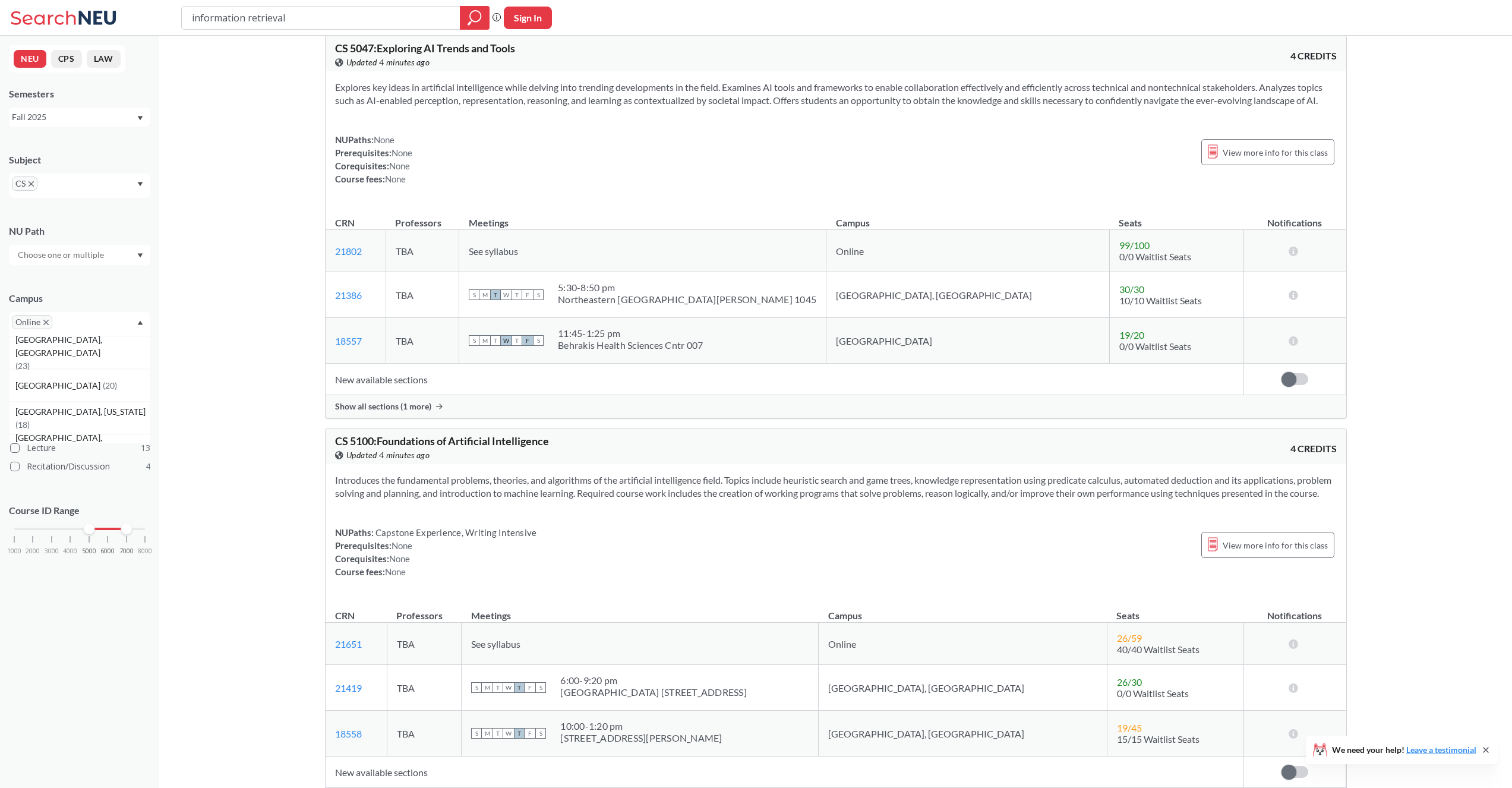
drag, startPoint x: 109, startPoint y: 528, endPoint x: 129, endPoint y: 531, distance: 20.2
click at [129, 531] on div at bounding box center [127, 528] width 11 height 11
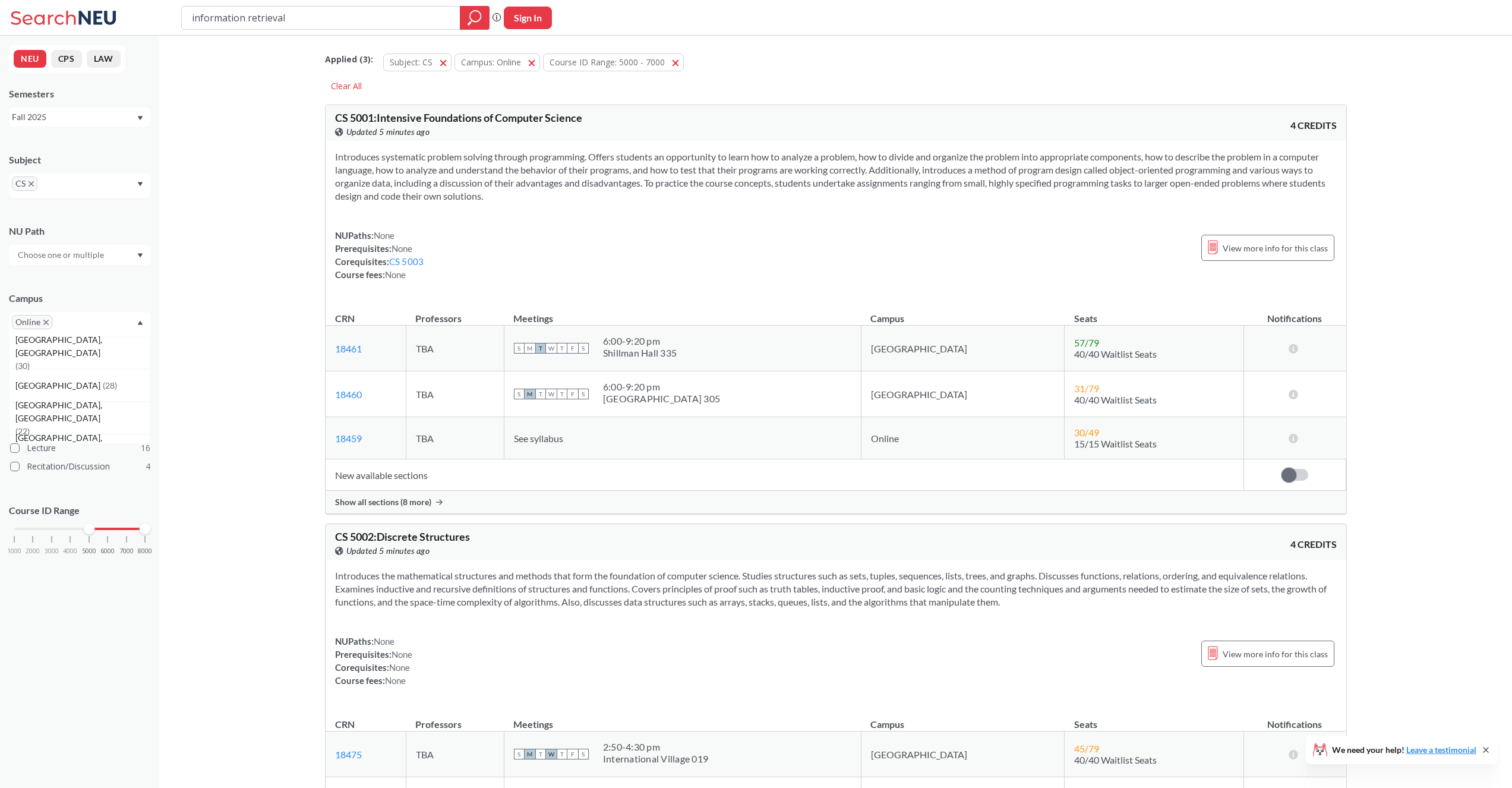
drag, startPoint x: 126, startPoint y: 528, endPoint x: 147, endPoint y: 528, distance: 21.0
click at [147, 528] on div at bounding box center [145, 528] width 11 height 11
click at [108, 359] on div "[GEOGRAPHIC_DATA] ( 48 )" at bounding box center [79, 352] width 142 height 33
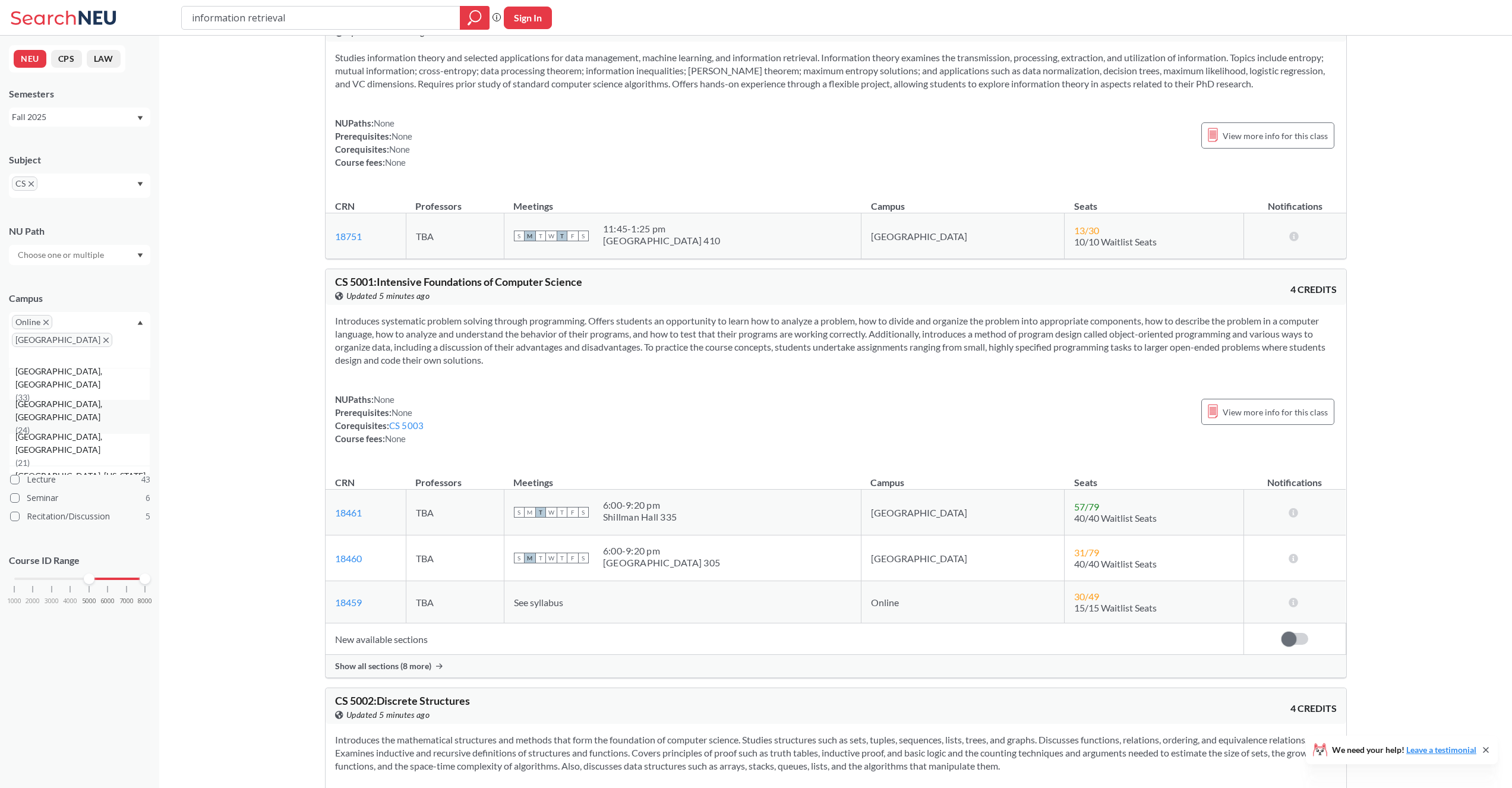
scroll to position [519, 0]
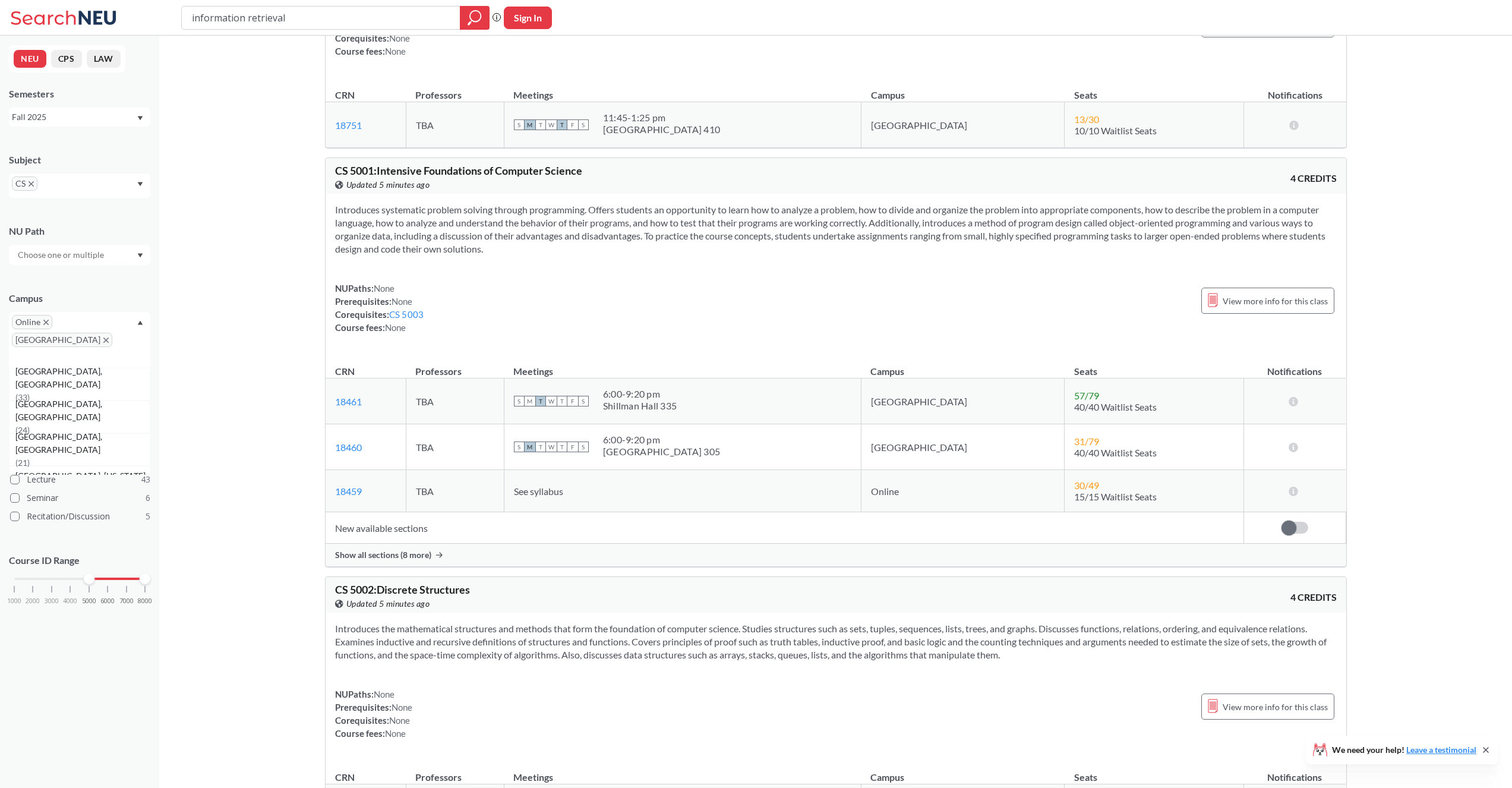
click at [41, 319] on span "Online" at bounding box center [33, 322] width 41 height 14
click at [43, 320] on icon "X to remove pill" at bounding box center [46, 323] width 5 height 5
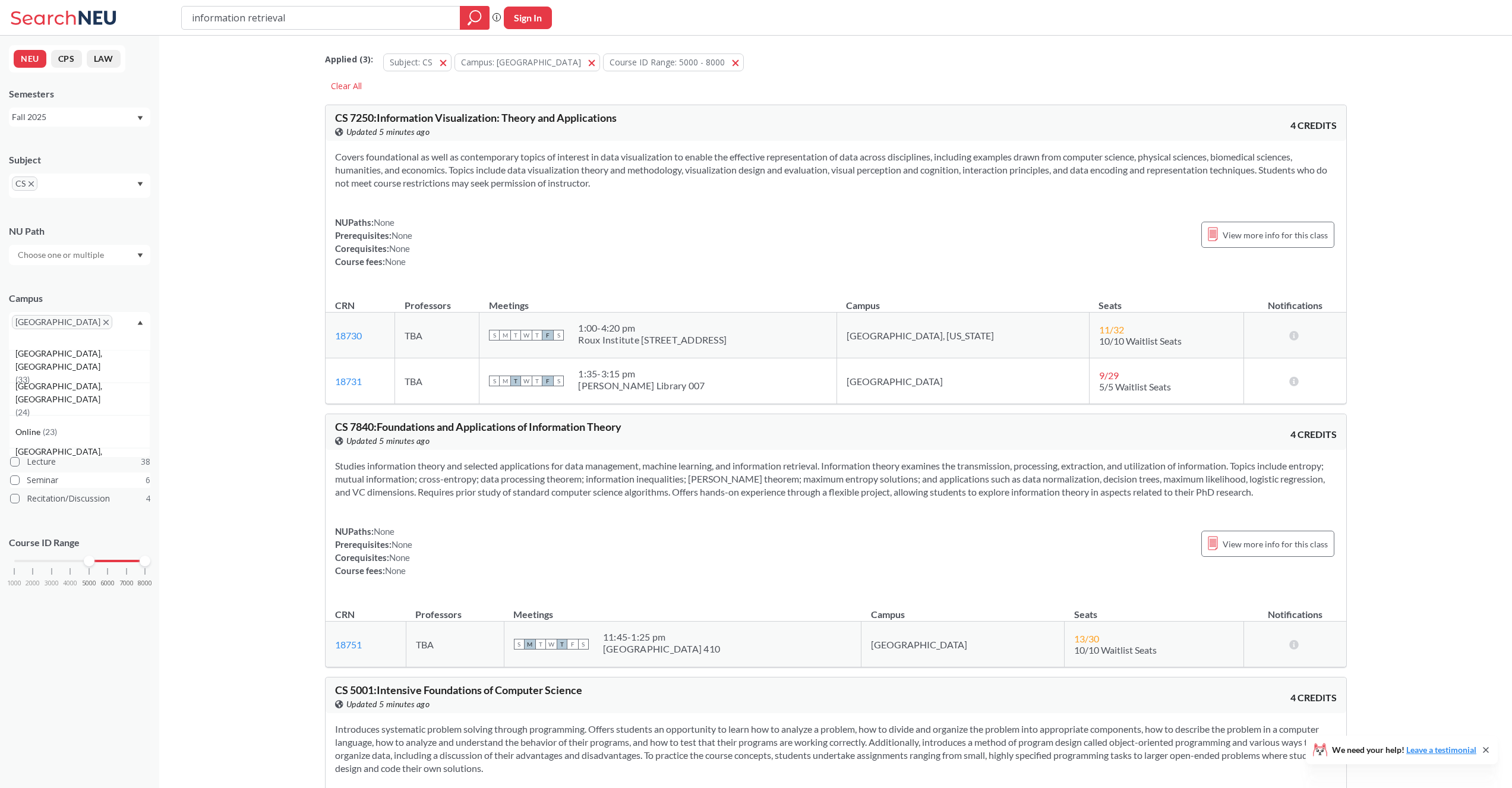
click at [57, 472] on label "Seminar 6" at bounding box center [80, 480] width 140 height 16
click at [36, 474] on input "Seminar 6" at bounding box center [31, 478] width 9 height 9
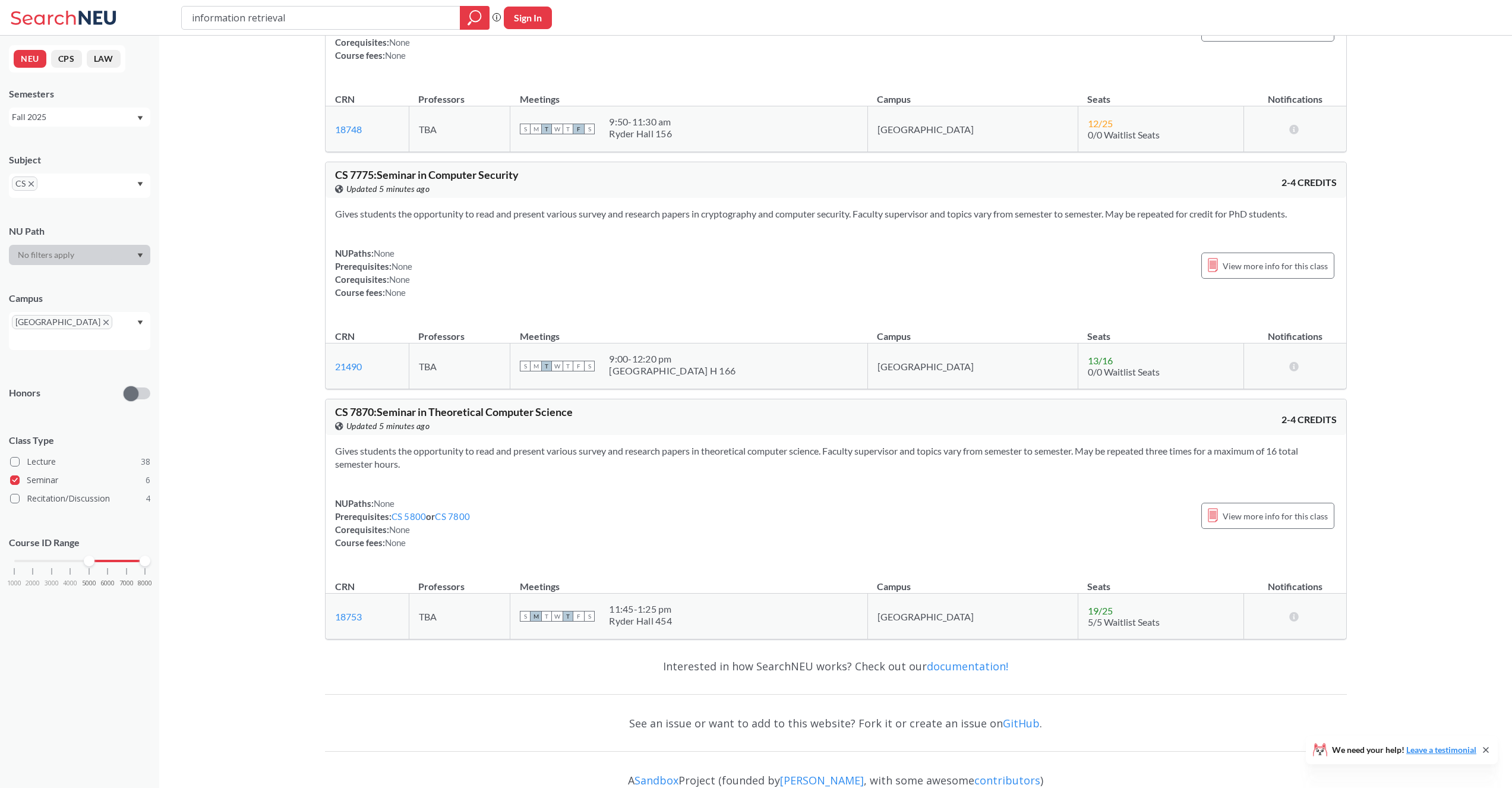
scroll to position [1111, 0]
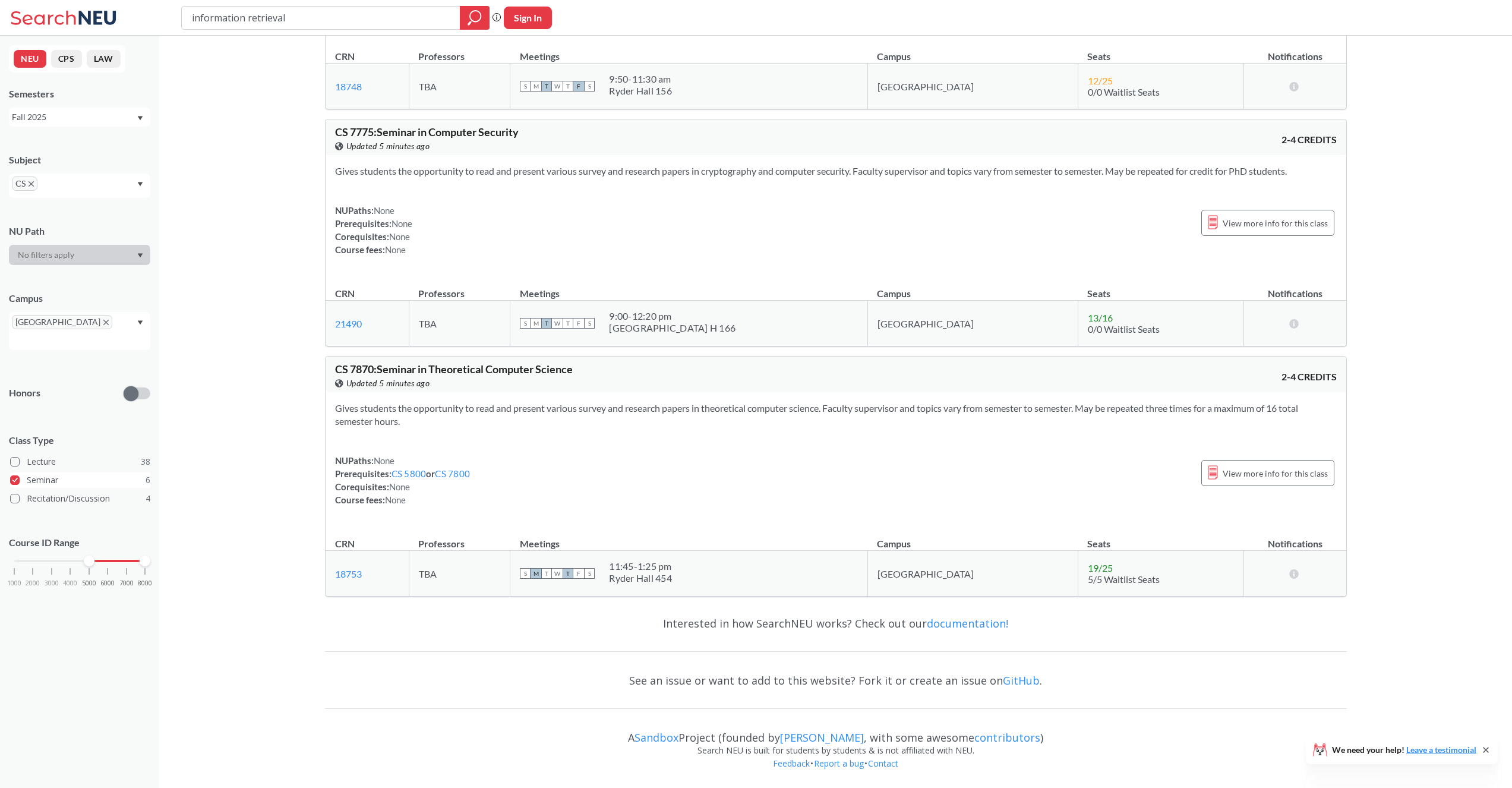
click at [20, 472] on label "Seminar 6" at bounding box center [80, 480] width 140 height 16
click at [26, 474] on input "Seminar 6" at bounding box center [31, 478] width 9 height 9
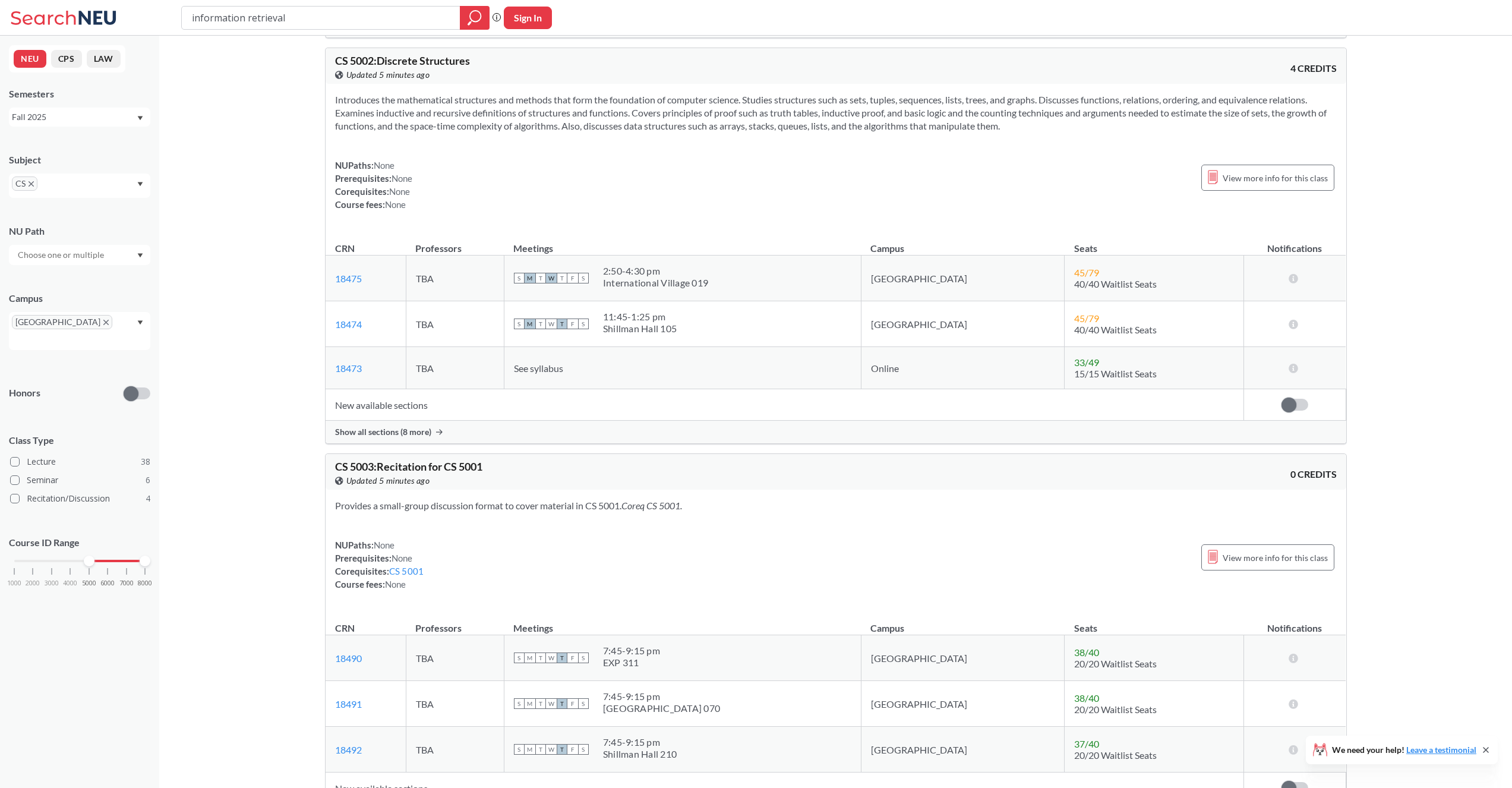
scroll to position [951, 0]
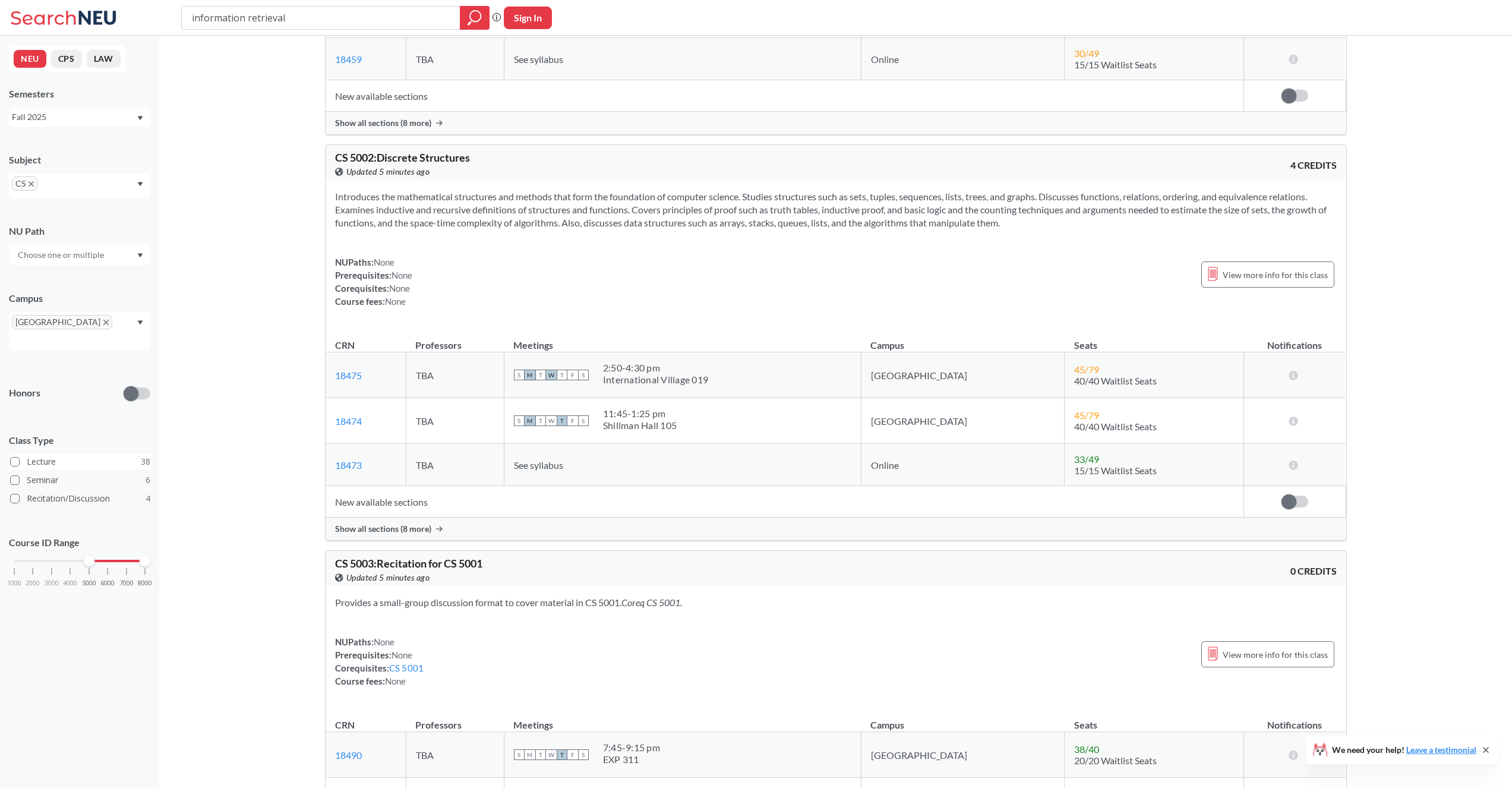
click at [104, 454] on label "Lecture 38" at bounding box center [80, 461] width 140 height 16
click at [36, 455] on input "Lecture 38" at bounding box center [31, 460] width 9 height 9
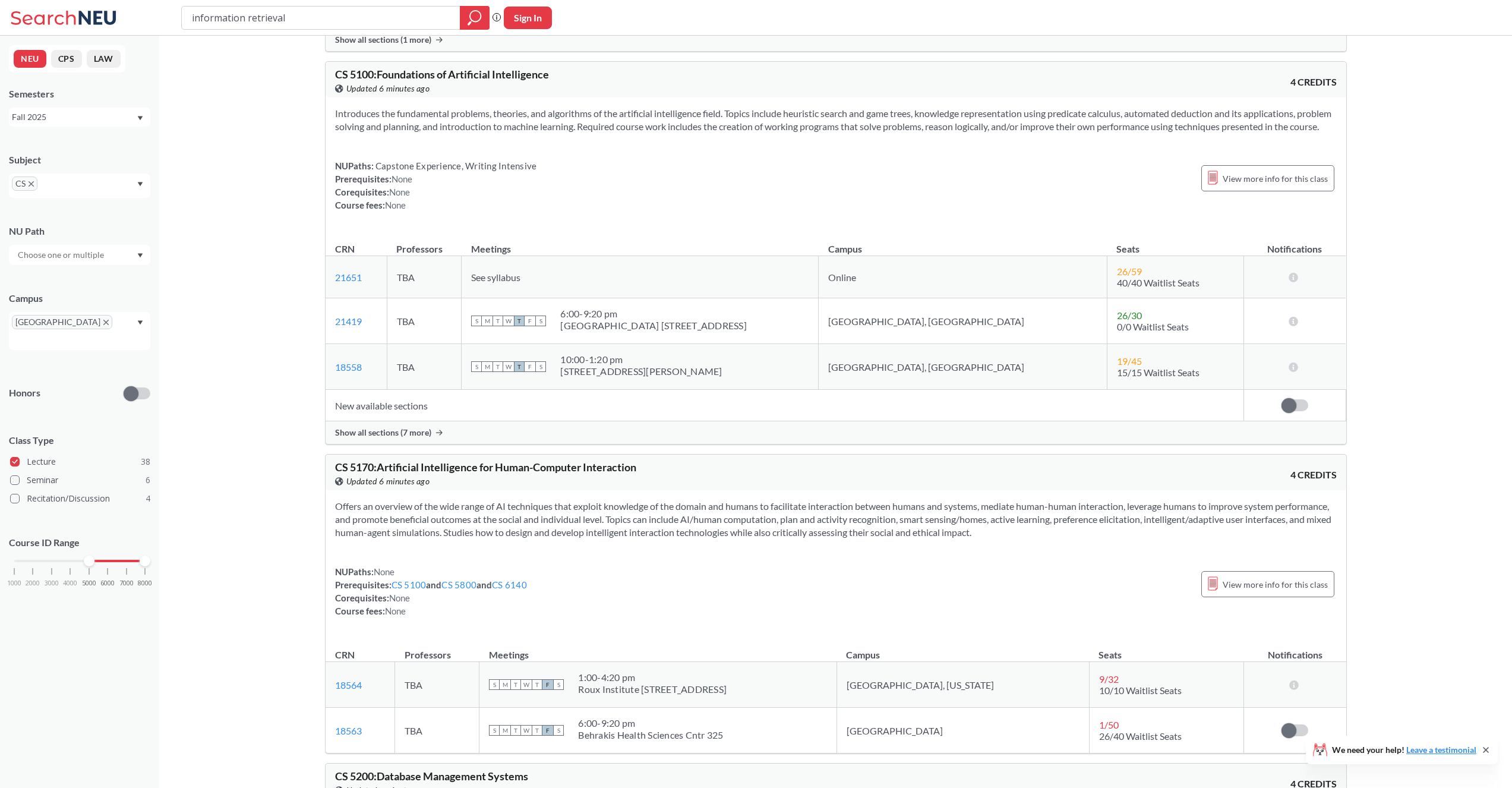
scroll to position [3009, 0]
click at [354, 442] on div "Show all sections (7 more)" at bounding box center [836, 430] width 1021 height 22
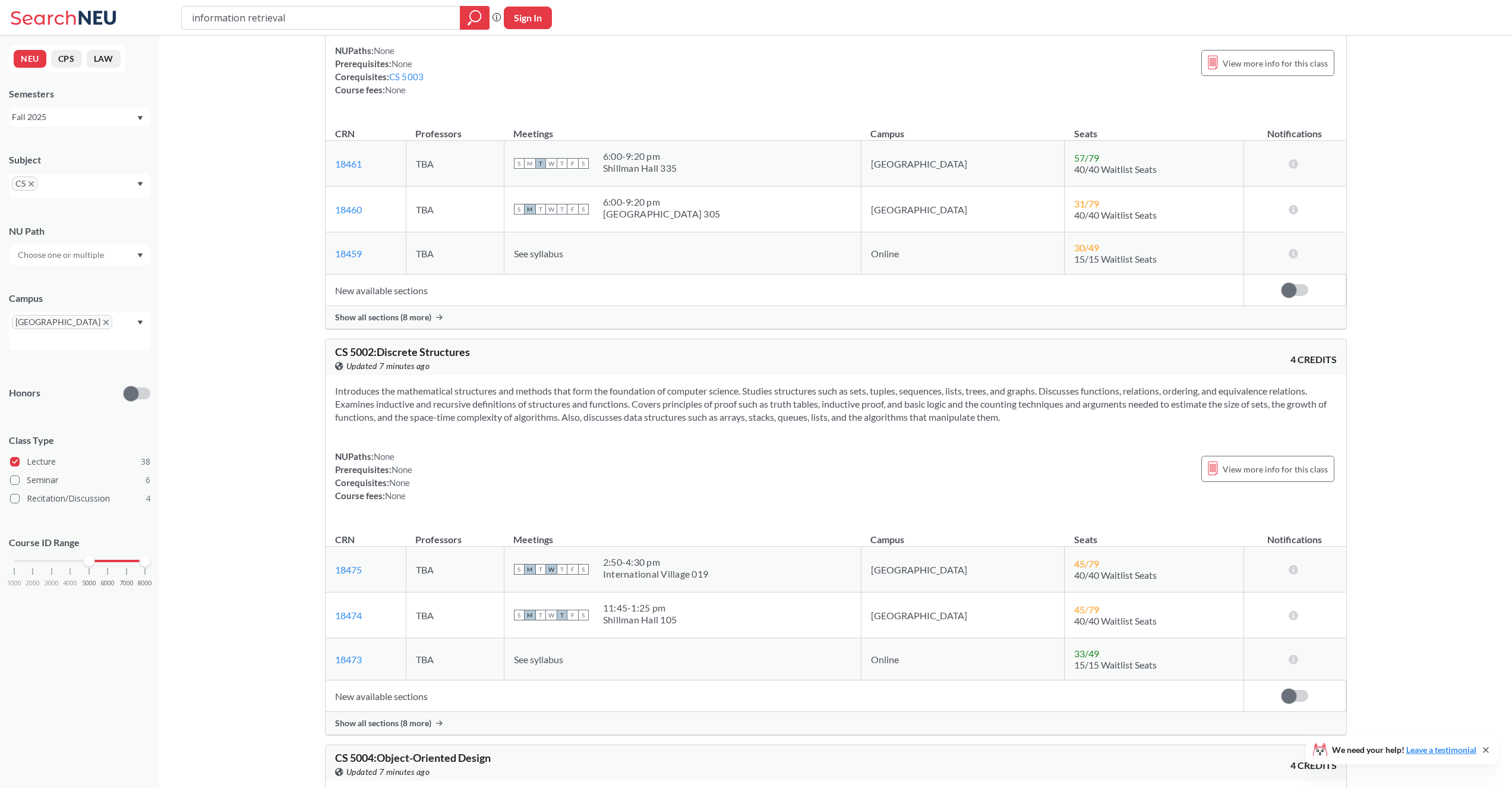
scroll to position [0, 0]
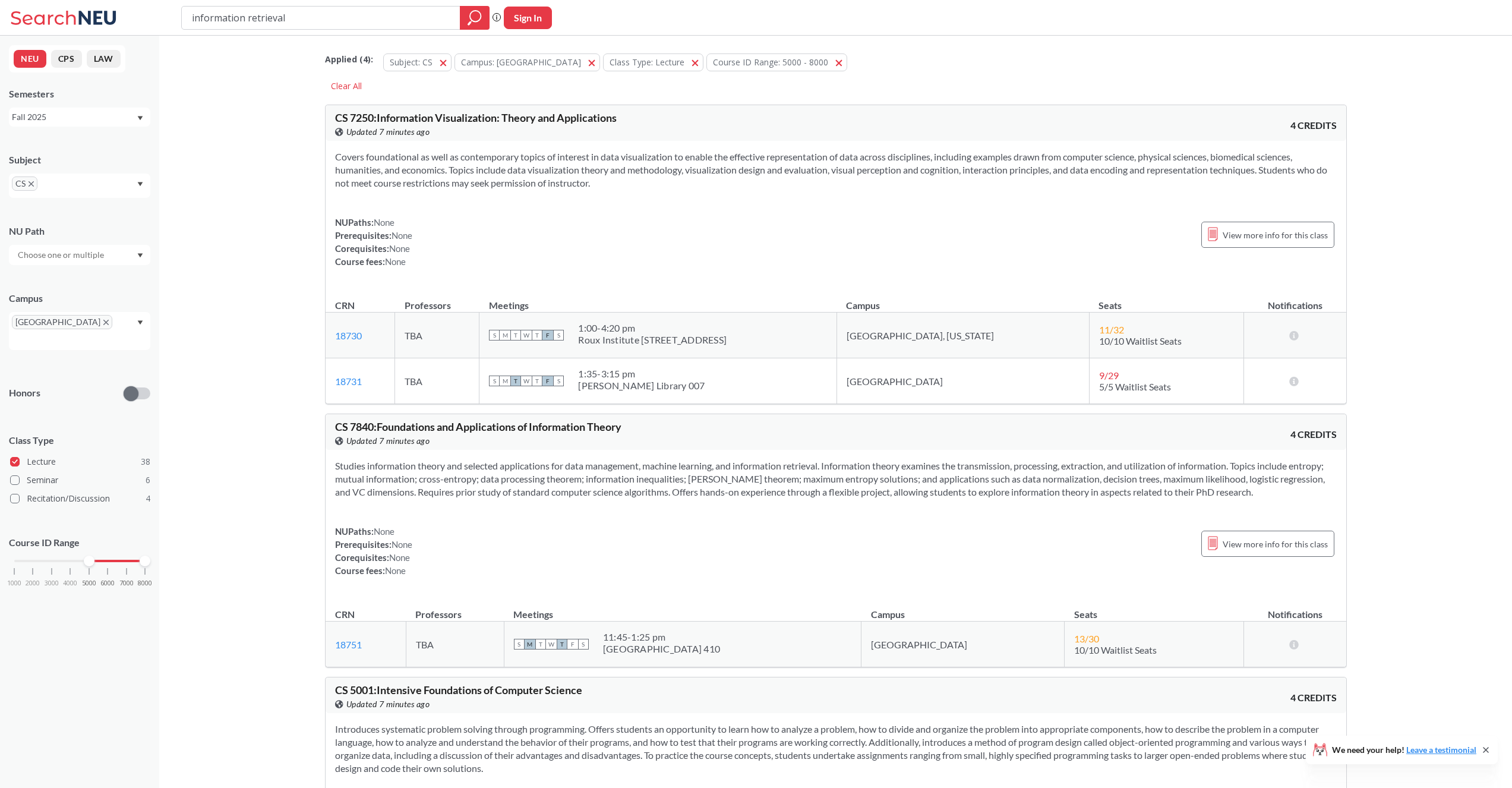
click at [88, 25] on icon at bounding box center [65, 18] width 110 height 24
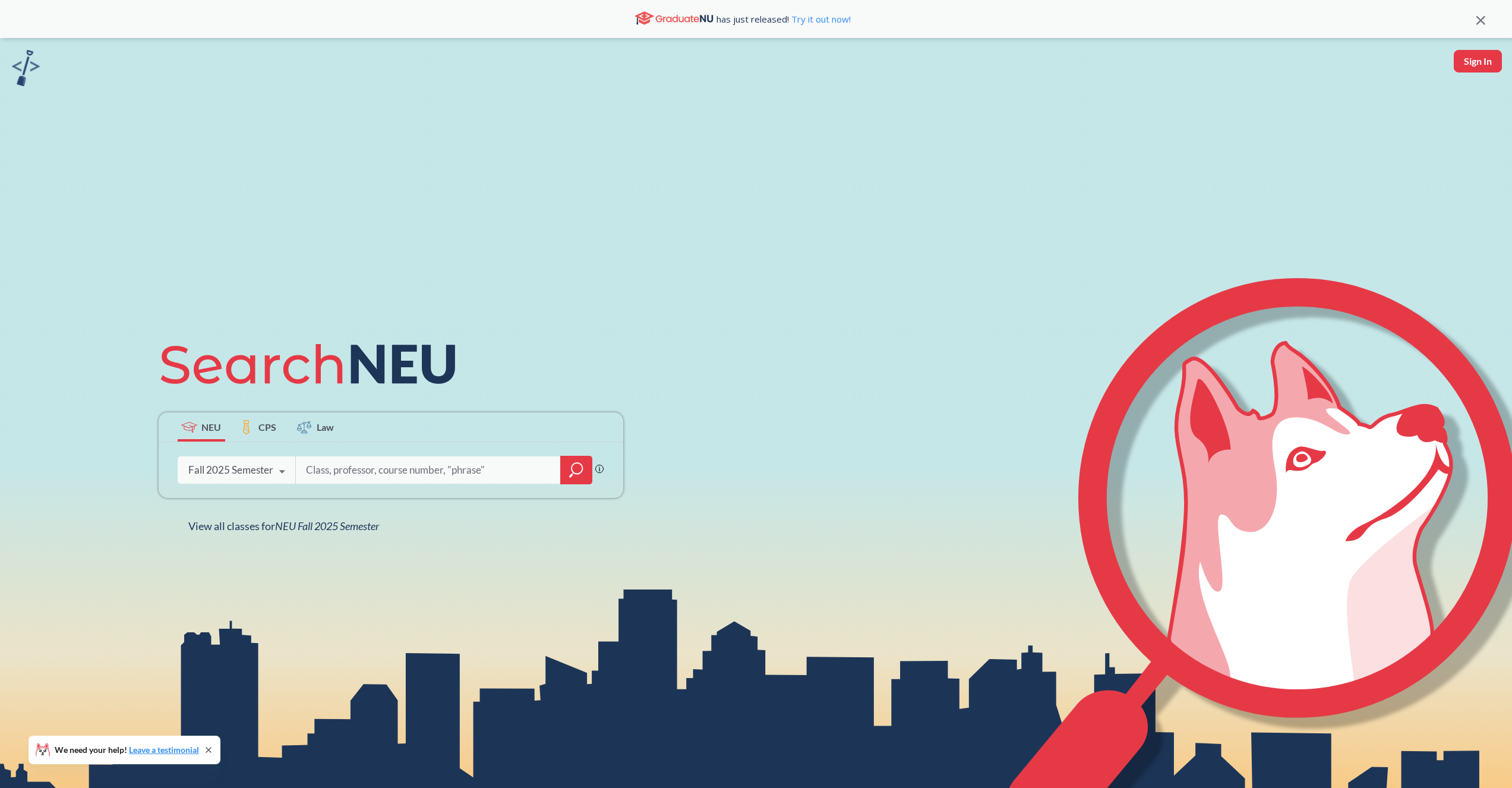
click at [91, 41] on div "NEU CPS Law Phrase search guarantees the exact search appears in the results. E…" at bounding box center [756, 432] width 1512 height 788
